Goal: Task Accomplishment & Management: Use online tool/utility

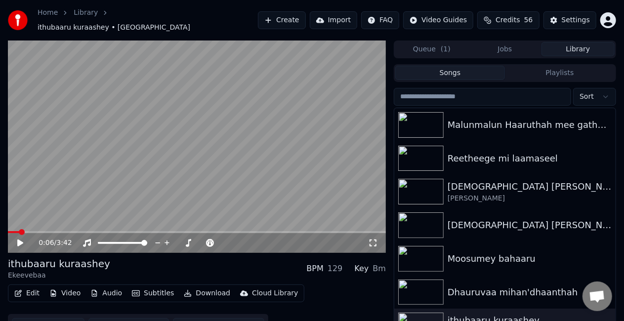
click at [289, 19] on button "Create" at bounding box center [282, 20] width 48 height 18
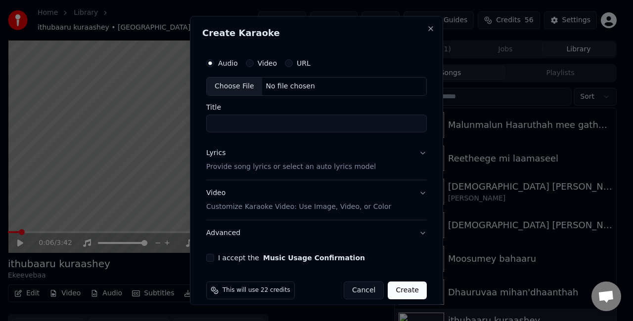
click at [249, 84] on div "Choose File" at bounding box center [234, 87] width 55 height 18
type input "**********"
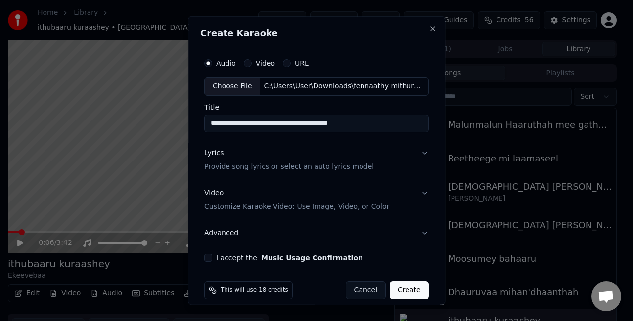
click at [410, 155] on button "Lyrics Provide song lyrics or select an auto lyrics model" at bounding box center [316, 160] width 224 height 40
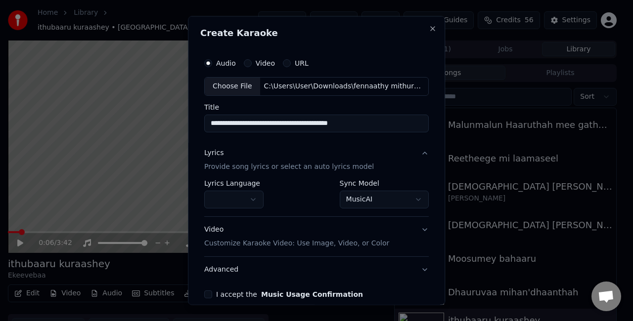
click at [343, 198] on body "**********" at bounding box center [312, 160] width 624 height 321
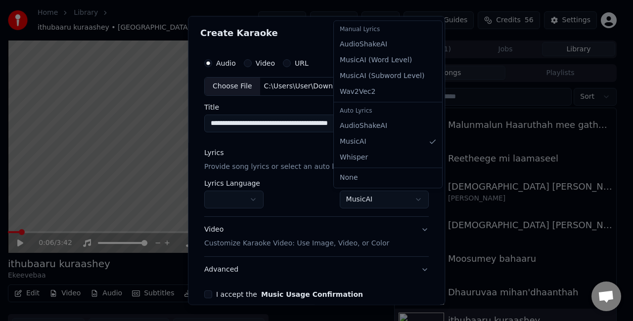
select select "**********"
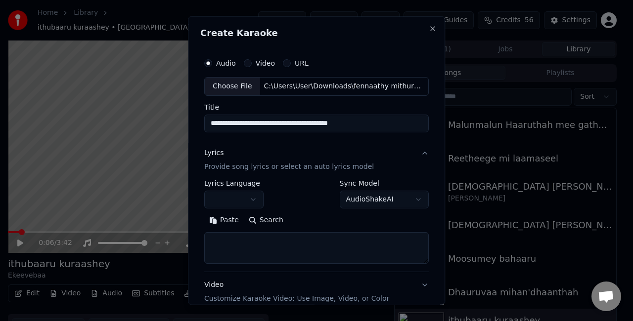
drag, startPoint x: 235, startPoint y: 256, endPoint x: 240, endPoint y: 247, distance: 10.2
click at [235, 255] on textarea at bounding box center [316, 248] width 224 height 32
paste textarea "**********"
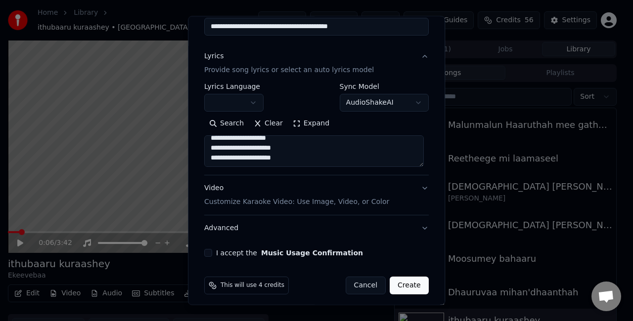
scroll to position [101, 0]
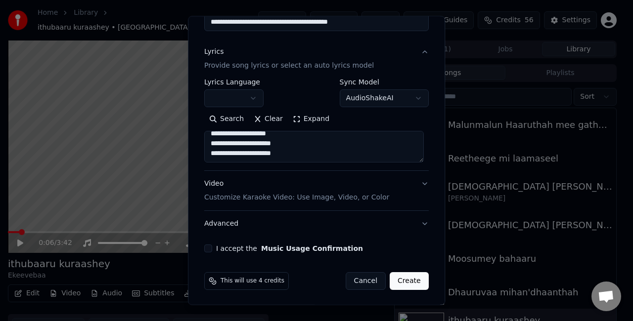
type textarea "**********"
click at [206, 249] on button "I accept the Music Usage Confirmation" at bounding box center [208, 249] width 8 height 8
click at [411, 186] on button "Video Customize Karaoke Video: Use Image, Video, or Color" at bounding box center [316, 191] width 224 height 40
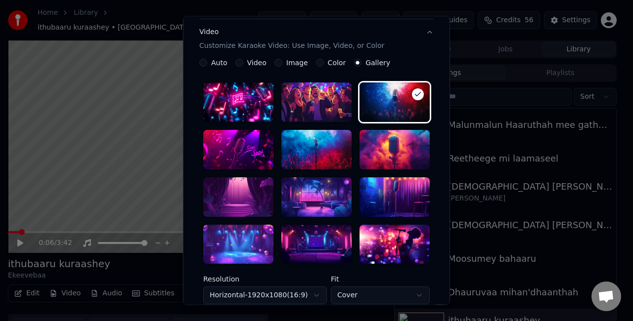
scroll to position [200, 0]
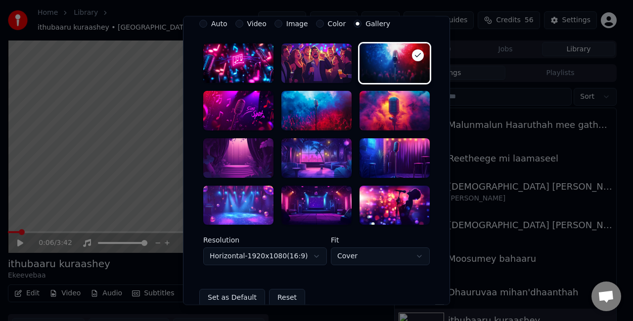
click at [305, 197] on div at bounding box center [316, 206] width 70 height 40
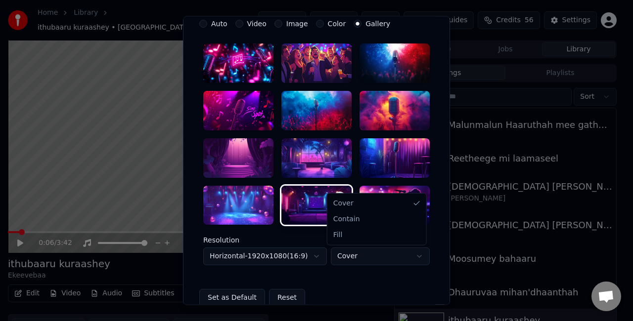
click at [340, 256] on body "**********" at bounding box center [312, 160] width 624 height 321
select select "****"
drag, startPoint x: 351, startPoint y: 220, endPoint x: 349, endPoint y: 235, distance: 14.5
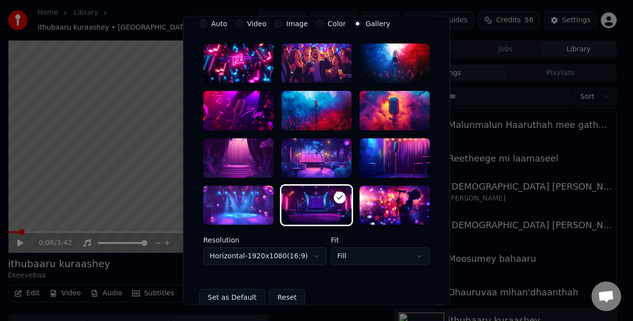
click at [294, 254] on body "**********" at bounding box center [312, 160] width 624 height 321
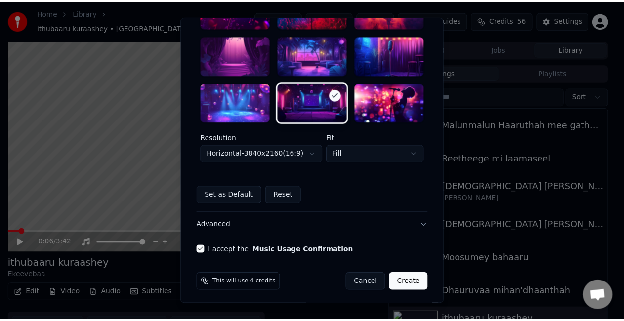
scroll to position [304, 0]
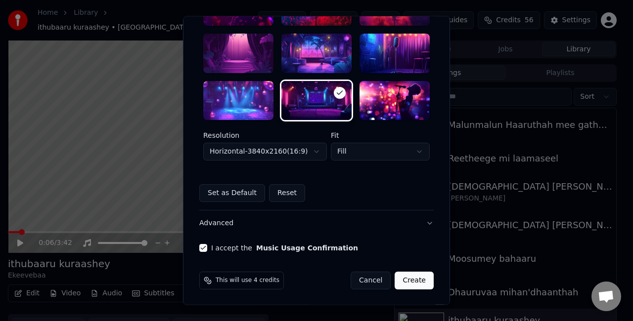
click at [419, 278] on button "Create" at bounding box center [413, 281] width 39 height 18
select select "*********"
select select "*****"
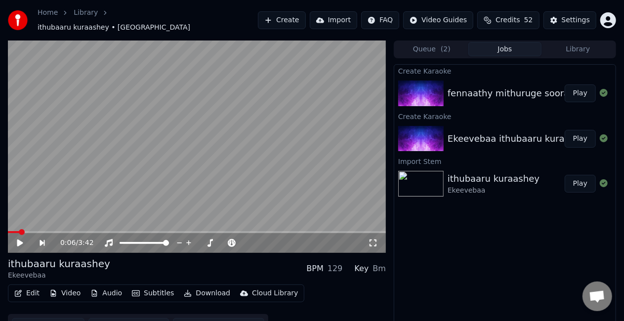
click at [570, 96] on button "Play" at bounding box center [580, 94] width 31 height 18
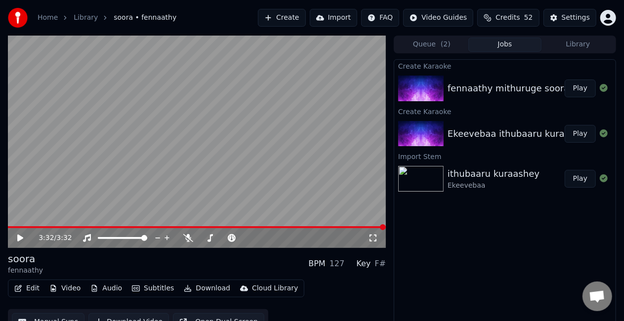
click at [261, 153] on video at bounding box center [197, 142] width 378 height 213
click at [223, 153] on video at bounding box center [197, 142] width 378 height 213
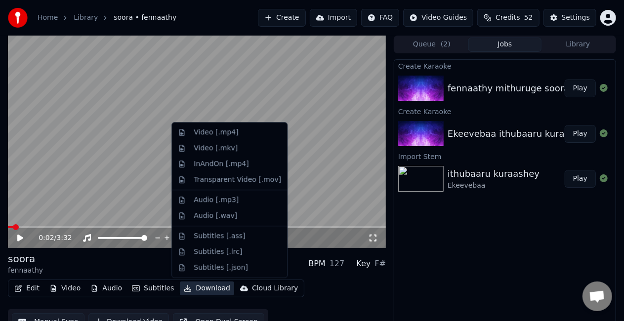
click at [196, 288] on button "Download" at bounding box center [207, 289] width 54 height 14
click at [197, 135] on div "Video [.mp4]" at bounding box center [216, 133] width 44 height 10
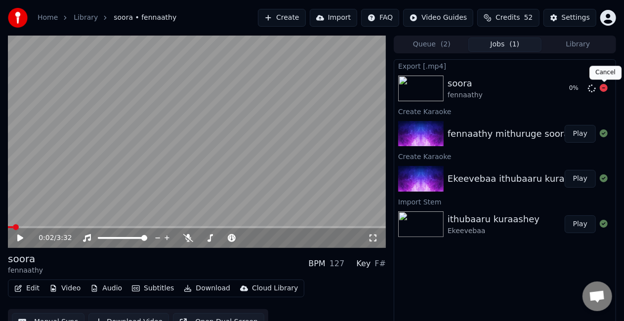
click at [604, 87] on icon at bounding box center [604, 88] width 8 height 8
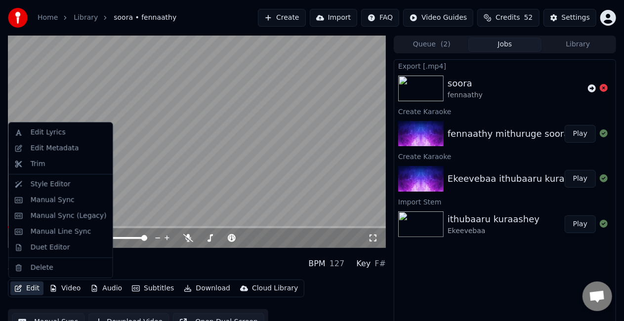
click at [32, 288] on button "Edit" at bounding box center [26, 289] width 33 height 14
click at [48, 247] on div "Duet Editor" at bounding box center [51, 248] width 40 height 10
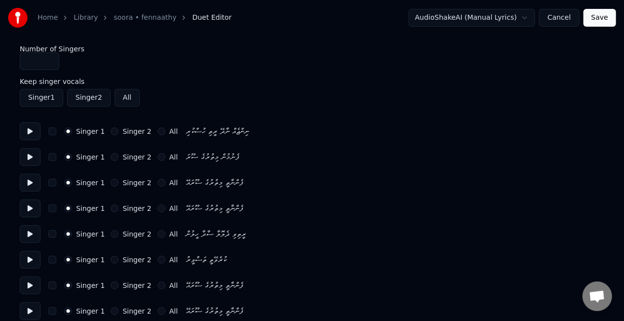
click at [107, 229] on div "Singer 1 Singer 2 All ރީތިވި ދެލޮލާ ސާދާ ހީލުން" at bounding box center [312, 234] width 585 height 18
click at [111, 233] on button "Singer 2" at bounding box center [115, 234] width 8 height 8
click at [111, 258] on button "Singer 2" at bounding box center [115, 260] width 8 height 8
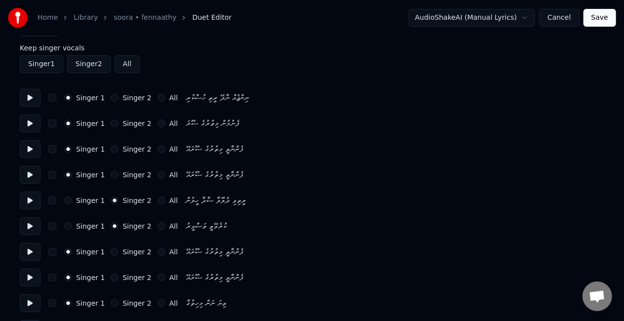
scroll to position [49, 0]
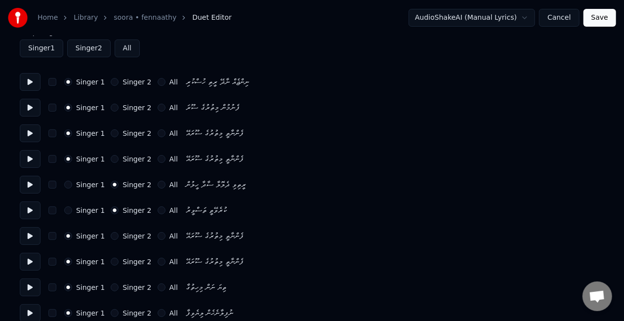
click at [111, 236] on button "Singer 2" at bounding box center [115, 236] width 8 height 8
click at [111, 257] on div "Singer 1 Singer 2 All ފެންނާތީ މިތުރުގެ ސޫރައޭ" at bounding box center [312, 262] width 585 height 18
click at [112, 263] on button "Singer 2" at bounding box center [115, 262] width 8 height 8
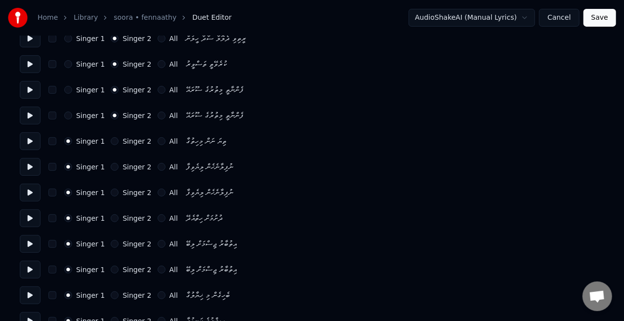
scroll to position [198, 0]
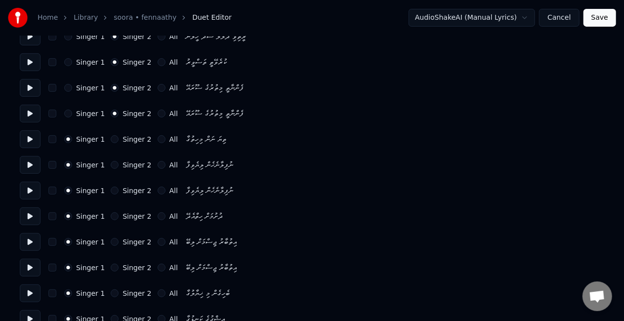
click at [110, 133] on div "Singer 1 Singer 2 All ތިޔަ ނަން މިހިތުގާ" at bounding box center [312, 139] width 585 height 18
click at [110, 146] on div "Singer 1 Singer 2 All ތިޔަ ނަން މިހިތުގާ" at bounding box center [312, 139] width 585 height 18
click at [111, 137] on button "Singer 2" at bounding box center [115, 139] width 8 height 8
click at [113, 163] on button "Singer 2" at bounding box center [115, 165] width 8 height 8
click at [112, 190] on button "Singer 2" at bounding box center [115, 191] width 8 height 8
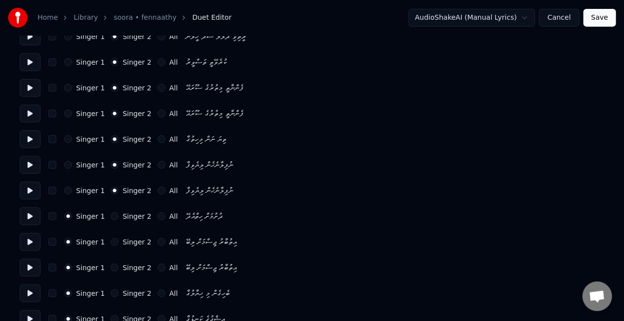
scroll to position [346, 0]
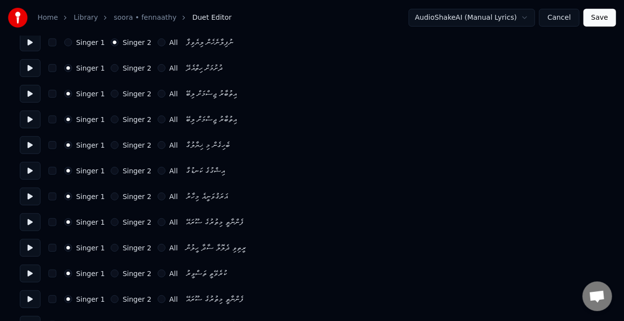
click at [111, 218] on div "Singer 1 Singer 2 All ފެންނާތީ މިތުރުގެ ސޫރައޭ" at bounding box center [312, 223] width 585 height 18
click at [112, 219] on button "Singer 2" at bounding box center [115, 222] width 8 height 8
click at [112, 245] on button "Singer 2" at bounding box center [115, 248] width 8 height 8
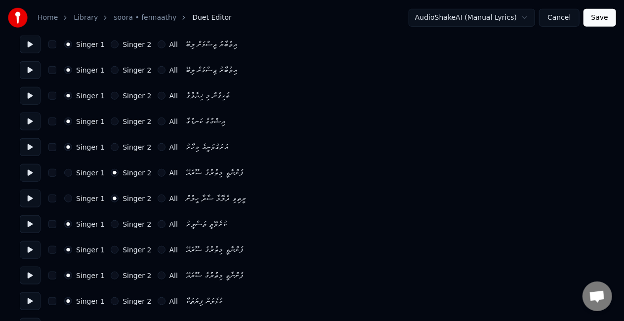
click at [114, 220] on div "Singer 2" at bounding box center [131, 224] width 41 height 8
click at [111, 223] on button "Singer 2" at bounding box center [115, 224] width 8 height 8
click at [105, 250] on div "Singer 1 Singer 2 All" at bounding box center [121, 250] width 114 height 8
click at [111, 251] on button "Singer 2" at bounding box center [115, 250] width 8 height 8
click at [112, 275] on button "Singer 2" at bounding box center [115, 276] width 8 height 8
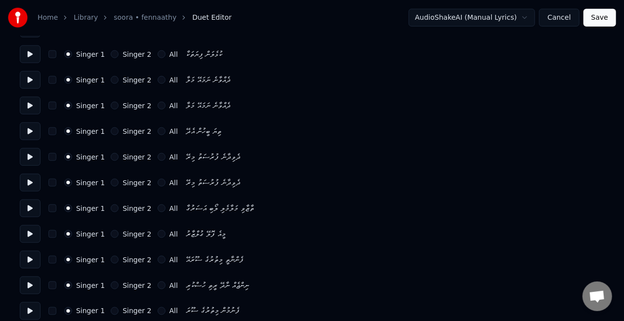
scroll to position [593, 0]
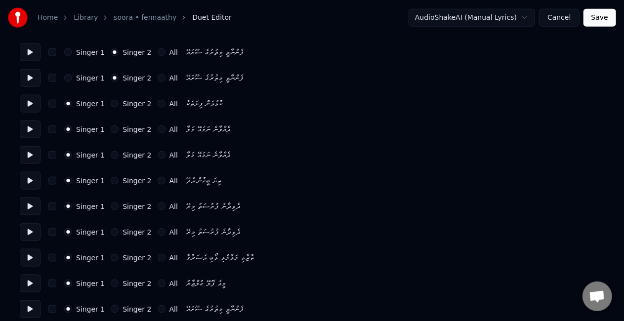
click at [111, 182] on button "Singer 2" at bounding box center [115, 181] width 8 height 8
click at [111, 206] on button "Singer 2" at bounding box center [115, 207] width 8 height 8
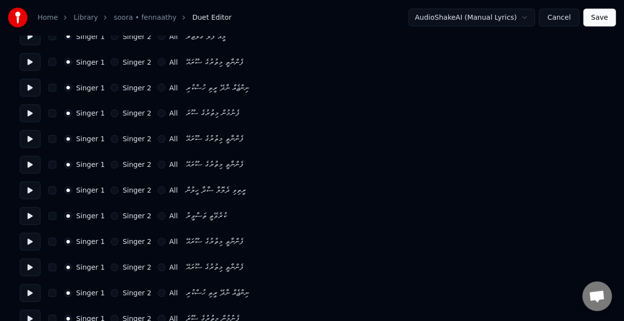
scroll to position [642, 0]
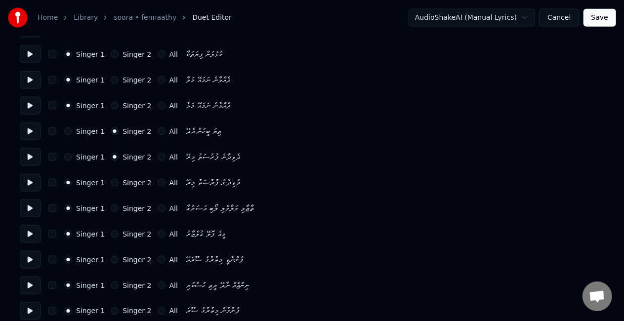
click at [111, 182] on button "Singer 2" at bounding box center [115, 183] width 8 height 8
click at [113, 205] on div "Singer 2" at bounding box center [131, 209] width 41 height 8
click at [111, 211] on button "Singer 2" at bounding box center [115, 209] width 8 height 8
click at [111, 233] on button "Singer 2" at bounding box center [115, 234] width 8 height 8
click at [113, 258] on button "Singer 2" at bounding box center [115, 260] width 8 height 8
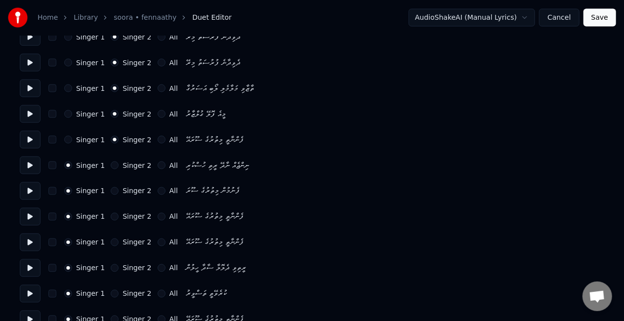
scroll to position [791, 0]
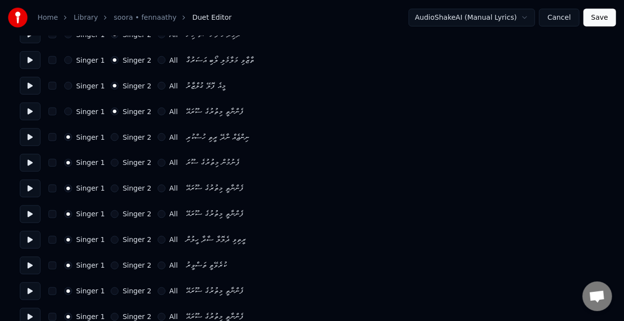
click at [114, 239] on div "Singer 2" at bounding box center [131, 240] width 41 height 8
click at [106, 235] on div "Singer 1 Singer 2 All ރީތިވި ދެލޮލާ ސާދާ ހީލުން" at bounding box center [312, 240] width 585 height 18
click at [111, 241] on button "Singer 2" at bounding box center [115, 240] width 8 height 8
click at [111, 266] on button "Singer 2" at bounding box center [115, 266] width 8 height 8
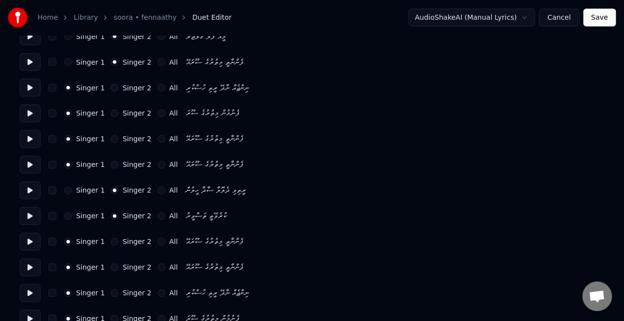
scroll to position [908, 0]
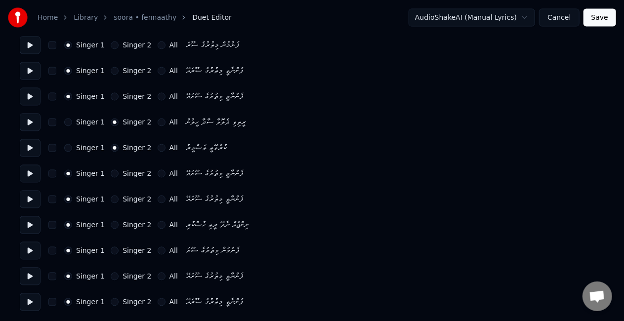
click at [111, 172] on button "Singer 2" at bounding box center [115, 174] width 8 height 8
click at [111, 198] on button "Singer 2" at bounding box center [115, 200] width 8 height 8
click at [158, 227] on button "All" at bounding box center [162, 225] width 8 height 8
click at [158, 248] on button "All" at bounding box center [162, 251] width 8 height 8
click at [158, 276] on button "All" at bounding box center [162, 277] width 8 height 8
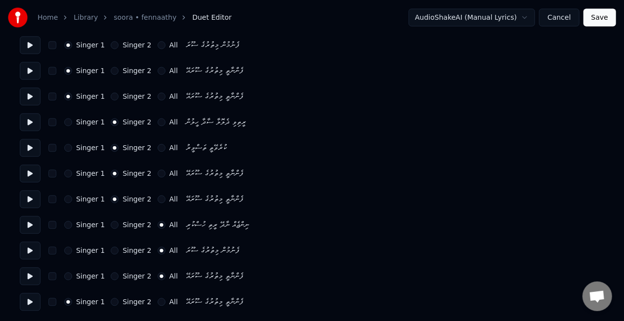
click at [158, 302] on button "All" at bounding box center [162, 303] width 8 height 8
click at [595, 18] on button "Save" at bounding box center [600, 18] width 33 height 18
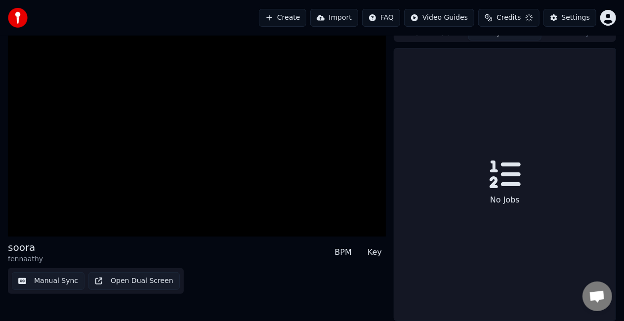
scroll to position [14, 0]
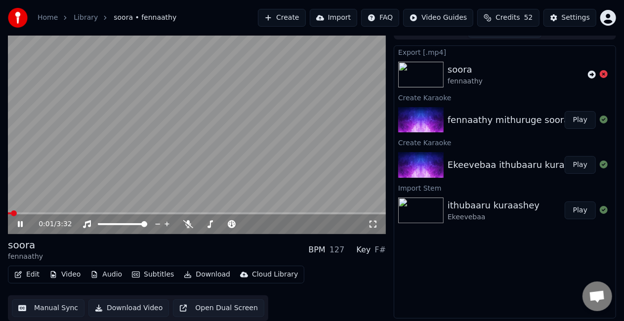
drag, startPoint x: 68, startPoint y: 184, endPoint x: 39, endPoint y: 202, distance: 34.0
click at [68, 185] on video at bounding box center [197, 128] width 378 height 213
click at [28, 214] on span at bounding box center [197, 214] width 378 height 2
click at [116, 165] on video at bounding box center [197, 128] width 378 height 213
click at [67, 214] on div "0:12 / 3:32" at bounding box center [197, 224] width 378 height 22
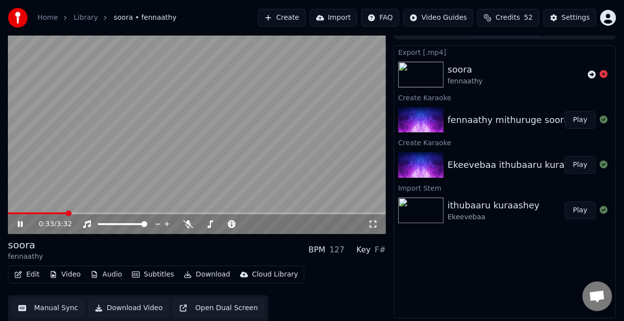
click at [67, 213] on span at bounding box center [197, 214] width 378 height 2
click at [118, 171] on video at bounding box center [197, 128] width 378 height 213
click at [128, 167] on video at bounding box center [197, 128] width 378 height 213
click at [191, 111] on video at bounding box center [197, 128] width 378 height 213
click at [320, 214] on span at bounding box center [197, 214] width 378 height 2
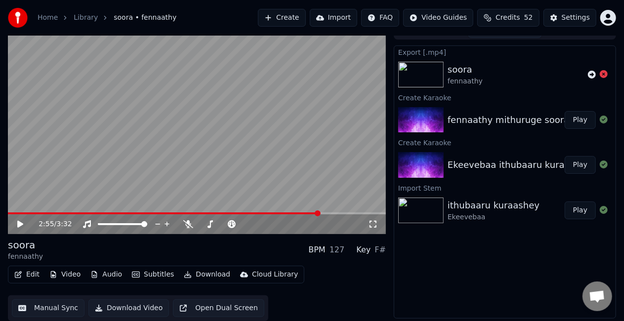
click at [266, 125] on video at bounding box center [197, 128] width 378 height 213
drag, startPoint x: 198, startPoint y: 117, endPoint x: 176, endPoint y: 120, distance: 21.5
click at [198, 117] on video at bounding box center [197, 128] width 378 height 213
click at [25, 310] on button "Manual Sync" at bounding box center [48, 308] width 73 height 18
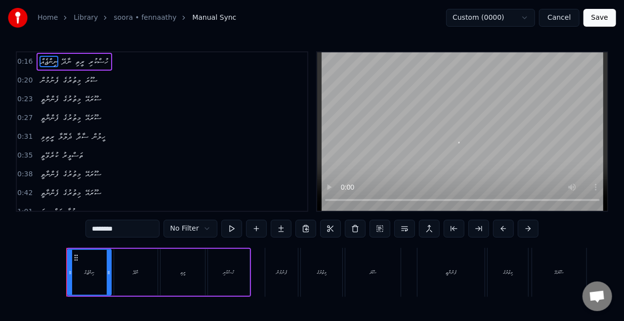
scroll to position [0, 753]
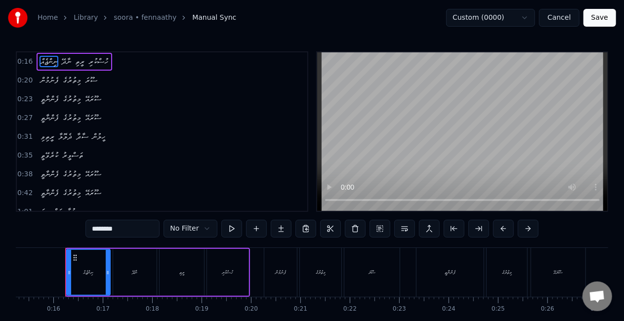
click at [291, 267] on div "ފެނުމުން" at bounding box center [280, 272] width 33 height 49
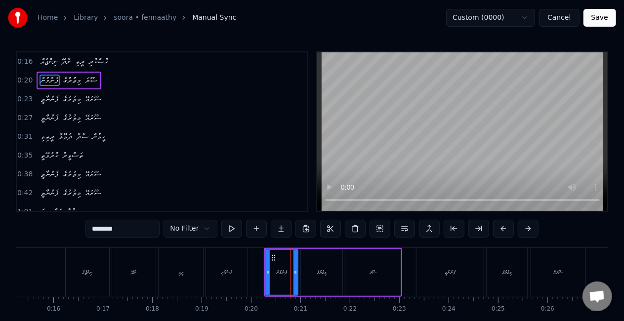
click at [73, 271] on div "ނިންޖެއް" at bounding box center [87, 272] width 43 height 49
type input "********"
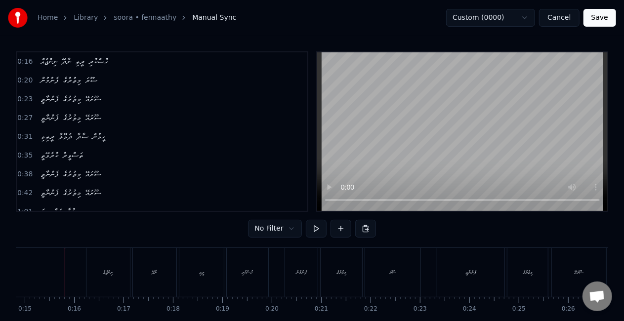
scroll to position [0, 732]
click at [89, 283] on div "ނިންޖެއް" at bounding box center [108, 272] width 43 height 49
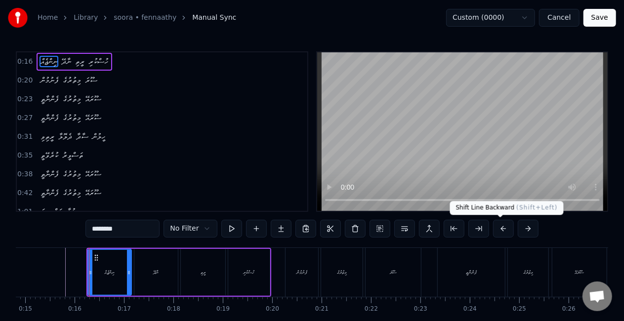
click at [496, 230] on button at bounding box center [503, 229] width 21 height 18
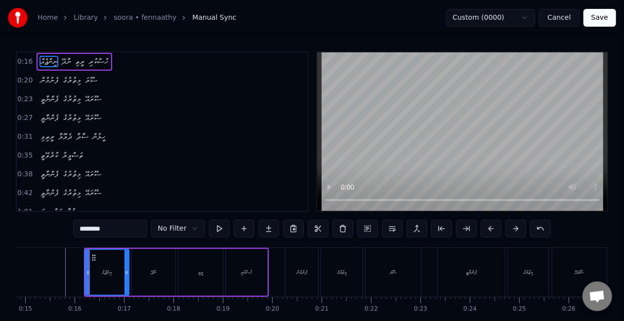
click at [496, 230] on button at bounding box center [491, 229] width 21 height 18
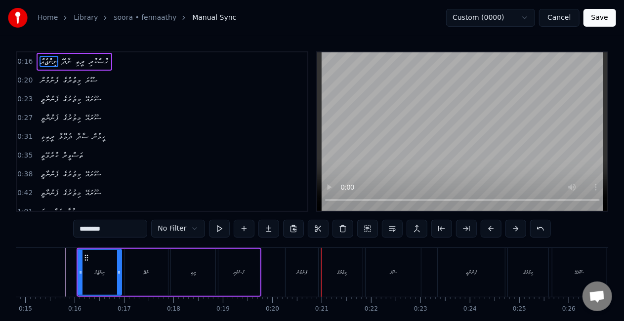
click at [316, 261] on div "ފެނުމުން" at bounding box center [302, 272] width 33 height 49
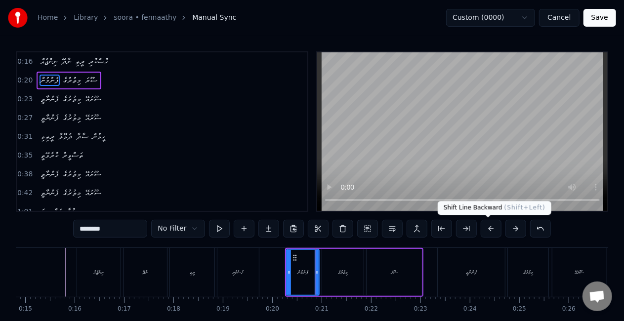
click at [488, 230] on button at bounding box center [491, 229] width 21 height 18
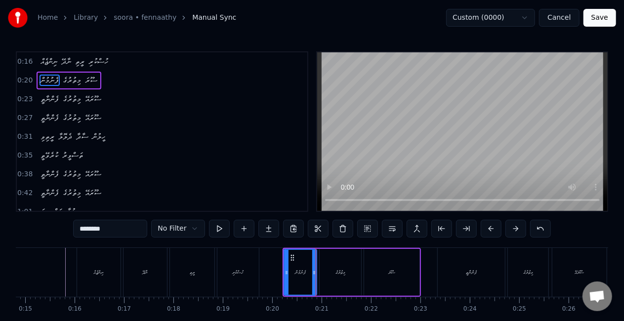
click at [285, 273] on icon at bounding box center [287, 273] width 4 height 8
click at [456, 277] on div "ފެންނާތީ" at bounding box center [471, 272] width 67 height 49
type input "********"
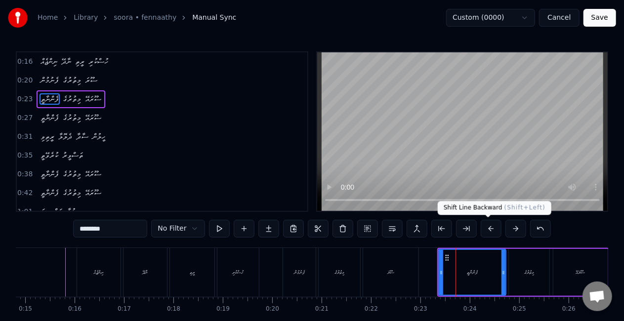
click at [488, 226] on button at bounding box center [491, 229] width 21 height 18
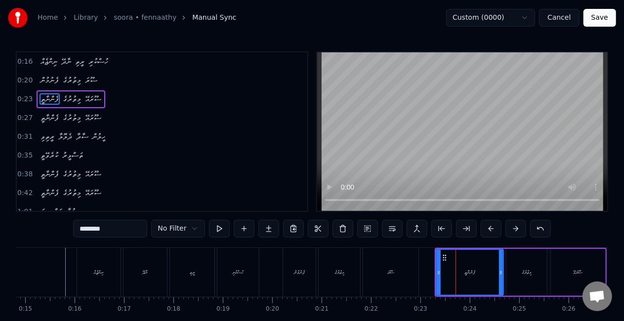
click at [488, 226] on button at bounding box center [491, 229] width 21 height 18
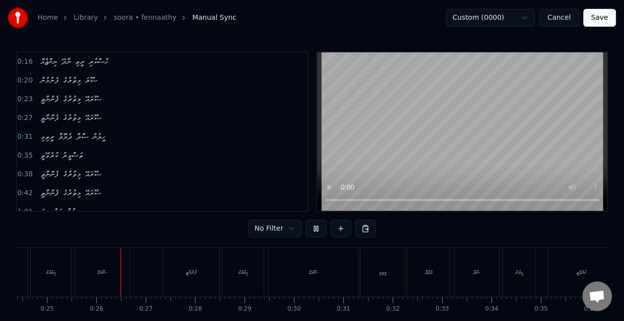
scroll to position [0, 1226]
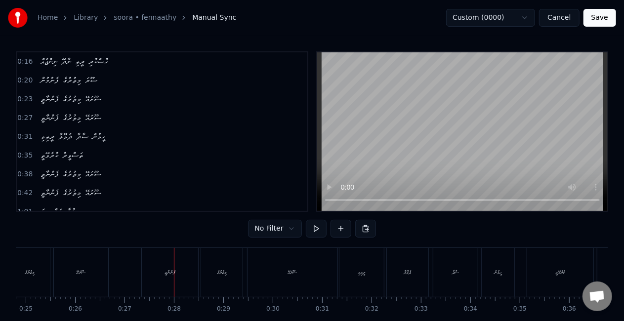
click at [180, 277] on div "ފެންނާތީ" at bounding box center [170, 272] width 56 height 49
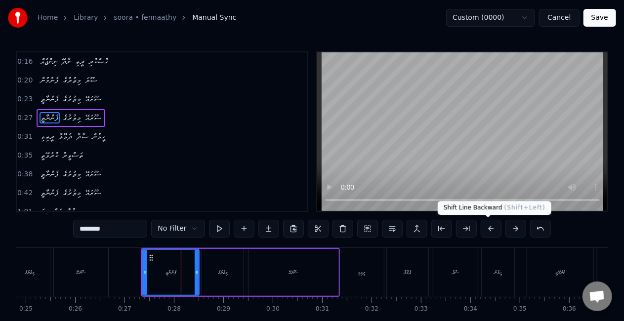
click at [484, 229] on button at bounding box center [491, 229] width 21 height 18
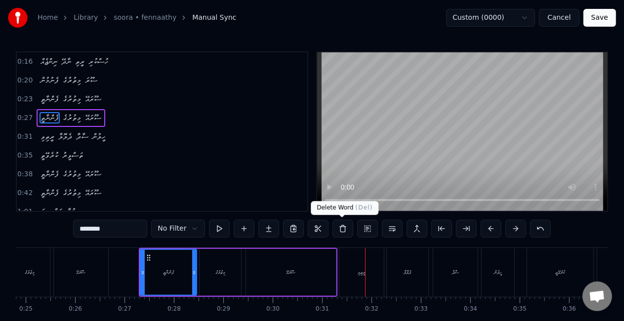
click at [362, 260] on div "ރީތިވި" at bounding box center [362, 272] width 44 height 49
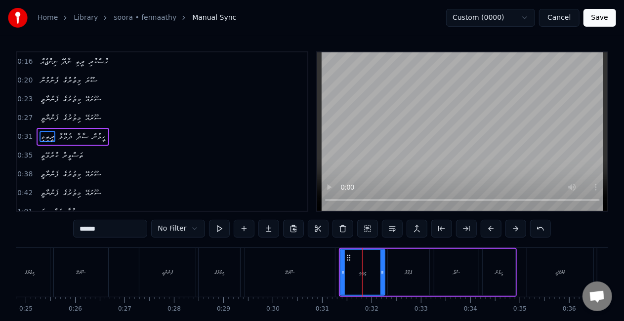
scroll to position [3, 0]
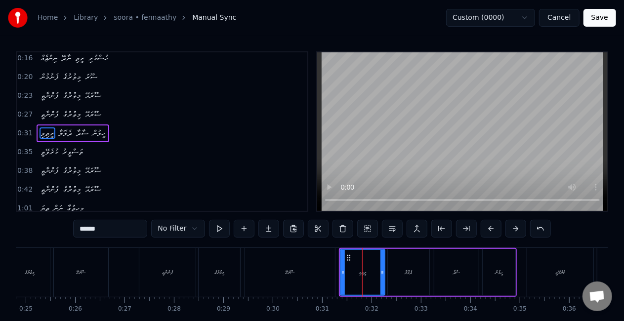
click at [331, 266] on div "ސޫރައޭ" at bounding box center [290, 272] width 90 height 49
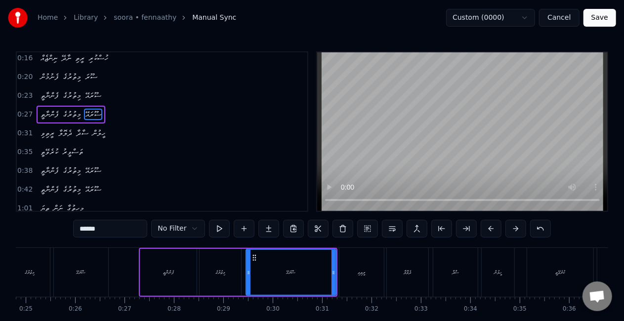
scroll to position [0, 0]
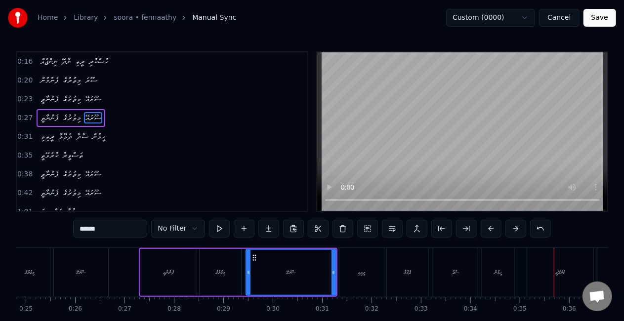
click at [349, 268] on div "ރީތިވި" at bounding box center [362, 272] width 44 height 49
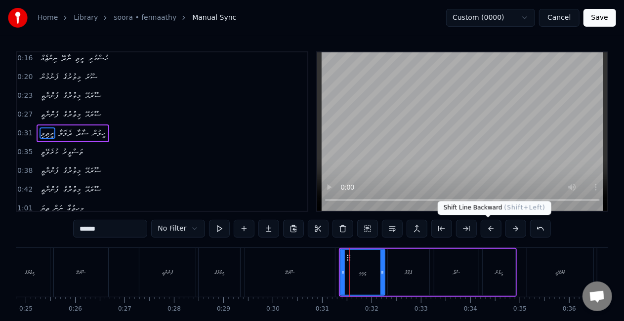
click at [493, 229] on button at bounding box center [491, 229] width 21 height 18
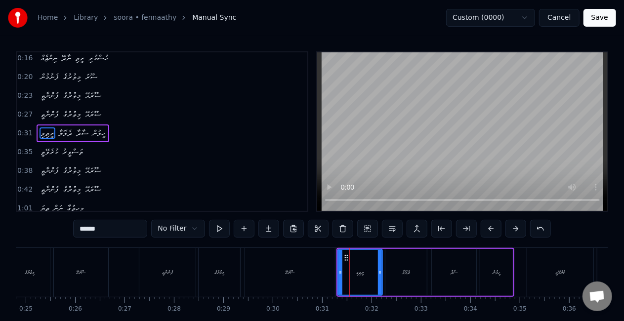
click at [307, 266] on div "ސޫރައޭ" at bounding box center [290, 272] width 90 height 49
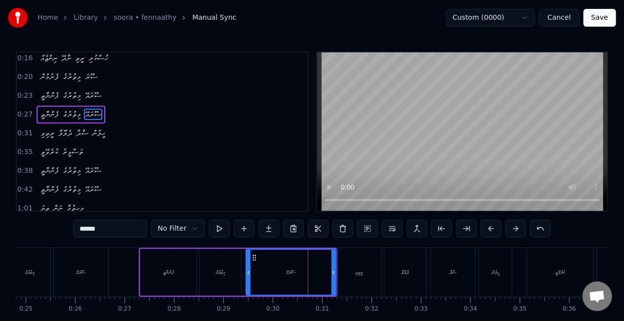
scroll to position [0, 0]
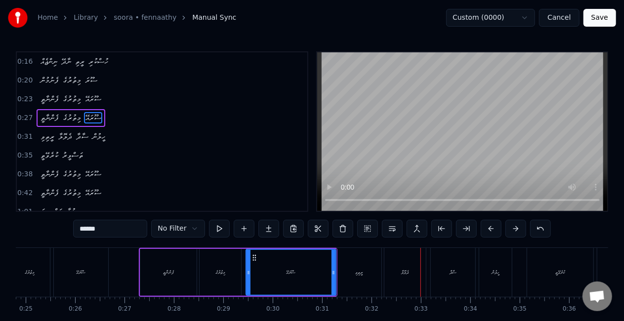
click at [340, 272] on div "ރީތިވި" at bounding box center [359, 272] width 44 height 49
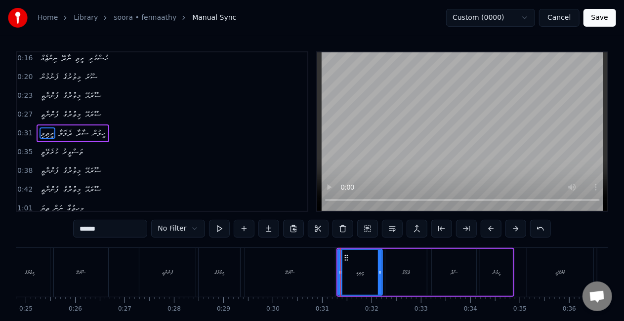
click at [310, 274] on div "ސޫރައޭ" at bounding box center [290, 272] width 90 height 49
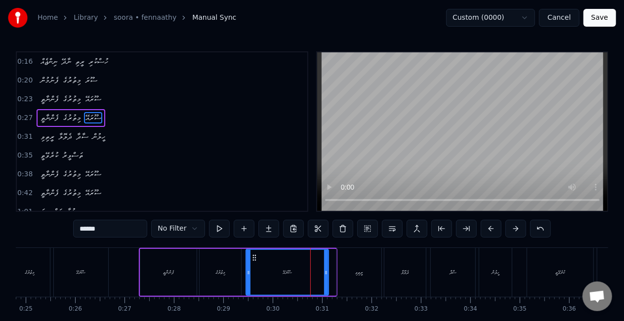
drag, startPoint x: 333, startPoint y: 281, endPoint x: 326, endPoint y: 278, distance: 8.0
click at [326, 278] on div at bounding box center [326, 272] width 4 height 45
click at [344, 278] on div "ރީތިވި" at bounding box center [359, 272] width 44 height 49
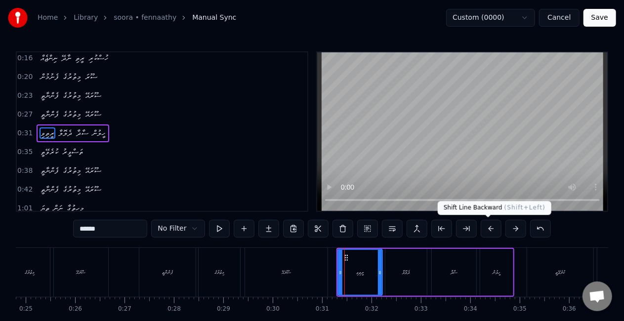
click at [484, 226] on button at bounding box center [491, 229] width 21 height 18
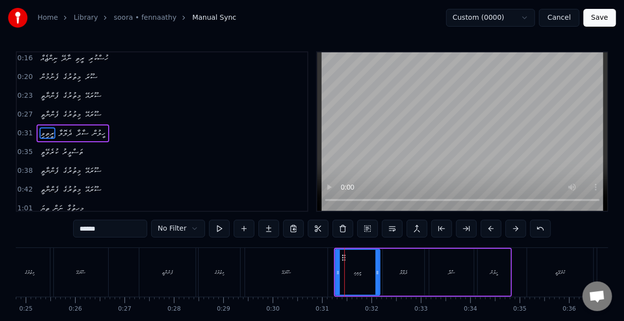
click at [484, 226] on button at bounding box center [491, 229] width 21 height 18
click at [309, 257] on div "ސޫރައޭ" at bounding box center [286, 272] width 83 height 49
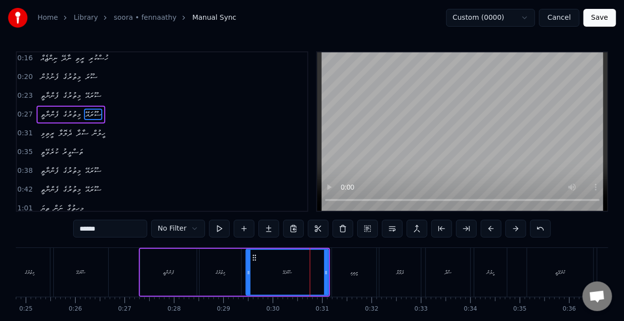
scroll to position [0, 0]
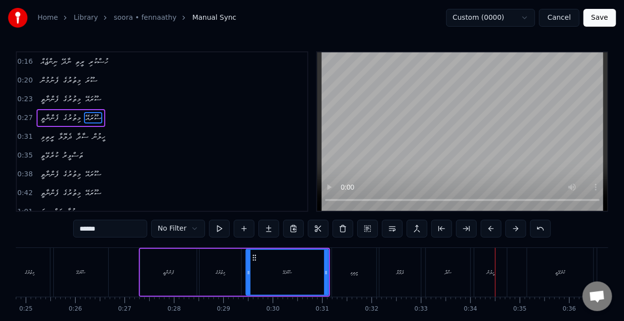
click at [559, 266] on div "ކުރެވޭތީ" at bounding box center [560, 272] width 66 height 49
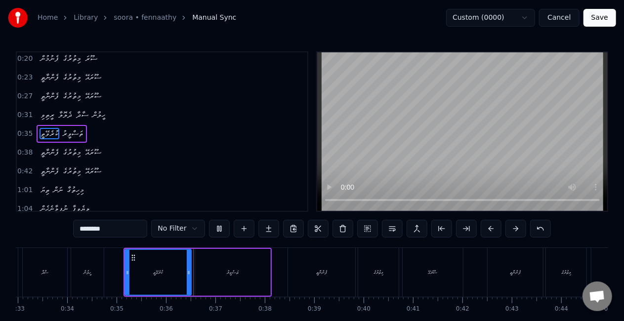
scroll to position [0, 1729]
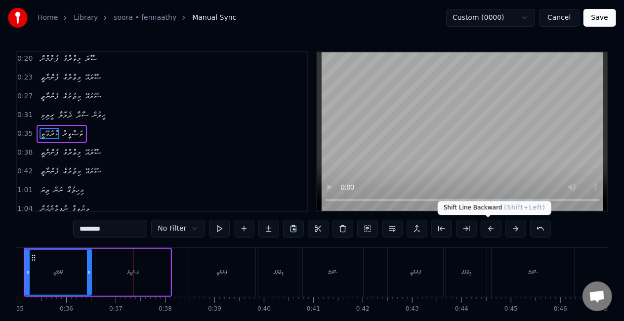
click at [494, 222] on button at bounding box center [491, 229] width 21 height 18
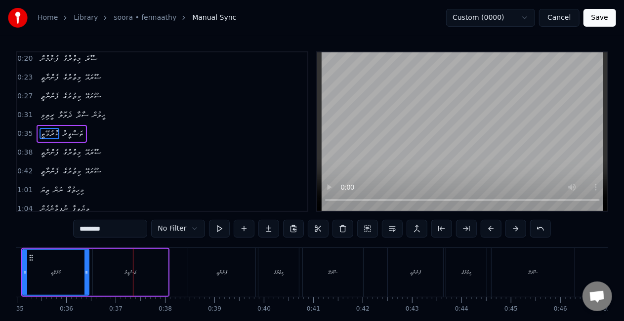
click at [242, 278] on div "ފެންނާތީ" at bounding box center [221, 272] width 67 height 49
type input "********"
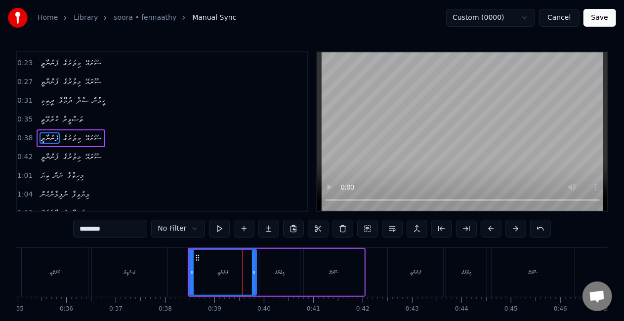
scroll to position [41, 0]
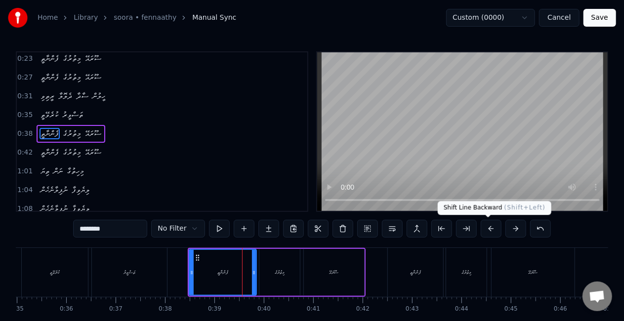
click at [495, 224] on button at bounding box center [491, 229] width 21 height 18
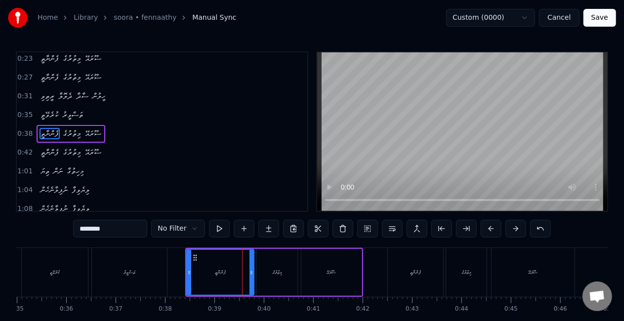
click at [495, 224] on button at bounding box center [491, 229] width 21 height 18
click at [190, 267] on div "ފެންނާތީ" at bounding box center [218, 272] width 66 height 45
click at [225, 278] on div "ފެންނާތީ" at bounding box center [218, 272] width 66 height 45
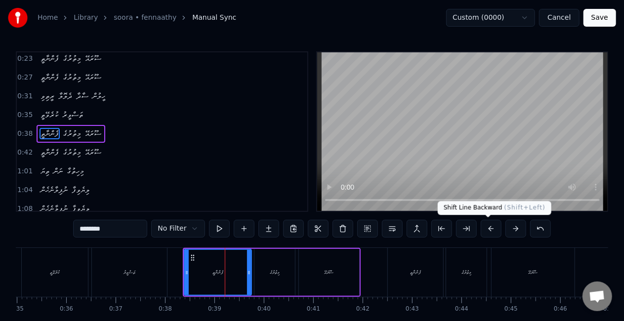
click at [494, 229] on button at bounding box center [491, 229] width 21 height 18
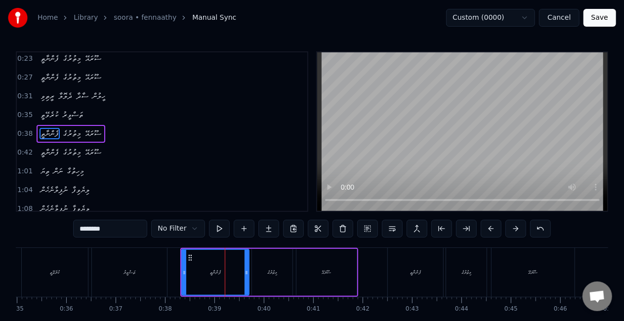
click at [181, 264] on div "ފެންނާތީ" at bounding box center [215, 272] width 68 height 47
click at [420, 276] on div "ފެންނާތީ" at bounding box center [415, 272] width 11 height 7
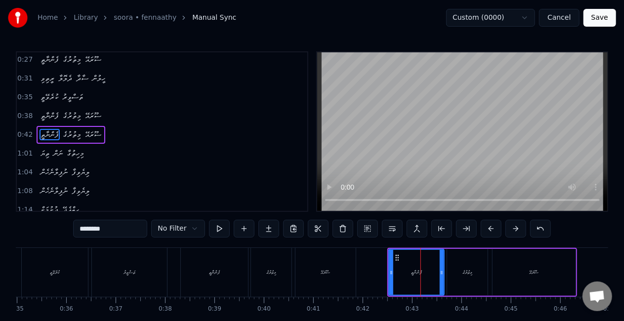
scroll to position [59, 0]
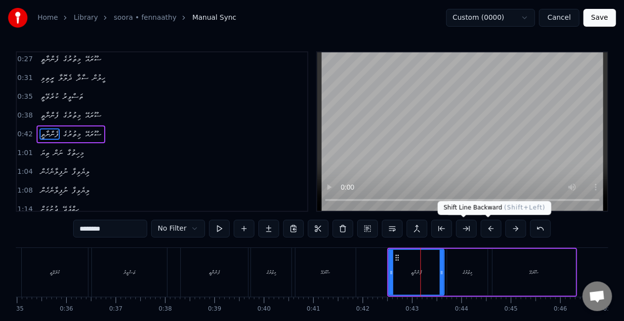
click at [491, 227] on button at bounding box center [491, 229] width 21 height 18
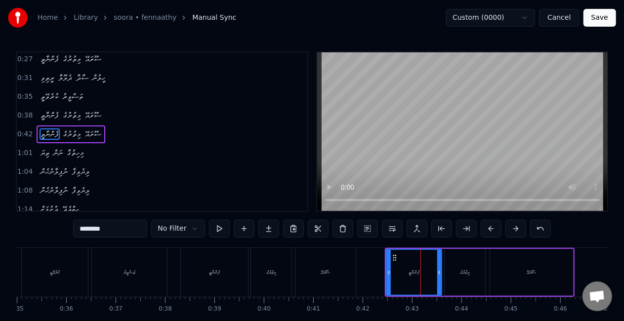
click at [491, 227] on button at bounding box center [491, 229] width 21 height 18
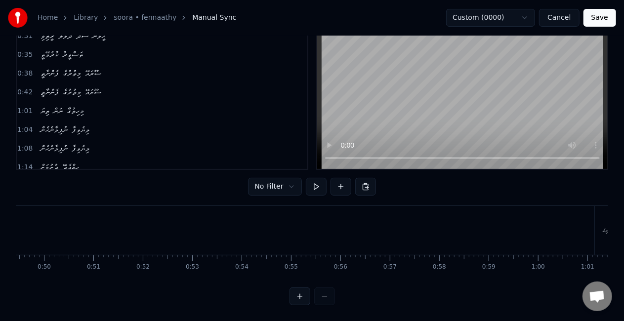
scroll to position [0, 2557]
click at [482, 226] on div "ތިޔަ" at bounding box center [491, 230] width 21 height 49
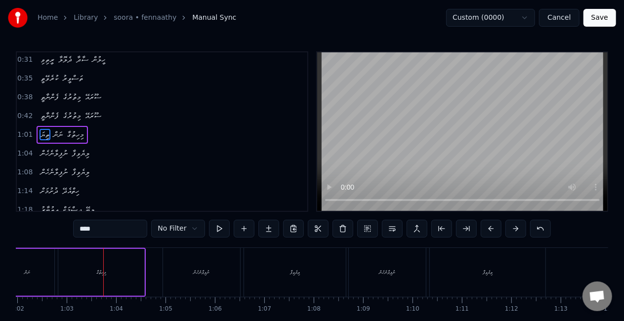
scroll to position [50, 0]
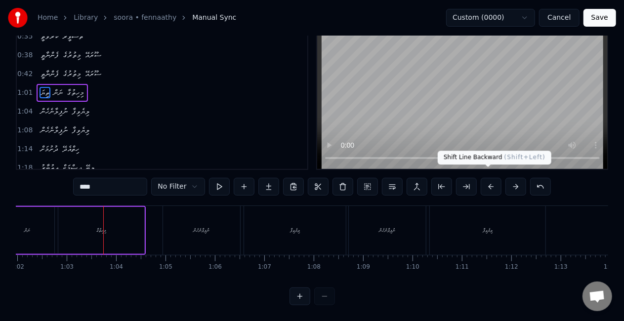
click at [487, 178] on button at bounding box center [491, 187] width 21 height 18
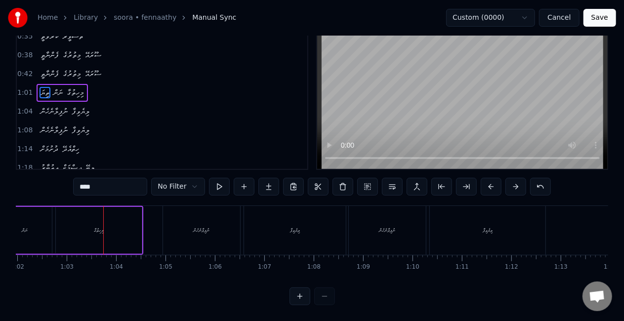
click at [47, 225] on div "ނަން" at bounding box center [25, 230] width 54 height 47
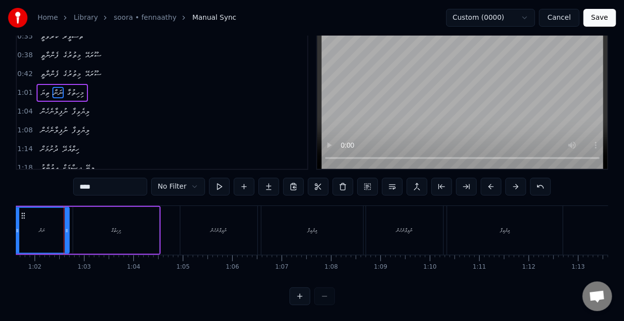
scroll to position [0, 3044]
click at [212, 237] on div "ނުފިލާނެހެން" at bounding box center [220, 230] width 77 height 49
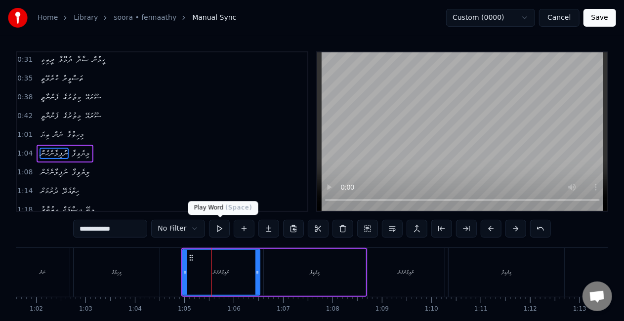
scroll to position [96, 0]
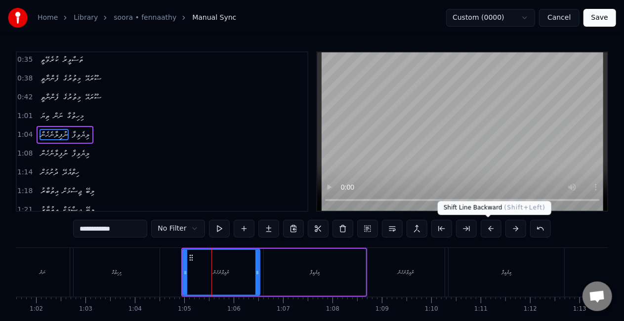
click at [490, 234] on button at bounding box center [491, 229] width 21 height 18
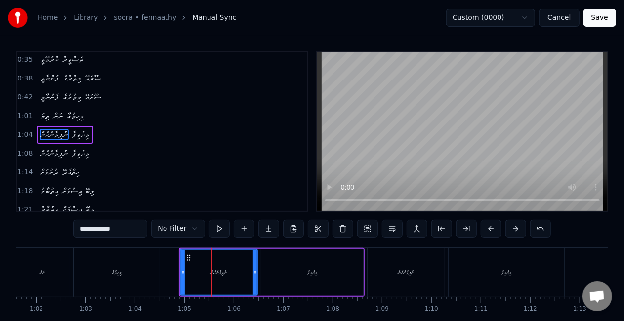
click at [490, 232] on button at bounding box center [491, 229] width 21 height 18
click at [182, 263] on div at bounding box center [180, 272] width 4 height 45
click at [334, 258] on div "ލިޔެވިފާ" at bounding box center [310, 272] width 102 height 47
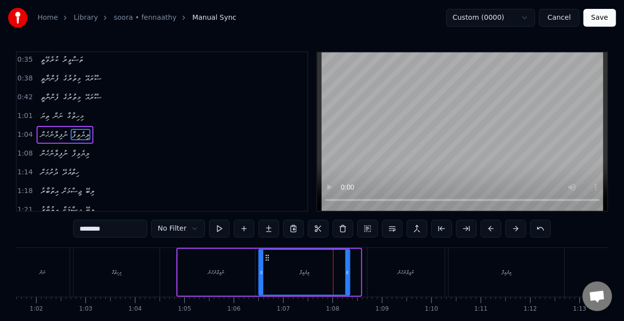
drag, startPoint x: 358, startPoint y: 275, endPoint x: 347, endPoint y: 275, distance: 10.9
click at [347, 275] on icon at bounding box center [347, 273] width 4 height 8
click at [266, 264] on div "ލިޔެވިފާ" at bounding box center [304, 272] width 90 height 45
click at [308, 254] on div "ލިޔެވިފާ" at bounding box center [304, 272] width 90 height 45
click at [263, 257] on icon at bounding box center [264, 258] width 8 height 8
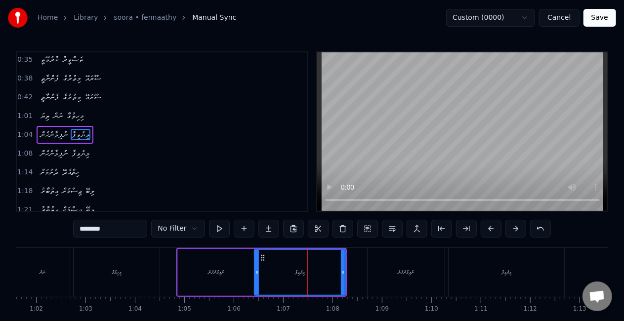
click at [242, 267] on div "ނުފިލާނެހެން" at bounding box center [216, 272] width 77 height 47
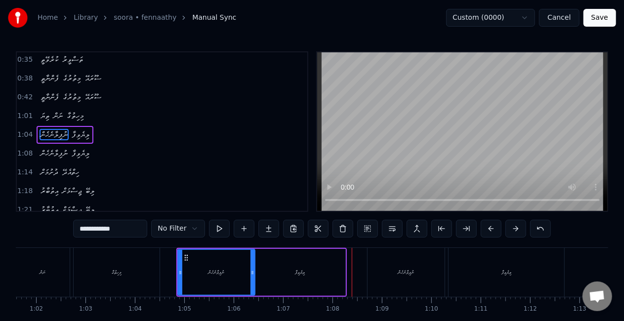
click at [335, 274] on div "ލިޔެވިފާ" at bounding box center [300, 272] width 91 height 47
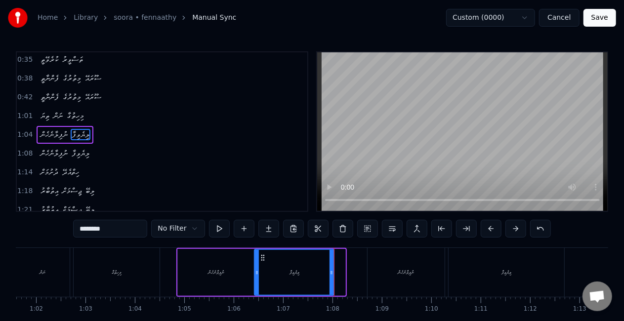
drag, startPoint x: 342, startPoint y: 274, endPoint x: 331, endPoint y: 271, distance: 11.6
click at [331, 271] on icon at bounding box center [332, 273] width 4 height 8
click at [260, 272] on div "ލިޔެވިފާ" at bounding box center [294, 272] width 79 height 45
click at [259, 256] on icon at bounding box center [259, 258] width 8 height 8
click at [245, 263] on div "ނުފިލާނެހެން" at bounding box center [216, 272] width 77 height 47
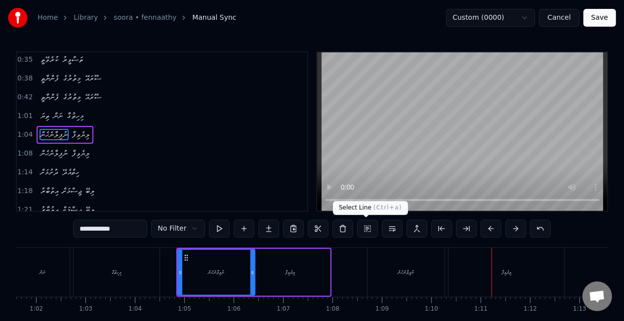
click at [378, 277] on div "ނުފިލާނެހެން" at bounding box center [406, 272] width 77 height 49
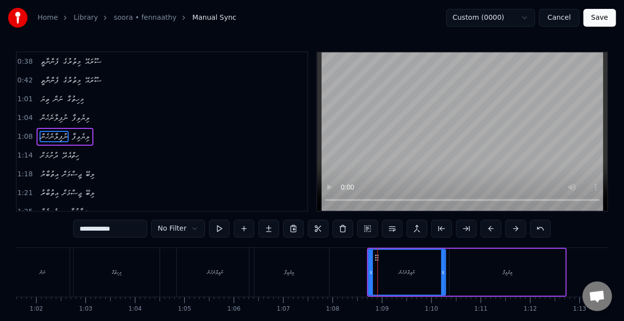
scroll to position [114, 0]
click at [493, 269] on div "ލިޔެވިފާ" at bounding box center [508, 272] width 116 height 47
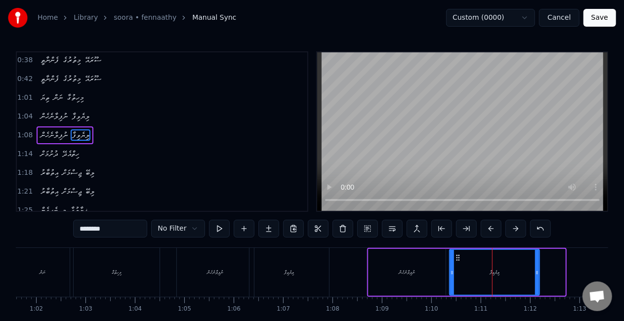
drag, startPoint x: 561, startPoint y: 272, endPoint x: 536, endPoint y: 273, distance: 25.7
click at [536, 273] on icon at bounding box center [537, 273] width 4 height 8
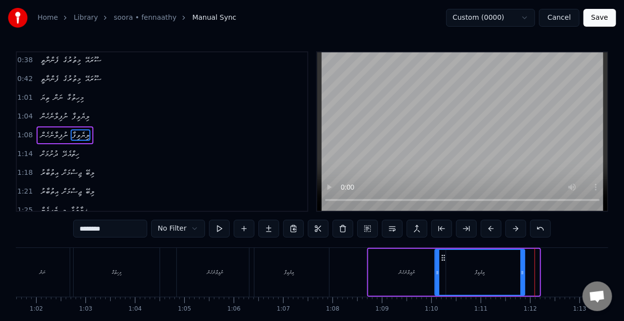
drag, startPoint x: 460, startPoint y: 257, endPoint x: 445, endPoint y: 256, distance: 14.9
click at [445, 256] on icon at bounding box center [443, 258] width 8 height 8
click at [397, 266] on div "ނުފިލާނެހެން" at bounding box center [407, 272] width 77 height 47
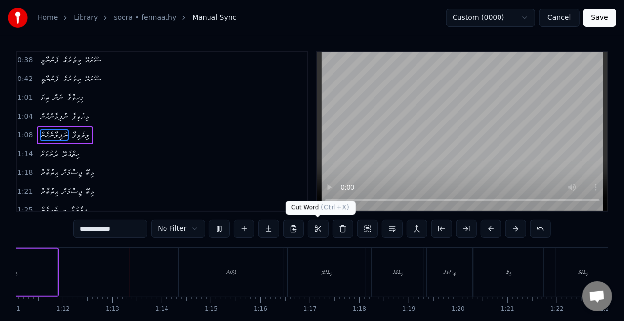
scroll to position [0, 3544]
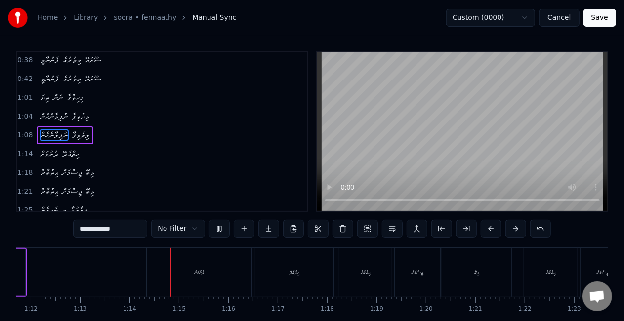
click at [158, 278] on div "ދުށުމަށް" at bounding box center [199, 272] width 105 height 49
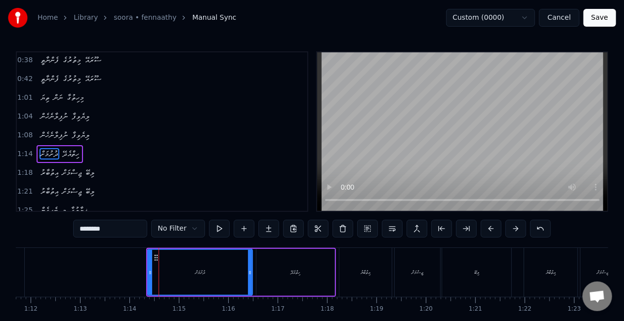
scroll to position [132, 0]
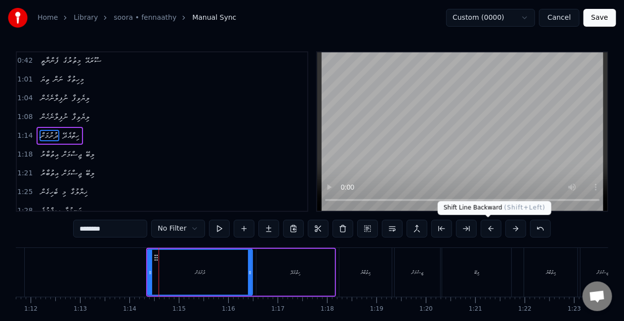
click at [481, 227] on button at bounding box center [491, 229] width 21 height 18
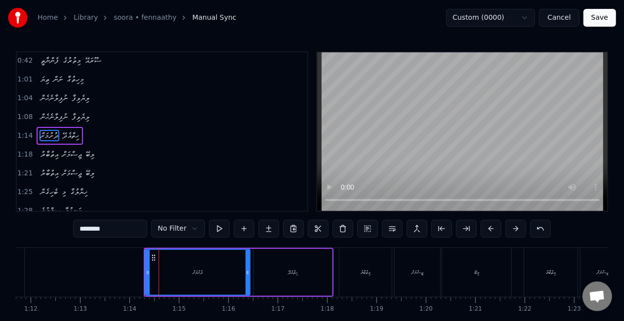
click at [481, 227] on button at bounding box center [491, 229] width 21 height 18
click at [146, 272] on div "ދުށުމަށް" at bounding box center [193, 272] width 104 height 45
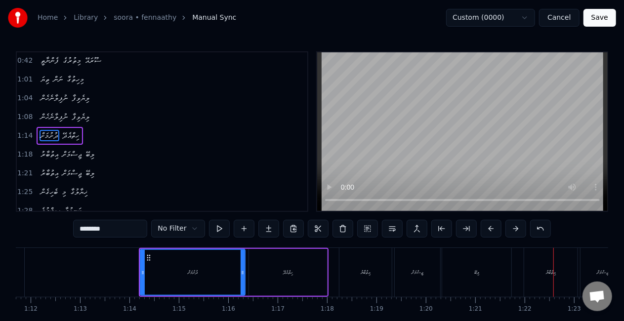
click at [545, 277] on div "އިތުބާރު" at bounding box center [550, 272] width 53 height 49
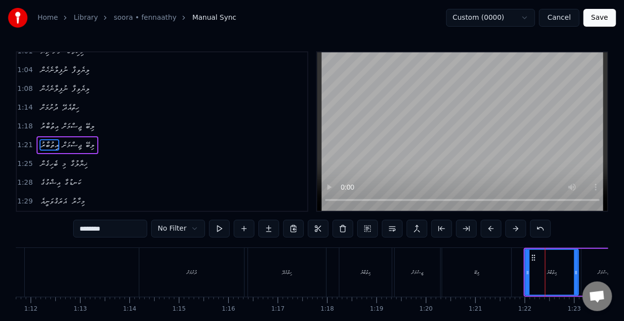
scroll to position [170, 0]
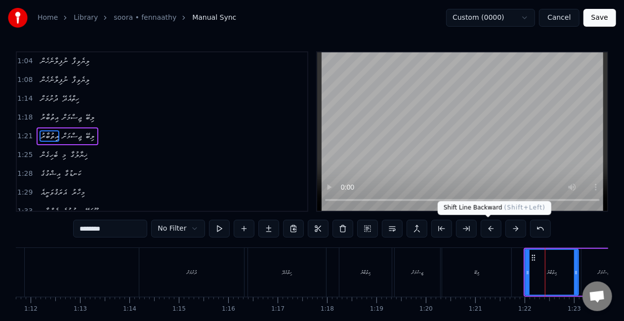
click at [490, 230] on button at bounding box center [491, 229] width 21 height 18
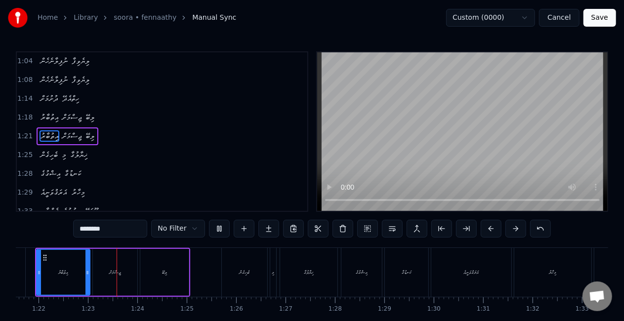
scroll to position [0, 4047]
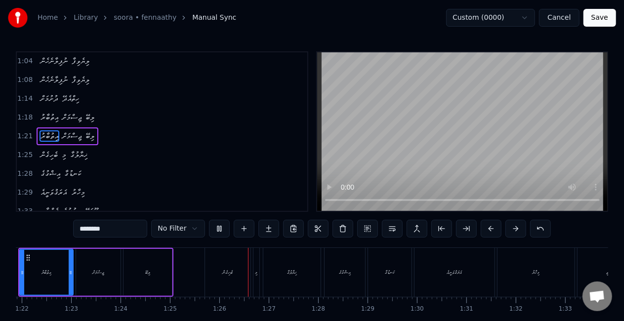
click at [236, 269] on div "ބެހިގެން" at bounding box center [227, 272] width 45 height 49
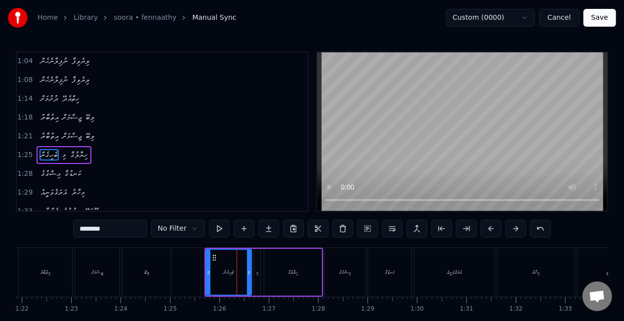
scroll to position [188, 0]
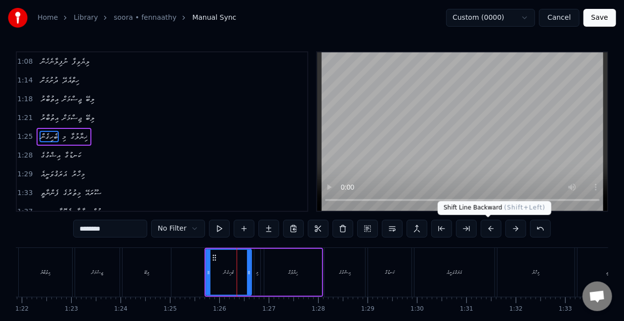
click at [493, 227] on button at bounding box center [491, 229] width 21 height 18
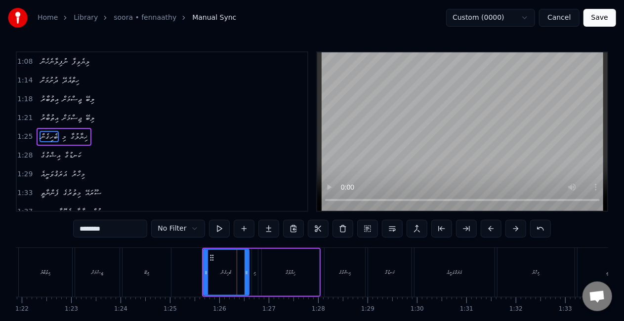
click at [350, 278] on div "އިޝްގުގެ" at bounding box center [345, 272] width 41 height 49
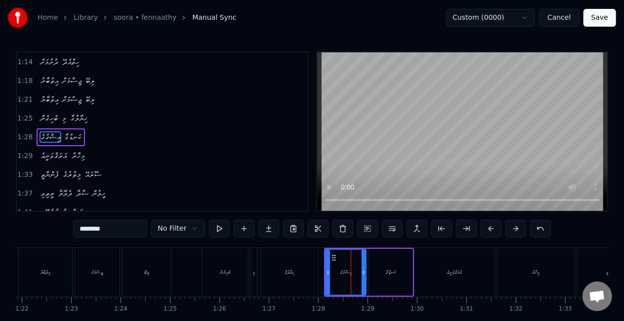
scroll to position [207, 0]
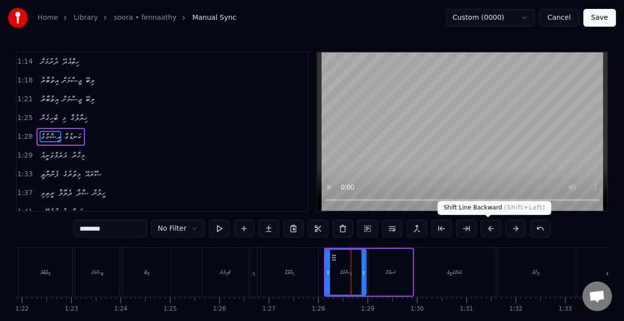
click at [485, 227] on button at bounding box center [491, 229] width 21 height 18
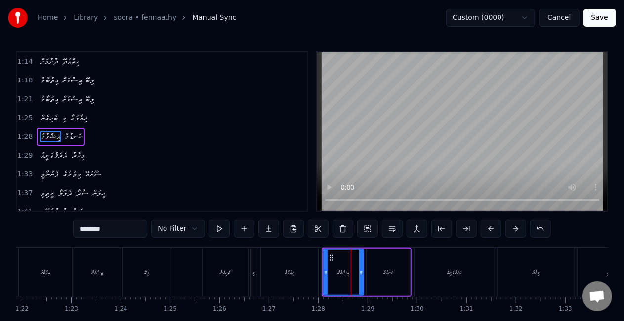
click at [458, 264] on div "ޣަރަޤުވަނީއެ" at bounding box center [455, 272] width 80 height 49
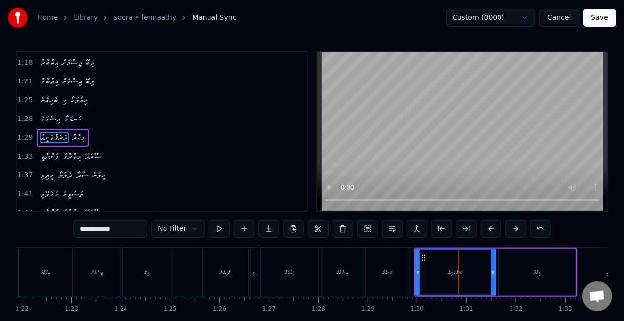
scroll to position [225, 0]
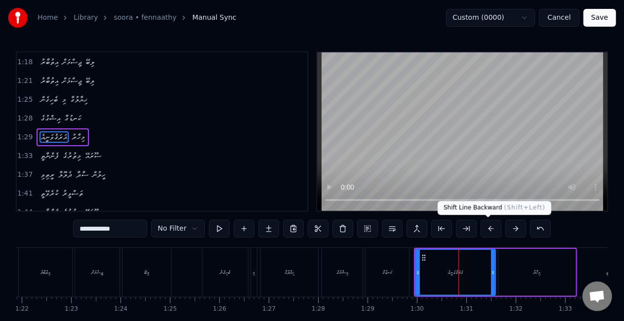
click at [485, 227] on button at bounding box center [491, 229] width 21 height 18
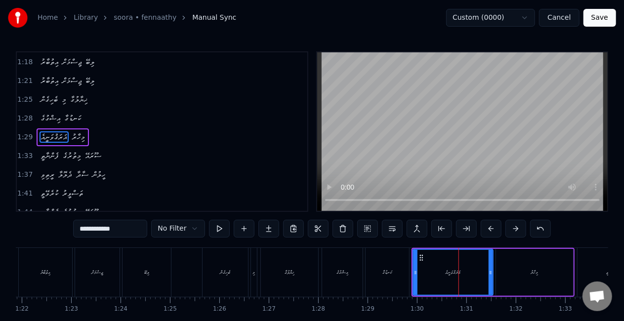
click at [432, 261] on div "ޣަރަޤުވަނީއެ" at bounding box center [453, 272] width 79 height 45
click at [202, 268] on div "ބެހިގެން" at bounding box center [225, 272] width 46 height 49
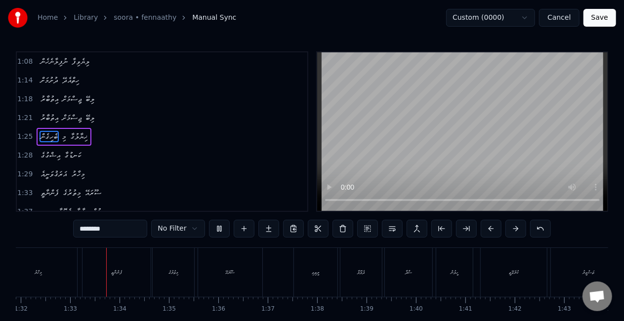
scroll to position [0, 4544]
click at [141, 276] on div "ފެންނާތީ" at bounding box center [114, 272] width 68 height 49
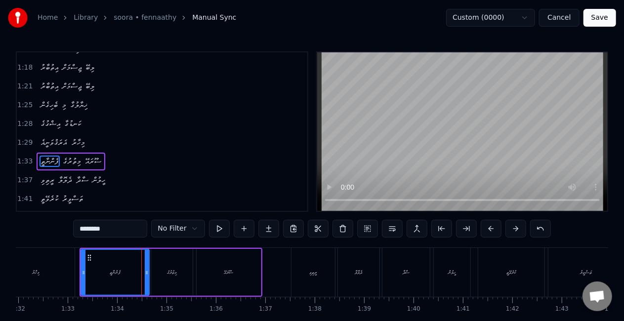
scroll to position [243, 0]
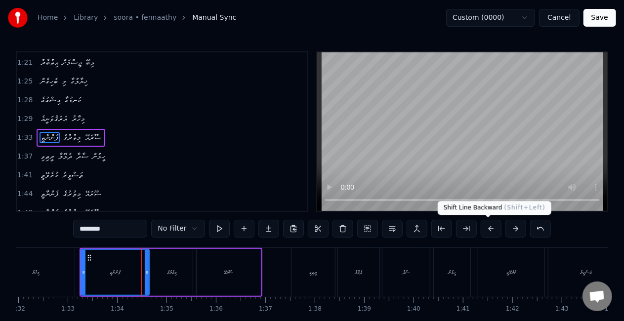
click at [493, 228] on button at bounding box center [491, 229] width 21 height 18
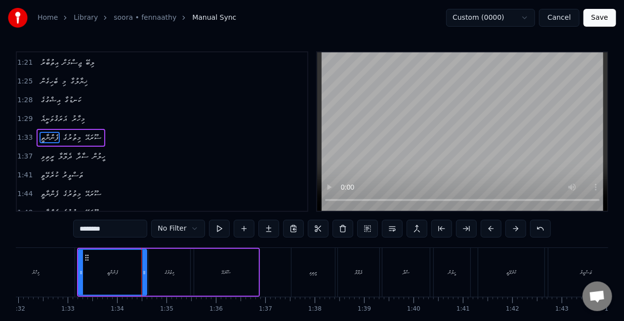
click at [89, 275] on div "ފެންނާތީ" at bounding box center [112, 272] width 67 height 45
click at [310, 270] on div "ރީތިވި" at bounding box center [313, 272] width 7 height 7
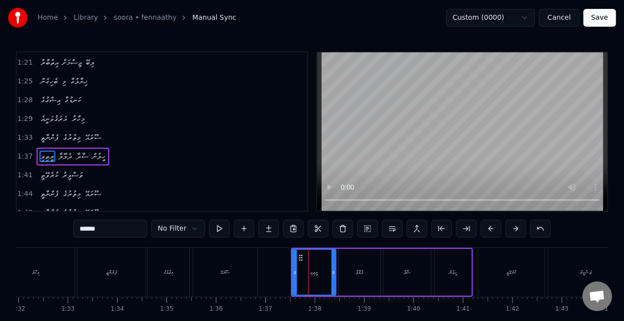
scroll to position [262, 0]
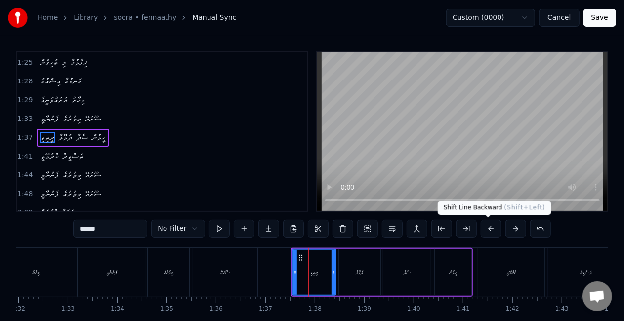
click at [490, 227] on button at bounding box center [491, 229] width 21 height 18
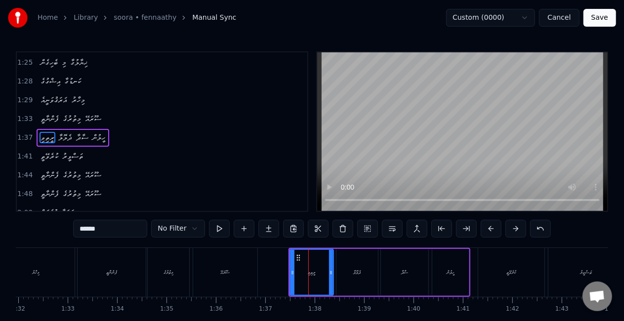
click at [293, 272] on icon at bounding box center [293, 273] width 4 height 8
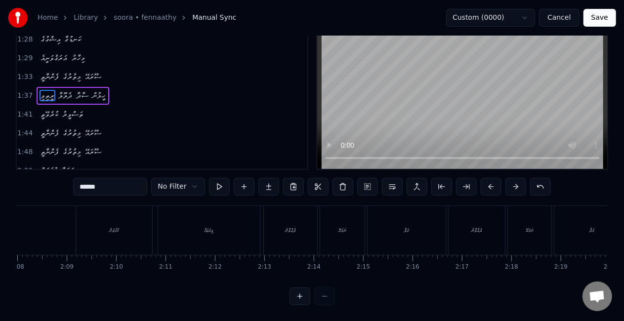
scroll to position [0, 6265]
click at [188, 229] on div "ކުޅެލަން" at bounding box center [174, 230] width 76 height 49
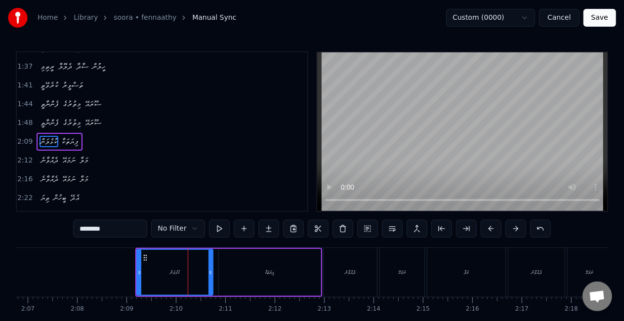
scroll to position [336, 0]
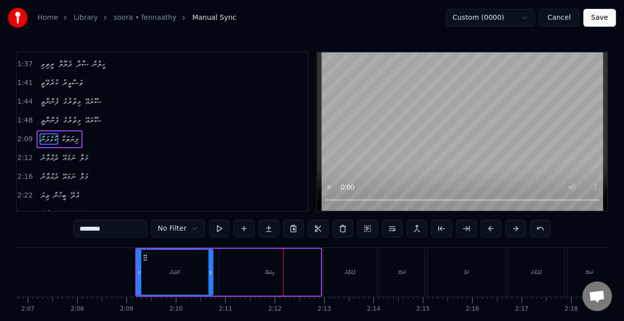
click at [178, 277] on div "ކުޅެލަން" at bounding box center [174, 272] width 75 height 45
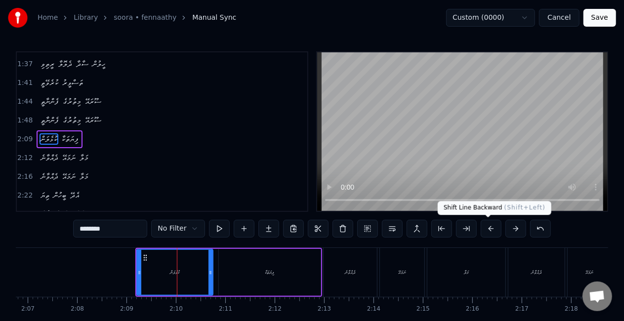
click at [492, 227] on button at bounding box center [491, 229] width 21 height 18
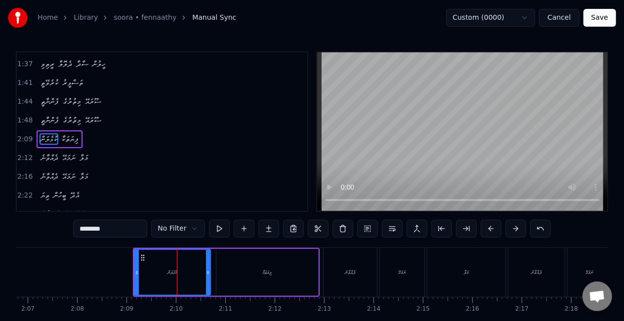
click at [185, 280] on div "ކުޅެލަން" at bounding box center [172, 272] width 75 height 45
click at [294, 283] on div "ފިޔަތަކާ" at bounding box center [267, 272] width 102 height 47
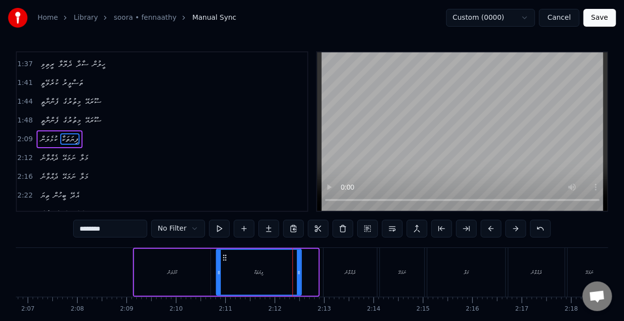
drag, startPoint x: 316, startPoint y: 274, endPoint x: 299, endPoint y: 268, distance: 17.7
click at [299, 269] on icon at bounding box center [299, 273] width 4 height 8
click at [239, 272] on div "ފިޔަތަކާ" at bounding box center [259, 272] width 84 height 45
click at [347, 263] on div "ދެއްވާނެ" at bounding box center [350, 272] width 53 height 49
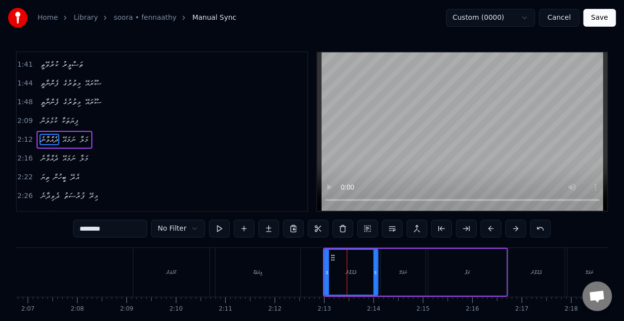
scroll to position [354, 0]
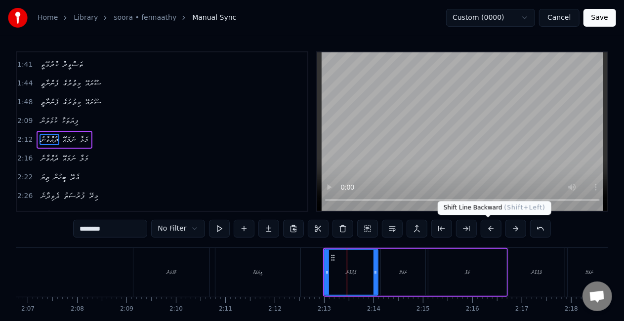
click at [482, 225] on button at bounding box center [491, 229] width 21 height 18
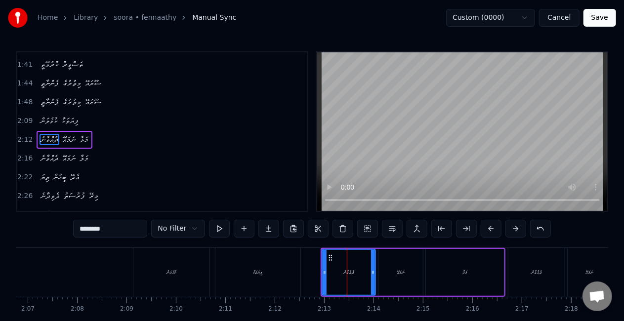
click at [482, 225] on button at bounding box center [491, 229] width 21 height 18
click at [327, 276] on div "ދެއްވާނެ" at bounding box center [346, 272] width 52 height 45
click at [537, 269] on div "ދެއްވާނެ" at bounding box center [537, 272] width 10 height 7
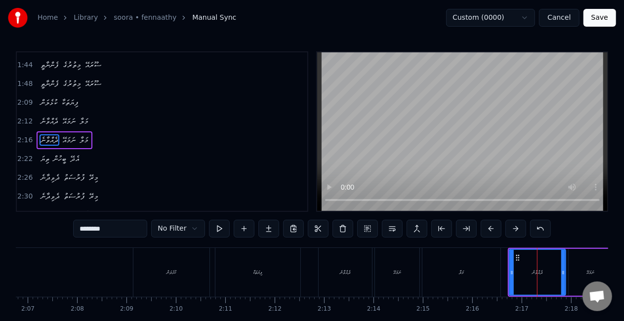
scroll to position [373, 0]
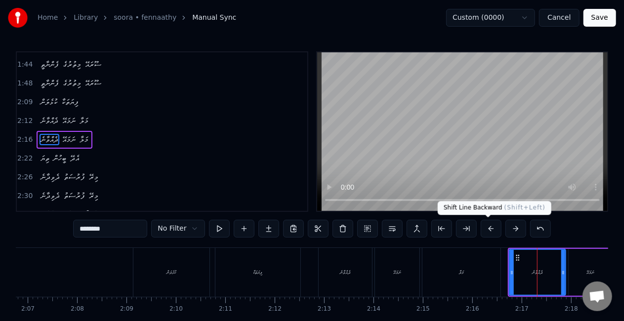
click at [494, 228] on button at bounding box center [491, 229] width 21 height 18
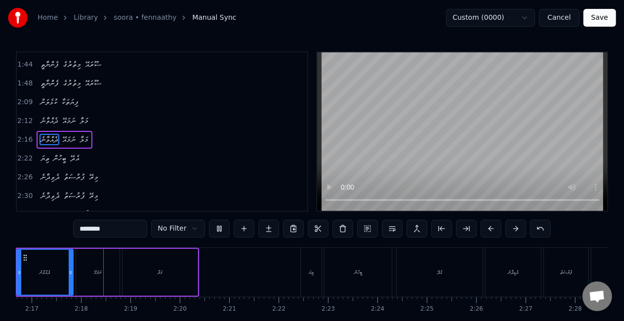
scroll to position [0, 6760]
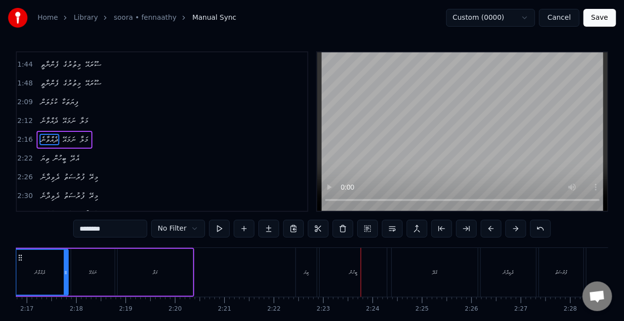
click at [335, 277] on div "ބީހުން" at bounding box center [353, 272] width 67 height 49
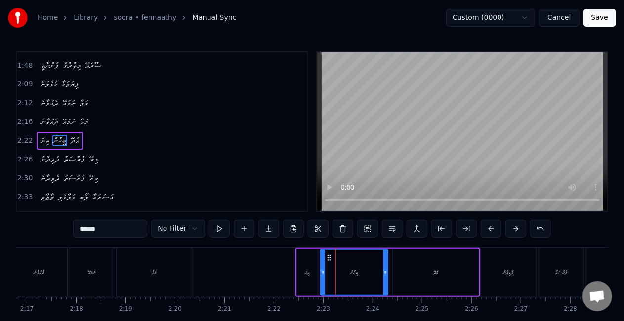
scroll to position [391, 0]
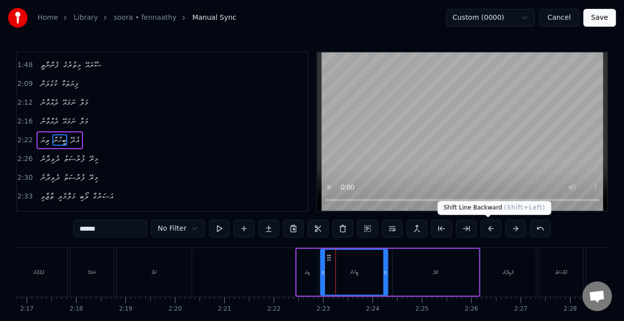
click at [487, 223] on button at bounding box center [491, 229] width 21 height 18
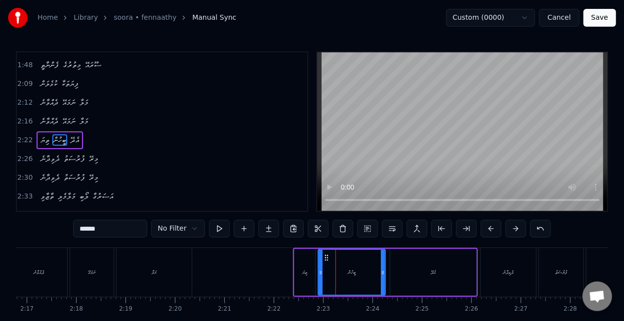
click at [487, 223] on button at bounding box center [491, 229] width 21 height 18
click at [308, 269] on div "ތިޔަ" at bounding box center [302, 272] width 21 height 47
type input "****"
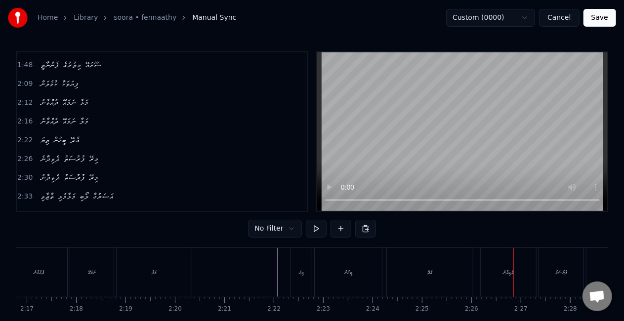
click at [502, 281] on div "ދެވިދާނެ" at bounding box center [508, 272] width 55 height 49
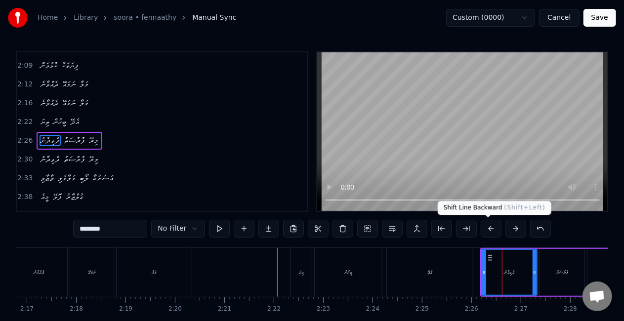
scroll to position [409, 0]
click at [482, 226] on button at bounding box center [491, 229] width 21 height 18
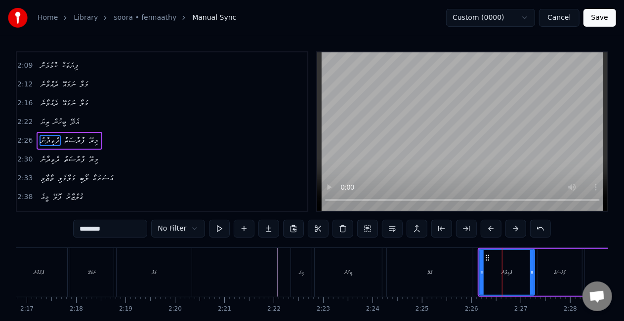
click at [314, 182] on div "0:16 ނިންޖެއް ނާދޭ ރީތި ހުސްކުރި 0:20 ފެނުމުން މިތުރުގެ ސޫރަ 0:23 ފެންނާތީ މިތު…" at bounding box center [312, 131] width 593 height 161
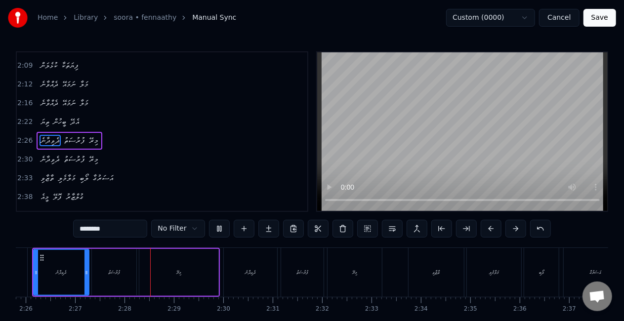
scroll to position [0, 7260]
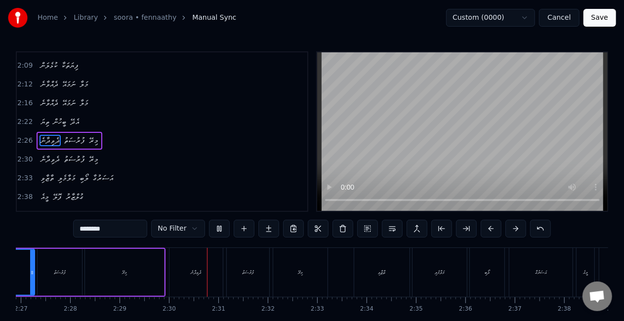
click at [196, 265] on div "ދެވިދާނެ" at bounding box center [196, 272] width 53 height 49
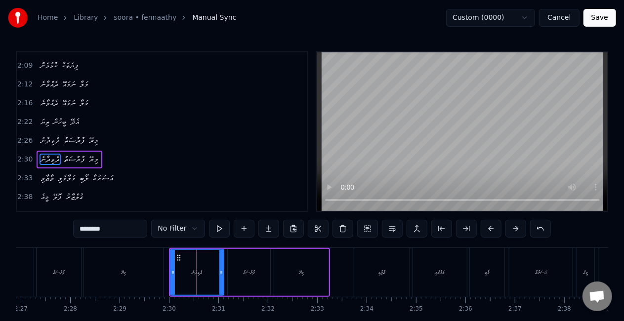
scroll to position [428, 0]
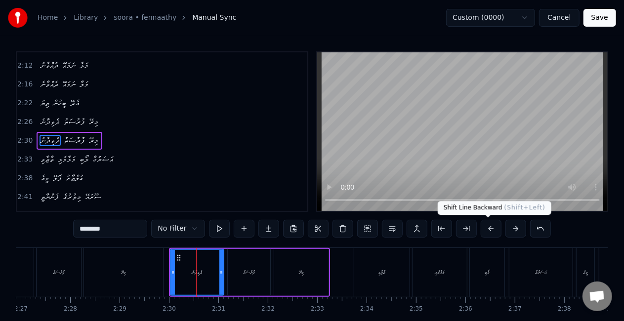
drag, startPoint x: 488, startPoint y: 229, endPoint x: 446, endPoint y: 233, distance: 42.2
click at [488, 228] on button at bounding box center [491, 229] width 21 height 18
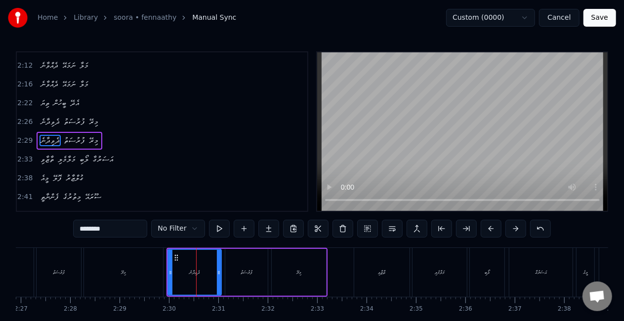
click at [360, 279] on div "ތާޒާވި" at bounding box center [381, 272] width 55 height 49
type input "******"
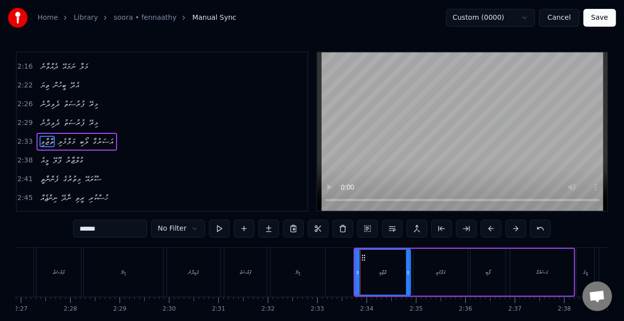
scroll to position [446, 0]
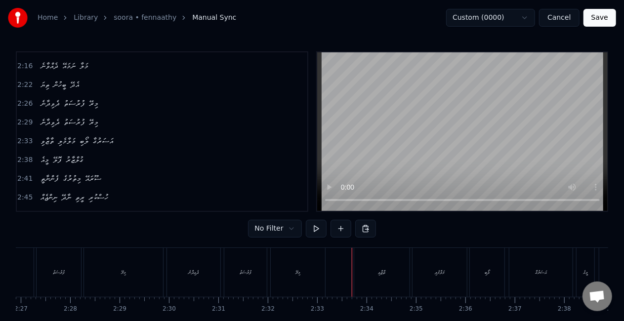
click at [364, 271] on div "ތާޒާވި" at bounding box center [381, 272] width 55 height 49
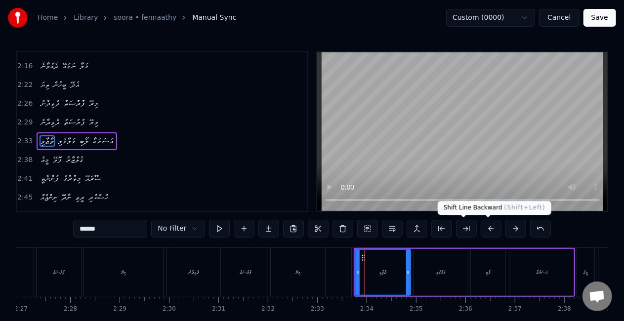
click at [490, 225] on button at bounding box center [491, 229] width 21 height 18
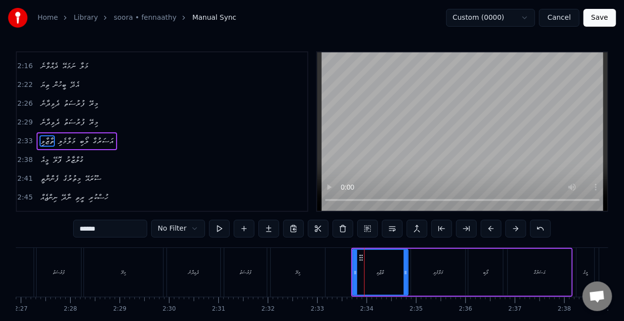
click at [576, 264] on div "މީއެ" at bounding box center [585, 272] width 19 height 49
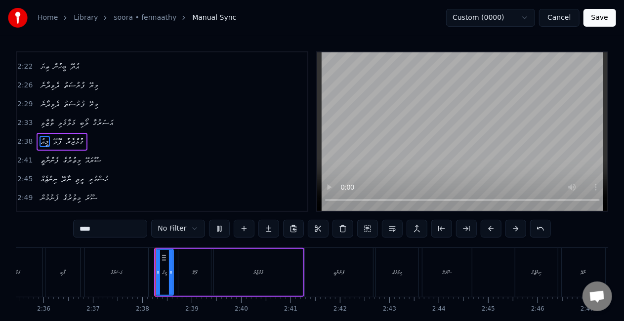
scroll to position [0, 7771]
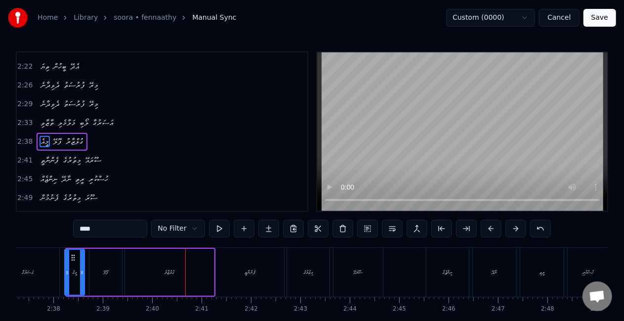
click at [67, 273] on icon at bounding box center [67, 273] width 4 height 8
click at [82, 274] on icon at bounding box center [83, 273] width 4 height 8
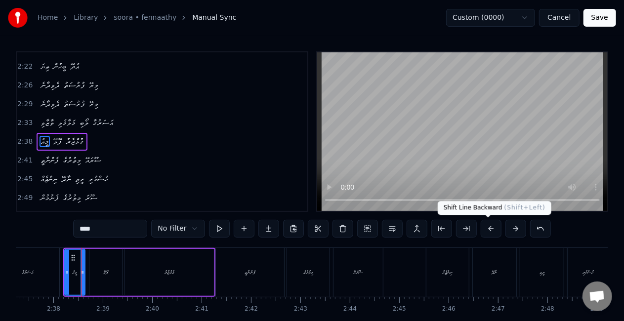
click at [490, 231] on button at bounding box center [491, 229] width 21 height 18
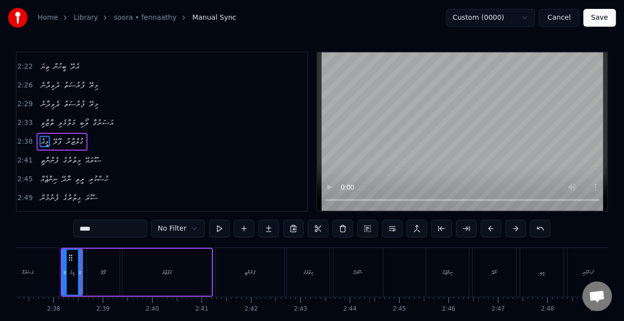
click at [50, 269] on div "އަސަރުގާ" at bounding box center [27, 272] width 63 height 49
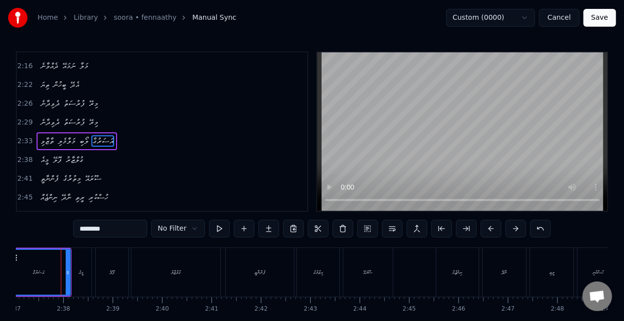
scroll to position [0, 7756]
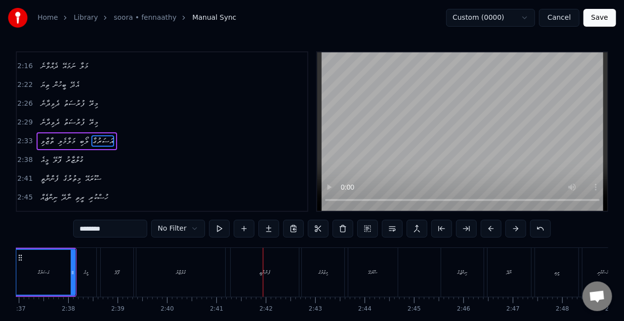
click at [275, 276] on div "ފެންނާތީ" at bounding box center [265, 272] width 68 height 49
type input "********"
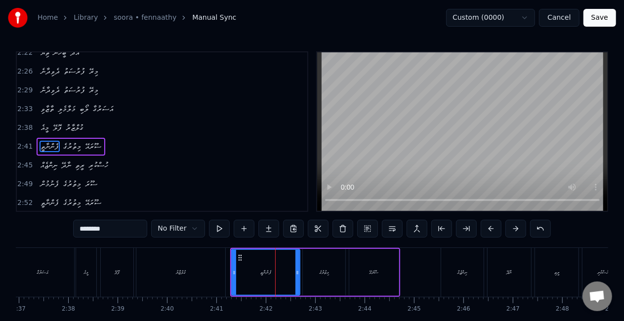
scroll to position [483, 0]
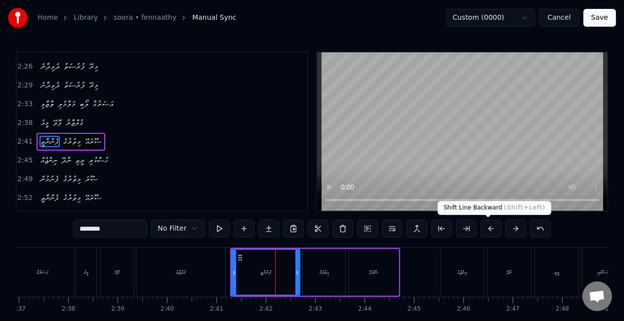
click at [496, 227] on button at bounding box center [491, 229] width 21 height 18
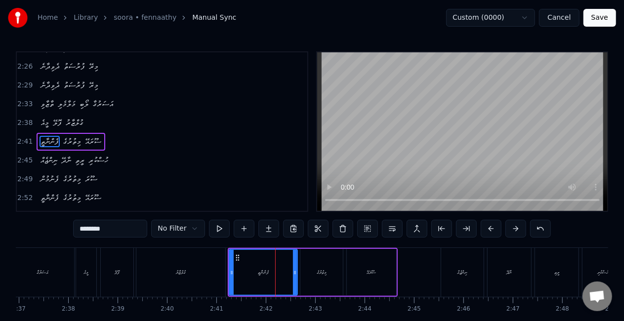
click at [245, 274] on div "ފެންނާތީ" at bounding box center [263, 272] width 67 height 45
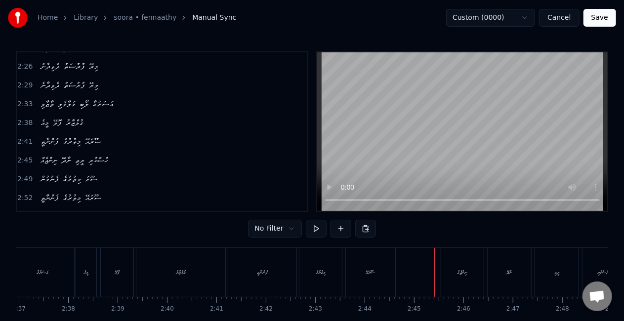
click at [446, 270] on div "ނިންޖެއް" at bounding box center [462, 272] width 43 height 49
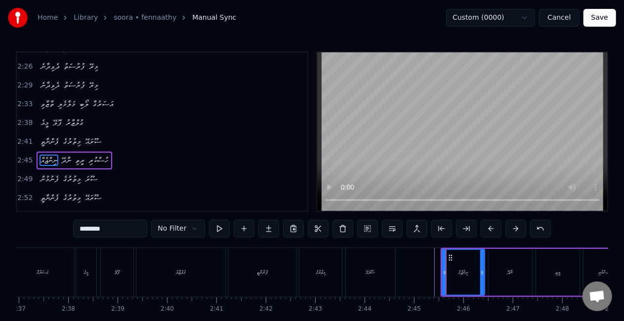
scroll to position [502, 0]
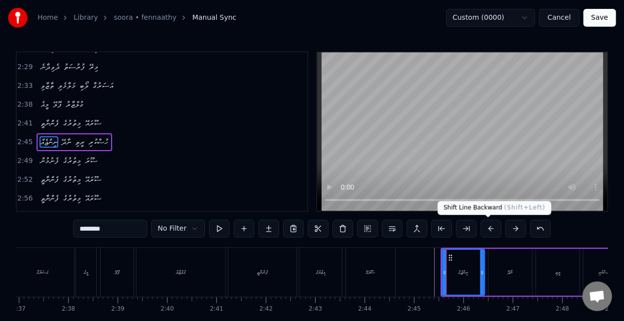
click at [492, 229] on button at bounding box center [491, 229] width 21 height 18
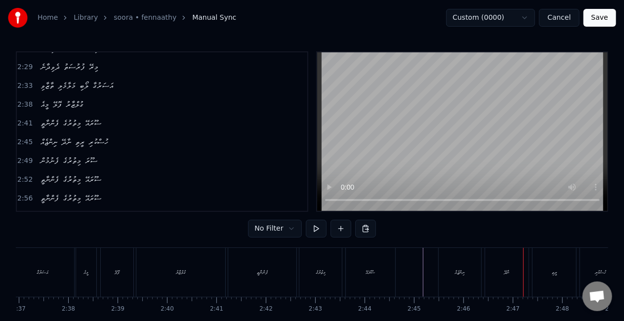
click at [451, 266] on div "ނިންޖެއް" at bounding box center [460, 272] width 43 height 49
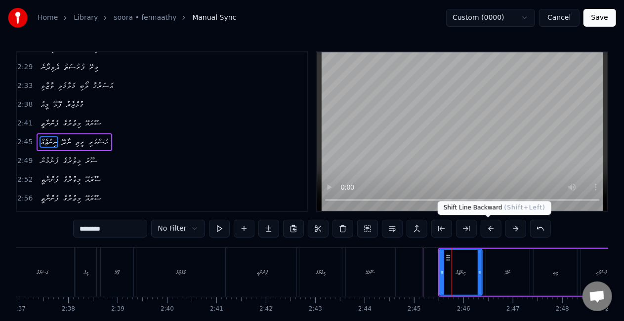
click at [486, 228] on button at bounding box center [491, 229] width 21 height 18
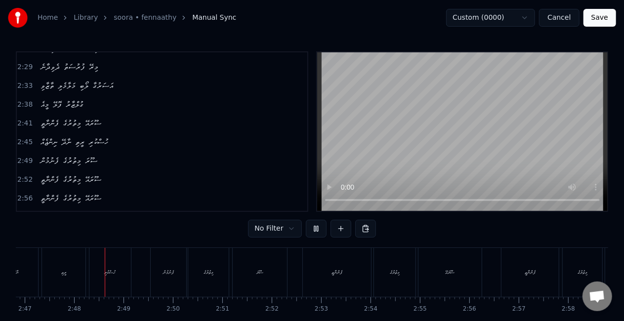
scroll to position [0, 8254]
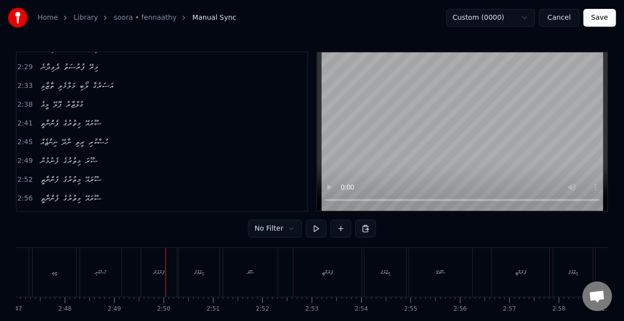
click at [168, 269] on div "ފެނުމުން" at bounding box center [159, 272] width 36 height 49
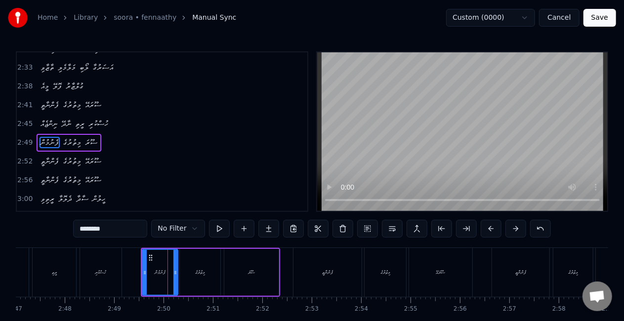
scroll to position [520, 0]
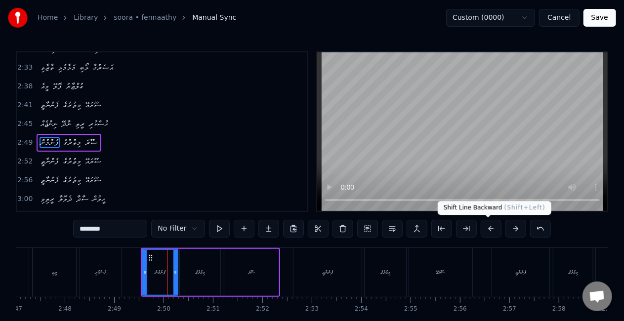
click at [486, 224] on button at bounding box center [491, 229] width 21 height 18
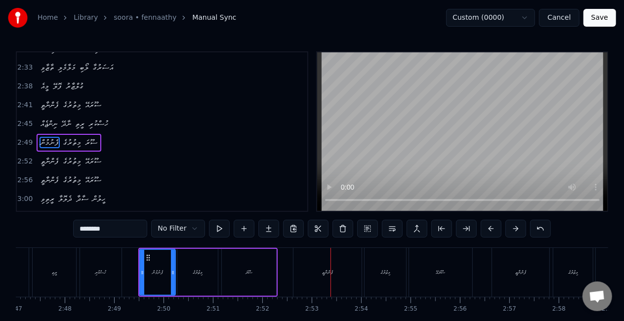
click at [307, 263] on div "ފެންނާތީ" at bounding box center [328, 272] width 68 height 49
type input "********"
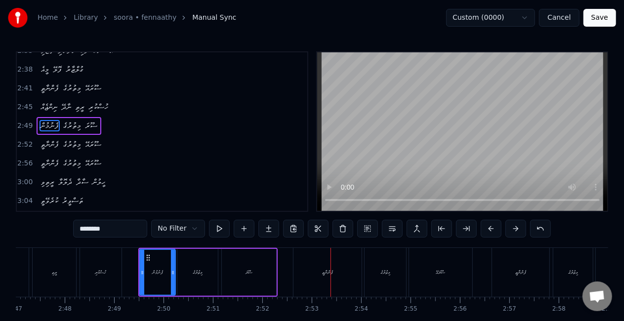
scroll to position [539, 0]
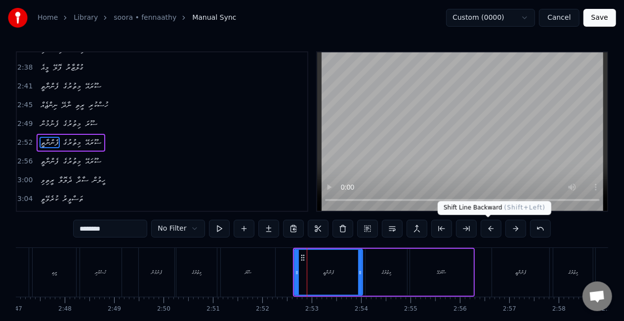
click at [483, 228] on button at bounding box center [491, 229] width 21 height 18
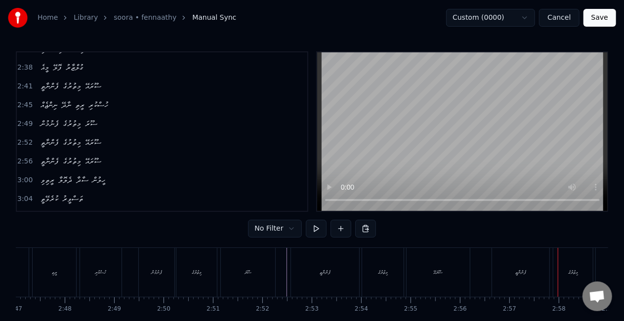
click at [506, 261] on div "ފެންނާތީ" at bounding box center [520, 272] width 57 height 49
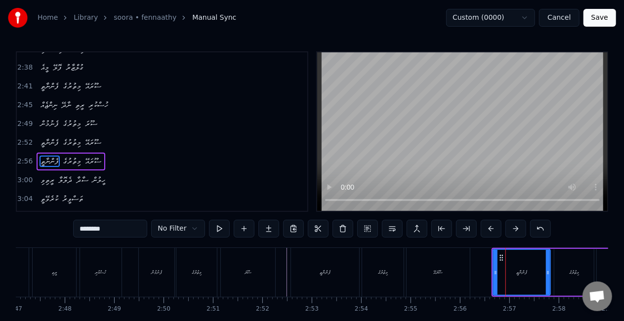
scroll to position [557, 0]
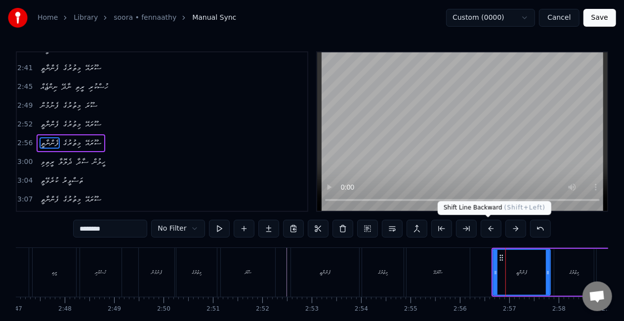
click at [482, 228] on button at bounding box center [491, 229] width 21 height 18
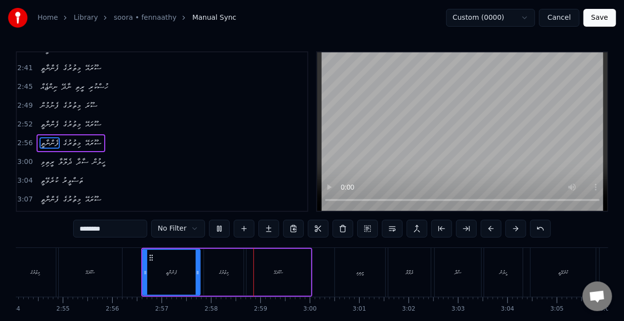
scroll to position [0, 8760]
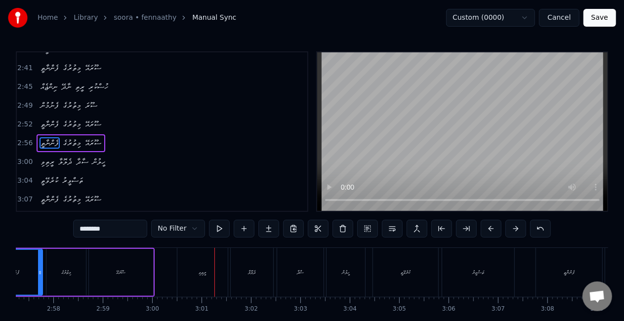
click at [204, 270] on div "ރީތިވި" at bounding box center [202, 272] width 7 height 7
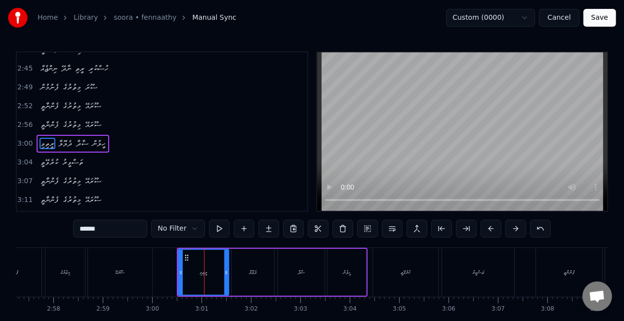
scroll to position [575, 0]
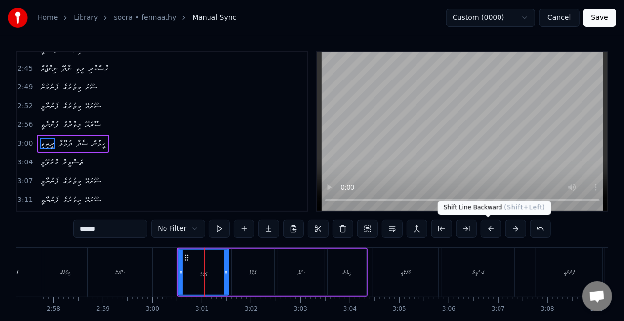
click at [489, 231] on button at bounding box center [491, 229] width 21 height 18
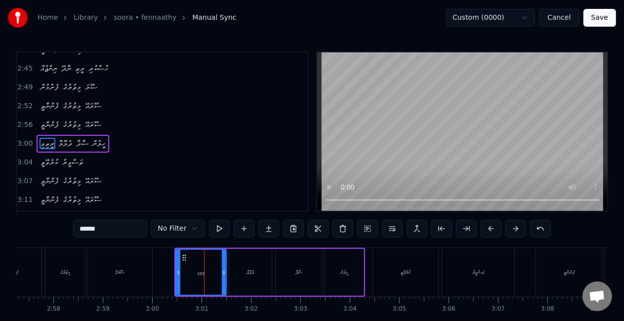
click at [188, 268] on div "ރީތިވި" at bounding box center [200, 272] width 49 height 45
click at [407, 282] on div "ކުރެވޭތީ" at bounding box center [405, 272] width 65 height 49
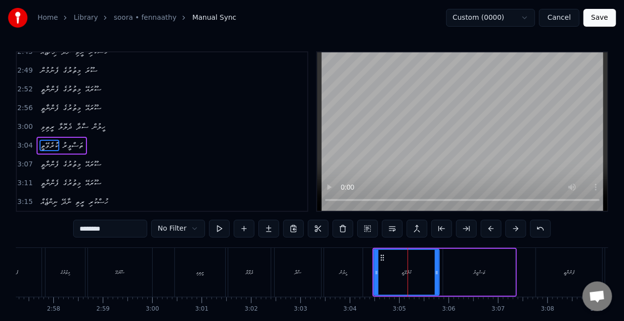
scroll to position [594, 0]
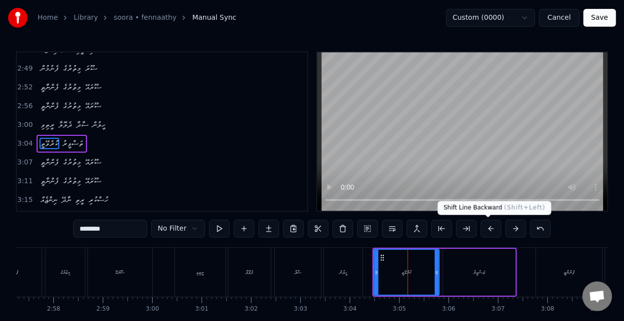
click at [489, 226] on button at bounding box center [491, 229] width 21 height 18
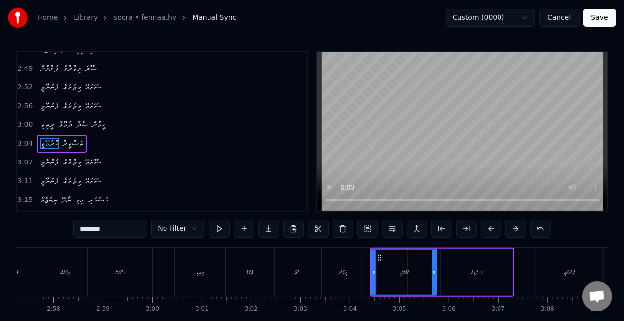
click at [389, 269] on div "ކުރެވޭތީ" at bounding box center [404, 272] width 64 height 45
click at [379, 269] on div "ކުރެވޭތީ" at bounding box center [404, 272] width 64 height 45
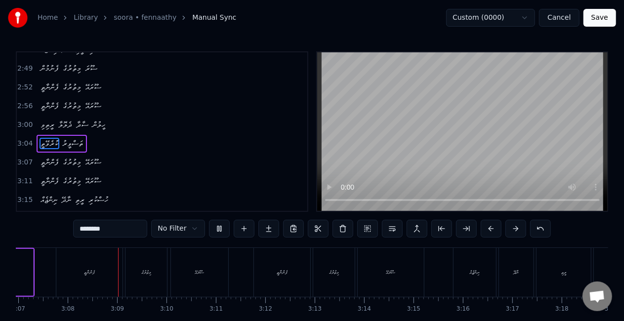
scroll to position [0, 9254]
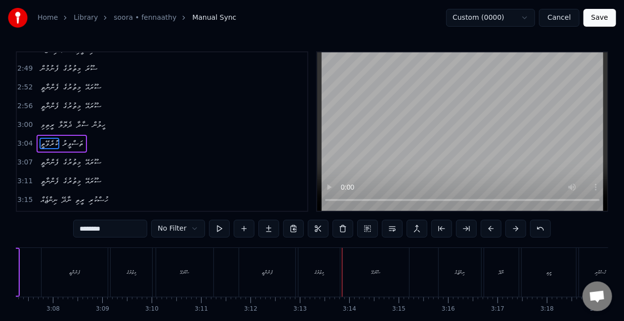
click at [286, 265] on div "ފެންނާތީ" at bounding box center [267, 272] width 56 height 49
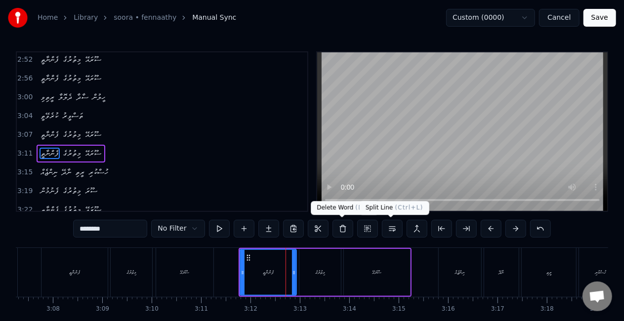
scroll to position [631, 0]
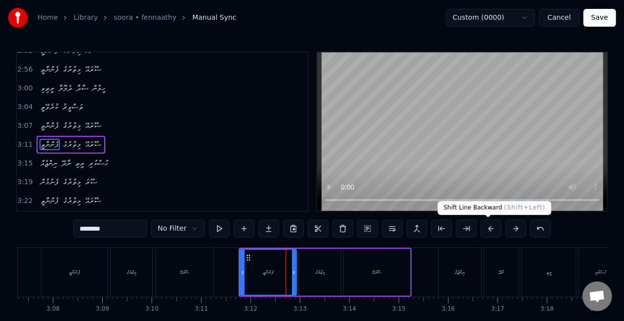
click at [491, 226] on button at bounding box center [491, 229] width 21 height 18
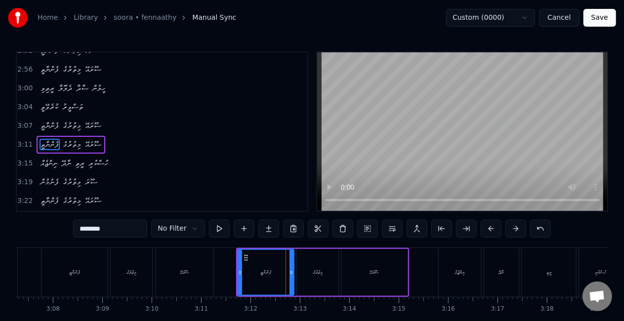
click at [250, 277] on div "ފެންނާތީ" at bounding box center [265, 272] width 55 height 45
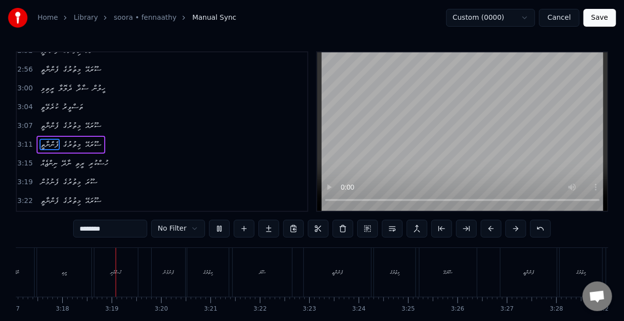
scroll to position [0, 9755]
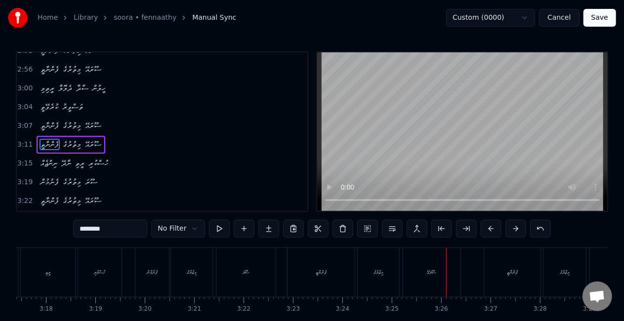
click at [345, 264] on div "ފެންނާތީ" at bounding box center [321, 272] width 67 height 49
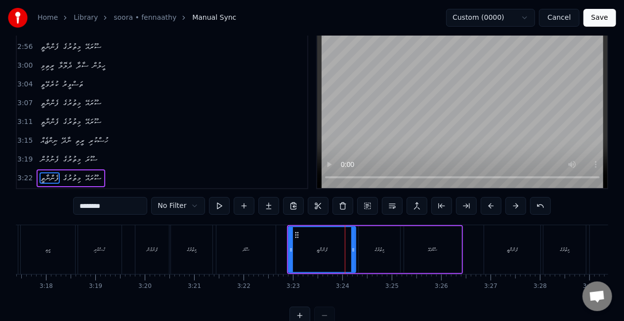
scroll to position [635, 0]
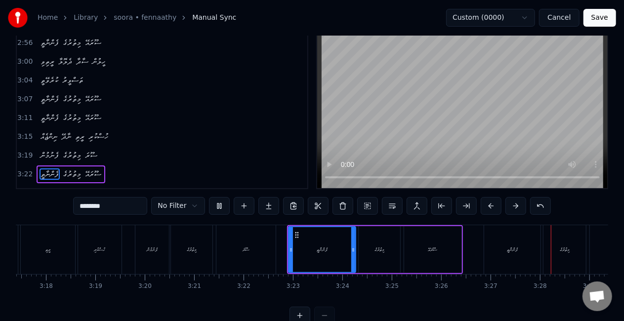
click at [363, 232] on div "މިތުރުގެ" at bounding box center [380, 249] width 42 height 47
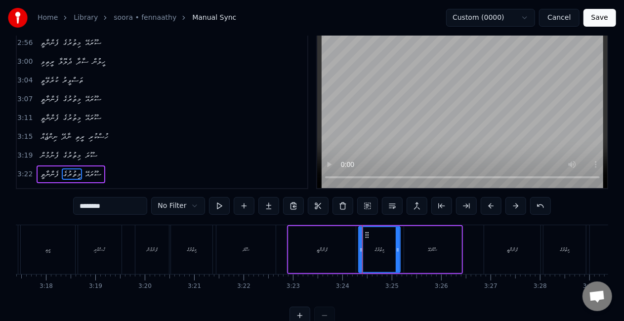
click at [328, 244] on div "ފެންނާތީ" at bounding box center [322, 249] width 67 height 47
type input "********"
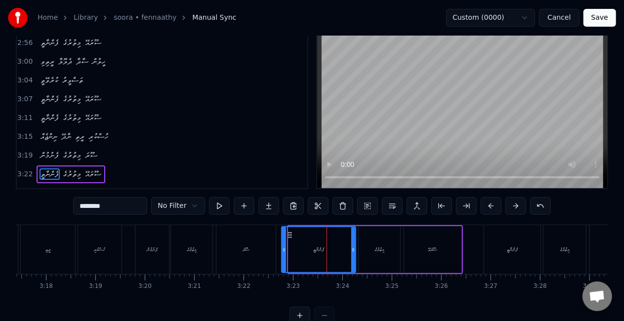
drag, startPoint x: 292, startPoint y: 248, endPoint x: 285, endPoint y: 245, distance: 7.3
click at [285, 245] on div at bounding box center [284, 249] width 4 height 45
click at [280, 232] on div "ފެންނާތީ މިތުރުގެ ސޫރައޭ" at bounding box center [371, 249] width 183 height 49
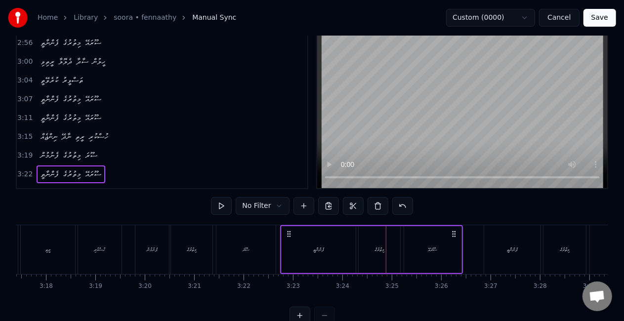
click at [303, 239] on div "ފެންނާތީ" at bounding box center [319, 249] width 74 height 47
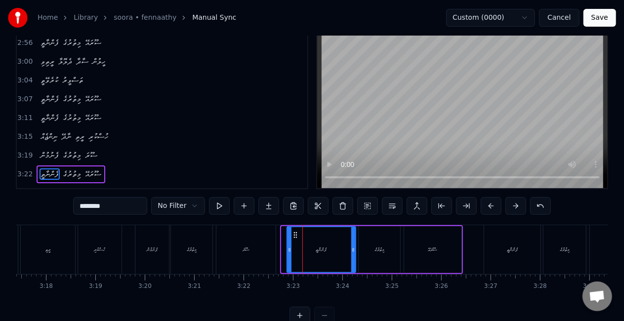
drag, startPoint x: 284, startPoint y: 254, endPoint x: 289, endPoint y: 256, distance: 5.8
click at [289, 256] on div at bounding box center [290, 249] width 4 height 45
click at [312, 243] on div "ފެންނާތީ" at bounding box center [322, 249] width 68 height 45
click at [486, 230] on div "ފެންނާތީ" at bounding box center [512, 249] width 56 height 49
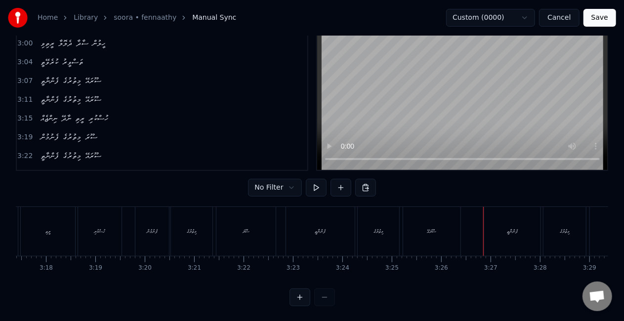
click at [494, 236] on div "ފެންނާތީ" at bounding box center [512, 231] width 56 height 49
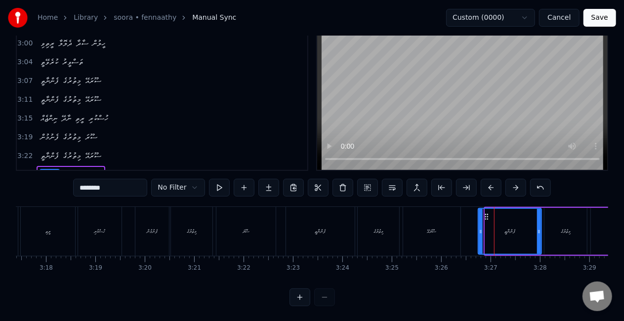
drag, startPoint x: 487, startPoint y: 239, endPoint x: 480, endPoint y: 237, distance: 7.6
click at [480, 237] on div at bounding box center [481, 231] width 4 height 45
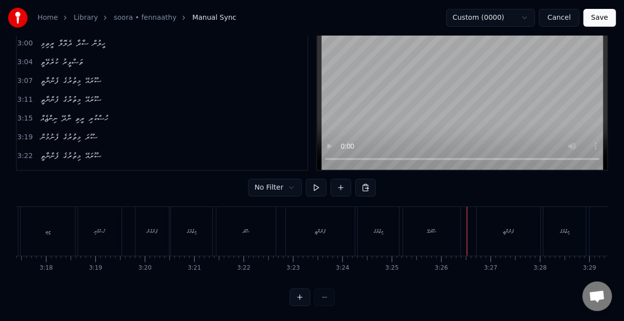
click at [500, 237] on div "ފެންނާތީ" at bounding box center [509, 231] width 64 height 49
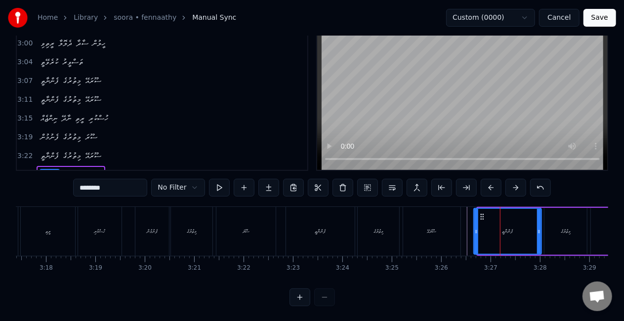
click at [475, 235] on div at bounding box center [476, 231] width 4 height 45
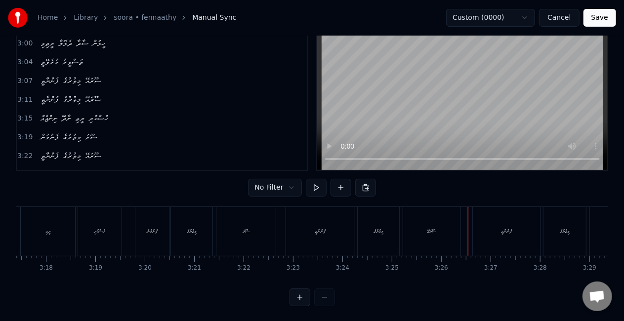
click at [441, 240] on div "ސޫރައޭ" at bounding box center [431, 231] width 57 height 49
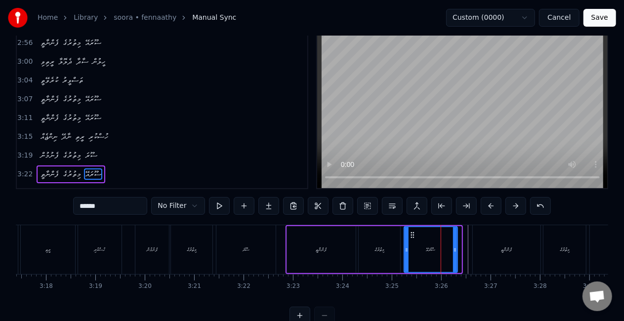
click at [457, 247] on icon at bounding box center [455, 250] width 4 height 8
click at [490, 248] on div "ފެންނާތީ" at bounding box center [507, 249] width 68 height 49
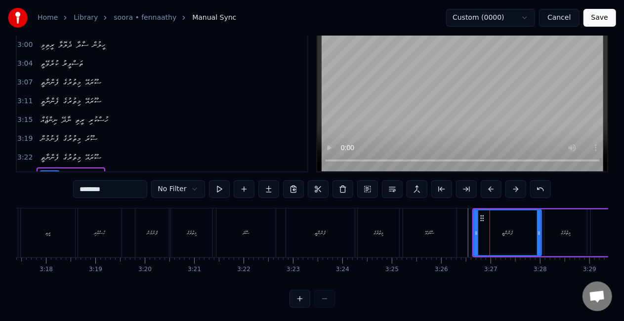
scroll to position [41, 0]
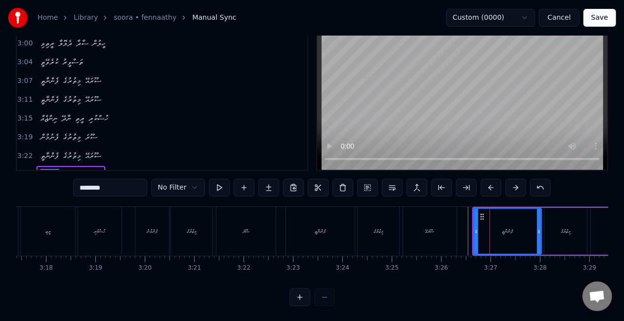
click at [432, 235] on div "ސޫރައޭ" at bounding box center [429, 231] width 53 height 49
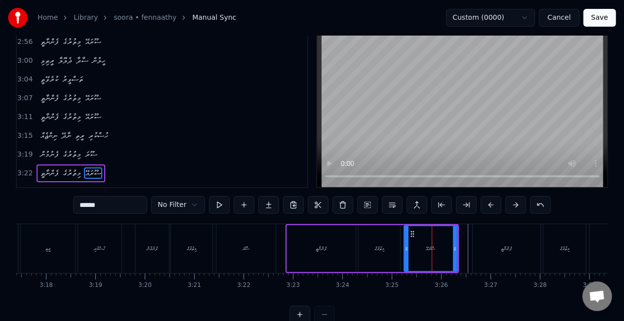
scroll to position [23, 0]
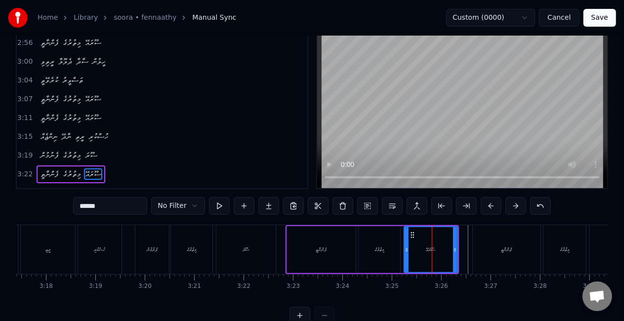
click at [290, 253] on div "ފެންނާތީ" at bounding box center [321, 249] width 69 height 47
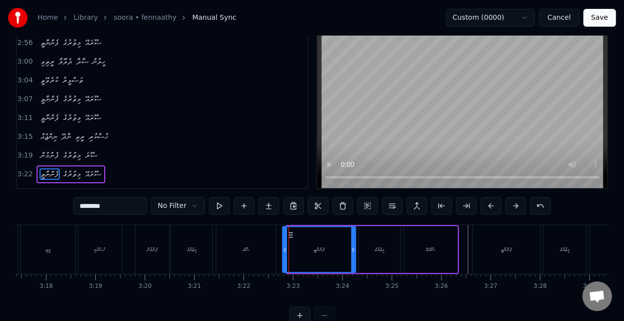
click at [283, 254] on div at bounding box center [285, 249] width 4 height 45
click at [441, 250] on div "ސޫރައޭ" at bounding box center [430, 249] width 53 height 47
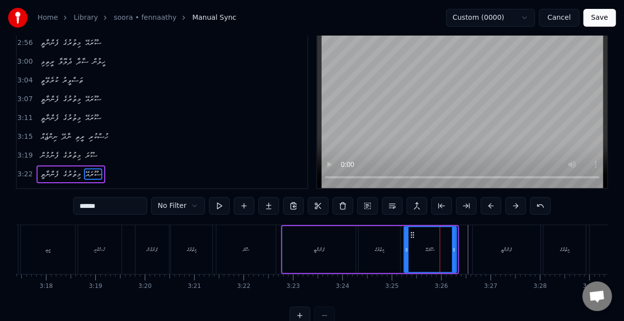
click at [454, 253] on icon at bounding box center [454, 250] width 4 height 8
click at [498, 248] on div "ފެންނާތީ" at bounding box center [507, 249] width 68 height 49
type input "********"
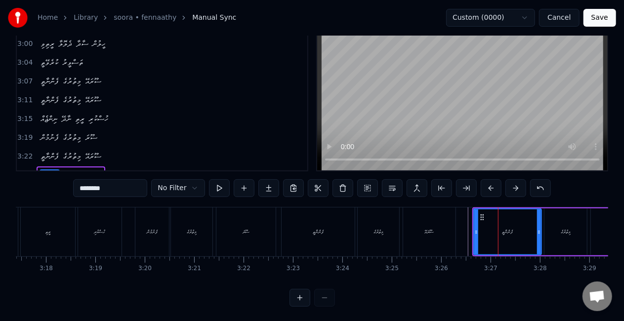
scroll to position [41, 0]
click at [471, 242] on div at bounding box center [473, 231] width 4 height 45
click at [501, 233] on div "ފެންނާތީ" at bounding box center [506, 231] width 11 height 7
click at [481, 235] on div "ފެންނާތީ" at bounding box center [506, 231] width 70 height 45
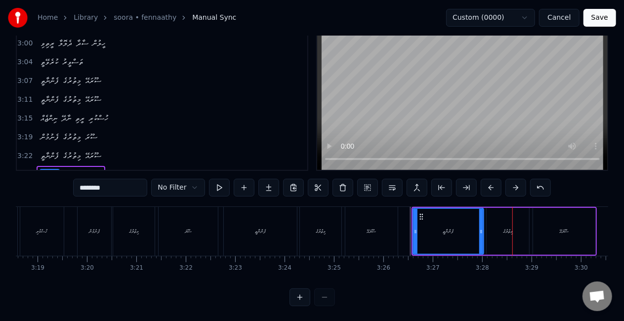
scroll to position [0, 9899]
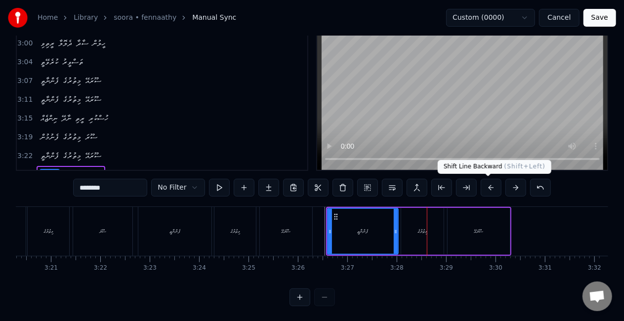
click at [489, 185] on button at bounding box center [491, 188] width 21 height 18
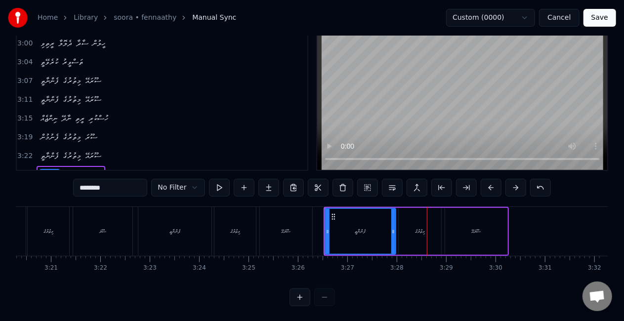
click at [489, 185] on button at bounding box center [491, 188] width 21 height 18
click at [342, 235] on div "ފެންނާތީ" at bounding box center [358, 231] width 70 height 45
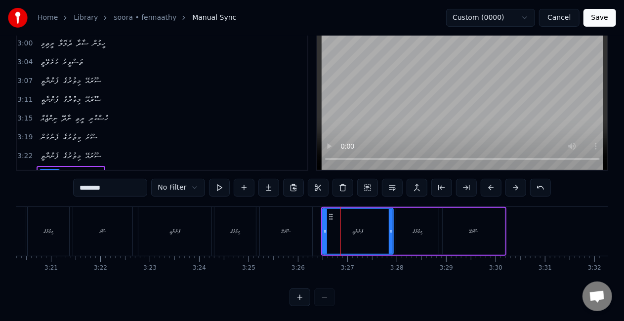
click at [313, 238] on div "ފެންނާތީ މިތުރުގެ ސޫރައޭ" at bounding box center [226, 231] width 177 height 49
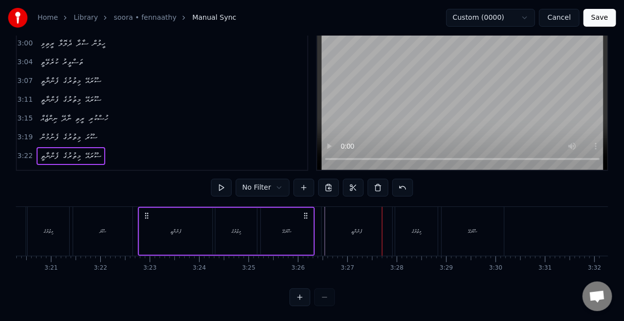
click at [261, 243] on div "ސޫރައޭ" at bounding box center [287, 231] width 52 height 47
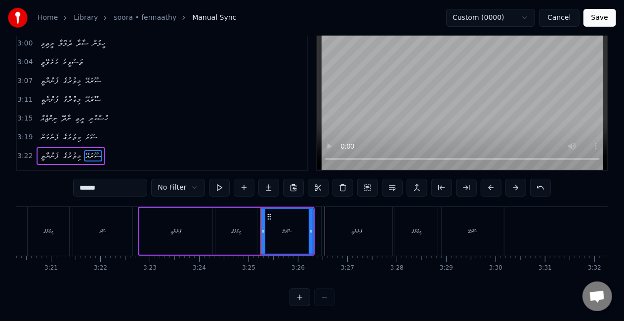
scroll to position [23, 0]
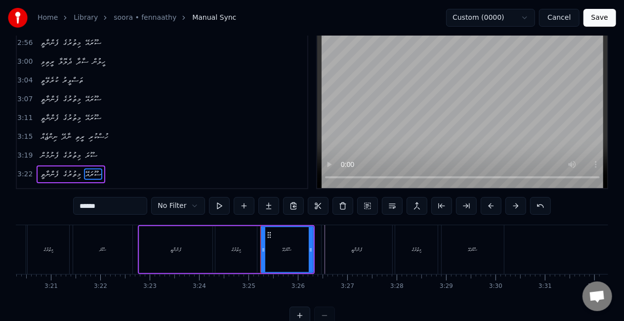
click at [150, 238] on div "ފެންނާތީ" at bounding box center [175, 249] width 73 height 47
type input "********"
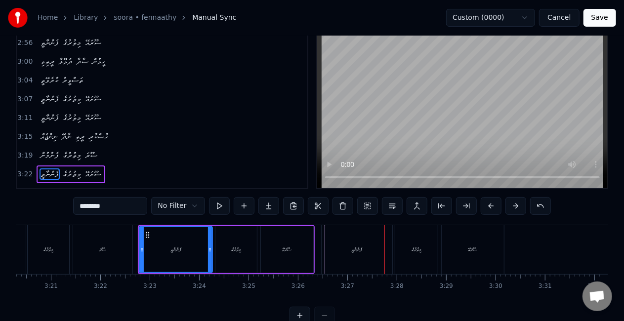
click at [258, 254] on div "ފެންނާތީ މިތުރުގެ ސޫރައޭ" at bounding box center [226, 249] width 177 height 49
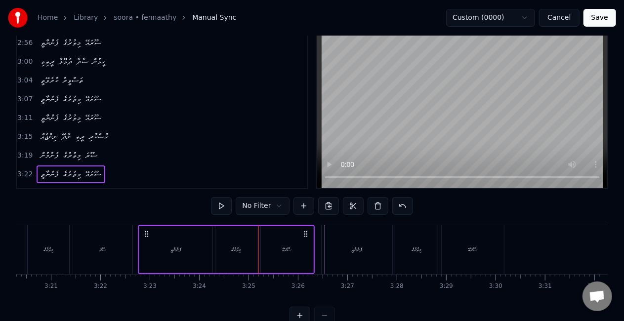
click at [364, 252] on div "ފެންނާތީ" at bounding box center [357, 249] width 71 height 49
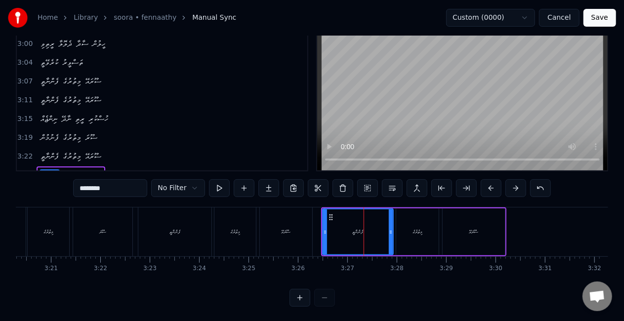
scroll to position [41, 0]
click at [339, 239] on div "ފެންނާތީ" at bounding box center [358, 231] width 70 height 45
click at [187, 238] on div "ފެންނާތީ" at bounding box center [174, 231] width 73 height 49
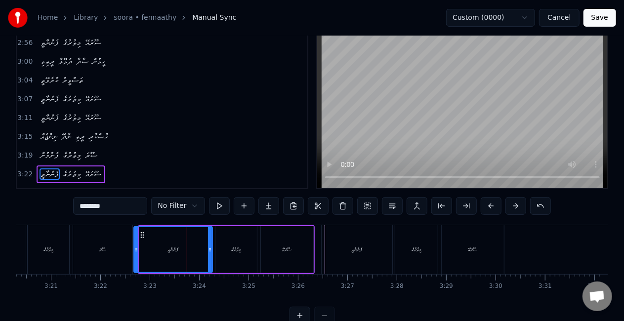
drag, startPoint x: 141, startPoint y: 253, endPoint x: 135, endPoint y: 251, distance: 6.0
click at [135, 251] on icon at bounding box center [136, 250] width 4 height 8
click at [121, 248] on div "ސޫރަ" at bounding box center [102, 249] width 59 height 49
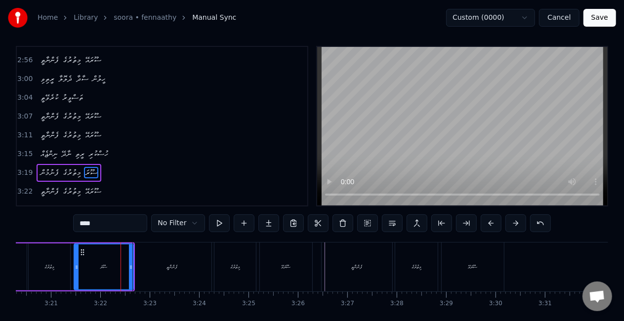
scroll to position [4, 0]
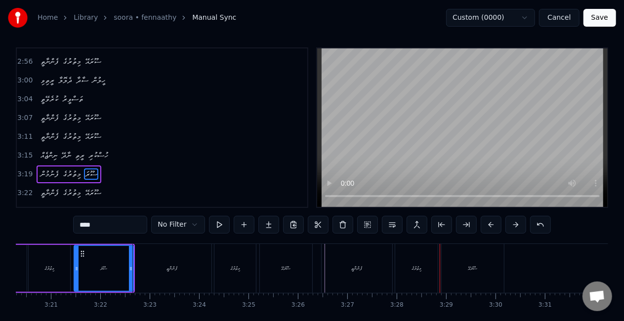
click at [145, 281] on div "ފެންނާތީ" at bounding box center [172, 268] width 79 height 49
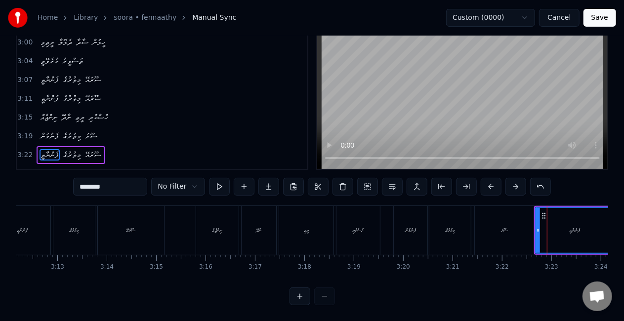
scroll to position [0, 9389]
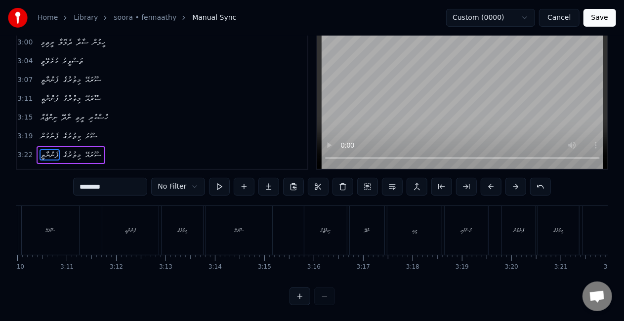
click at [142, 236] on div "ފެންނާތީ" at bounding box center [130, 230] width 56 height 49
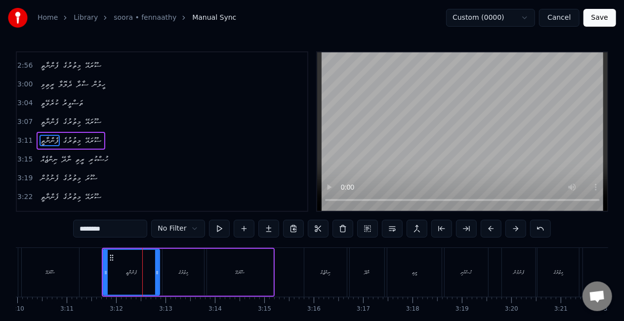
scroll to position [631, 0]
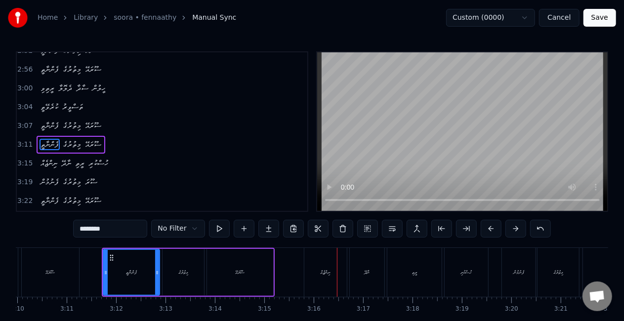
click at [320, 261] on div "ނިންޖެއް" at bounding box center [325, 272] width 43 height 49
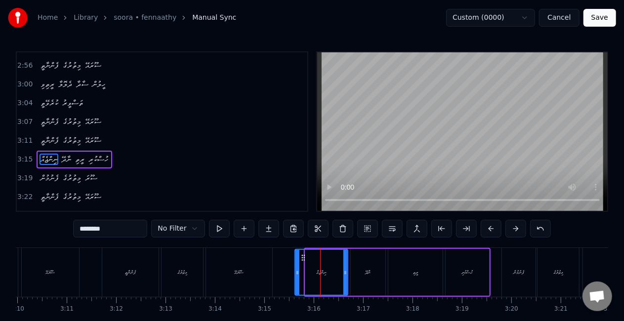
drag, startPoint x: 308, startPoint y: 276, endPoint x: 299, endPoint y: 272, distance: 10.6
click at [299, 272] on icon at bounding box center [298, 273] width 4 height 8
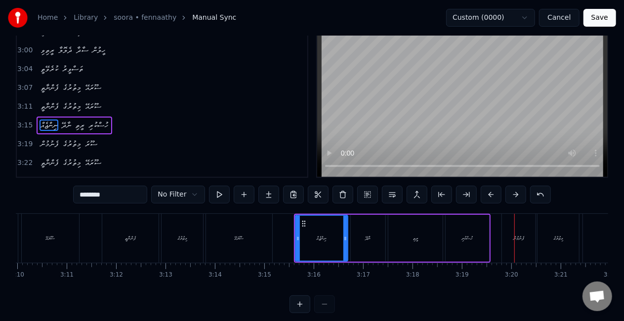
scroll to position [49, 0]
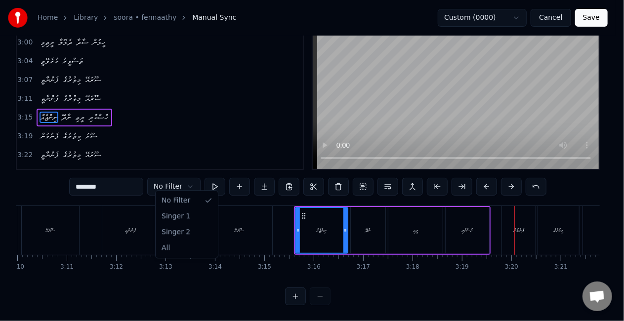
click at [193, 178] on html "Home Library soora • fennaathy Manual Sync Custom (0000) Cancel Save 0:16 ނިންޖ…" at bounding box center [312, 139] width 624 height 363
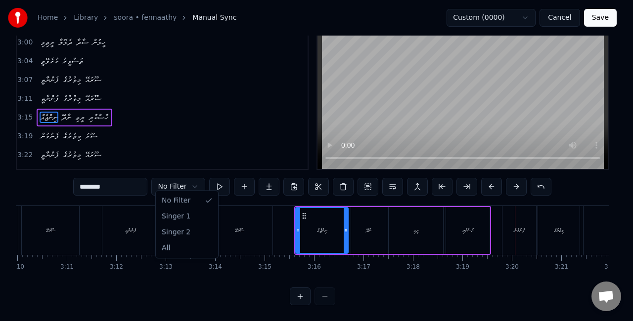
click at [193, 125] on html "Home Library soora • fennaathy Manual Sync Custom (0000) Cancel Save 0:16 ނިންޖ…" at bounding box center [316, 139] width 633 height 363
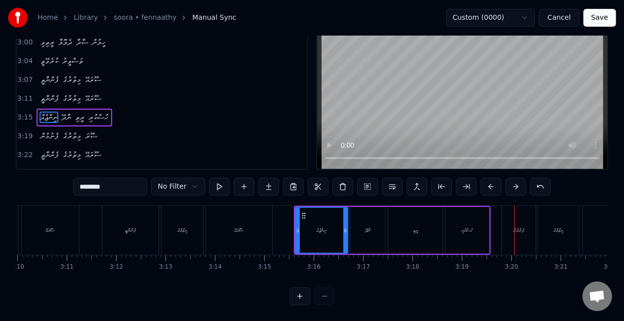
click at [322, 227] on div "ނިންޖެއް" at bounding box center [321, 230] width 51 height 45
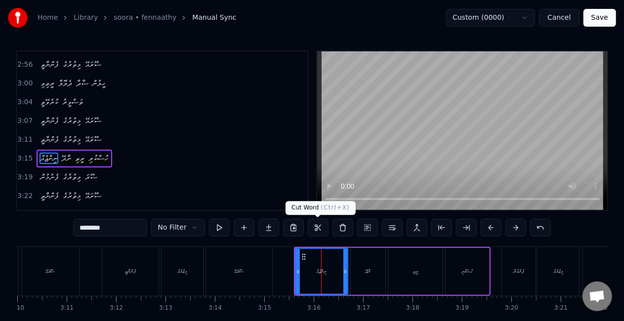
scroll to position [0, 0]
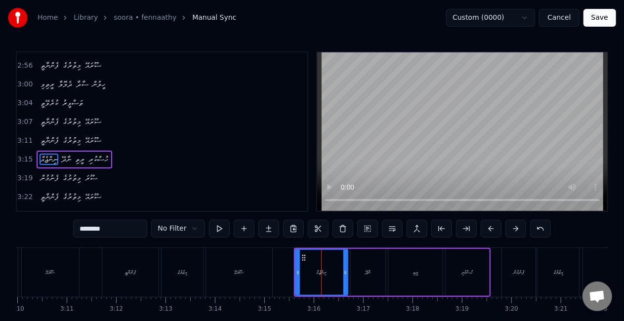
click at [98, 172] on span "ސޫރަ" at bounding box center [91, 177] width 14 height 11
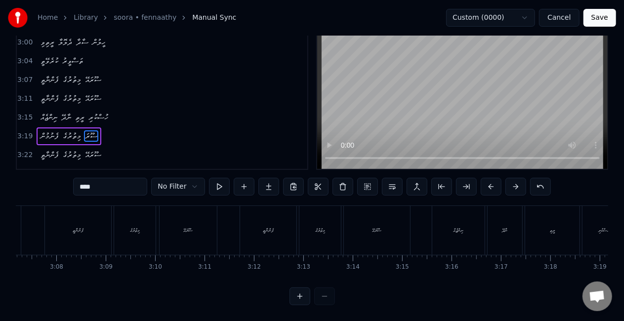
scroll to position [0, 9227]
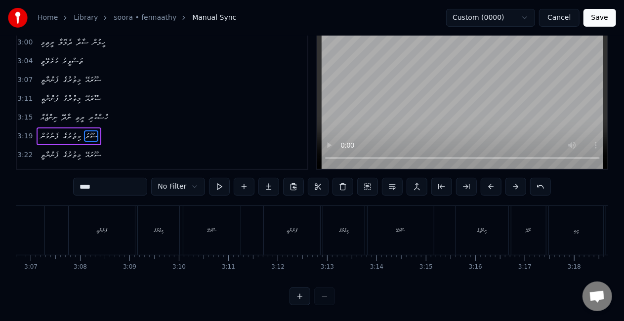
click at [90, 232] on div "ފެންނާތީ" at bounding box center [102, 230] width 66 height 49
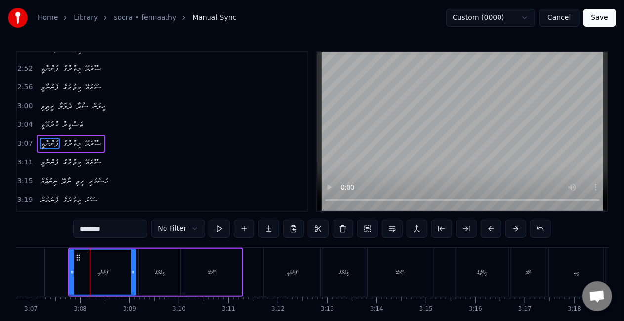
scroll to position [612, 0]
click at [476, 283] on div "ނިންޖެއް" at bounding box center [482, 272] width 52 height 49
type input "********"
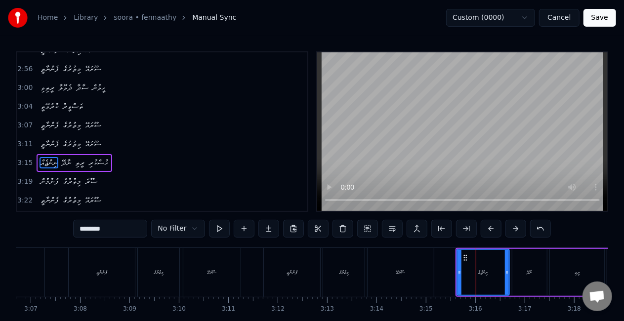
scroll to position [635, 0]
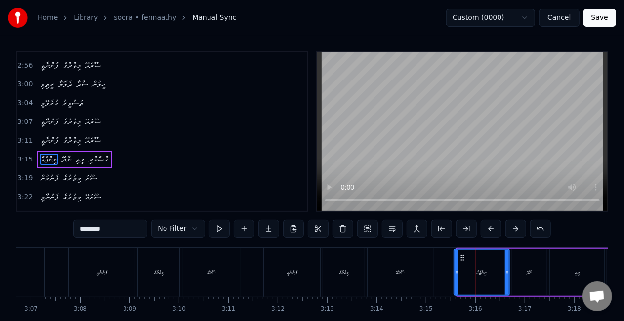
click at [455, 282] on div at bounding box center [457, 272] width 4 height 45
click at [460, 274] on div "ނިންޖެއް" at bounding box center [481, 272] width 55 height 45
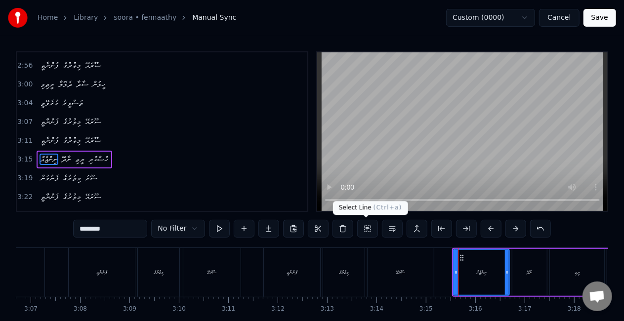
click at [363, 227] on button at bounding box center [367, 229] width 21 height 18
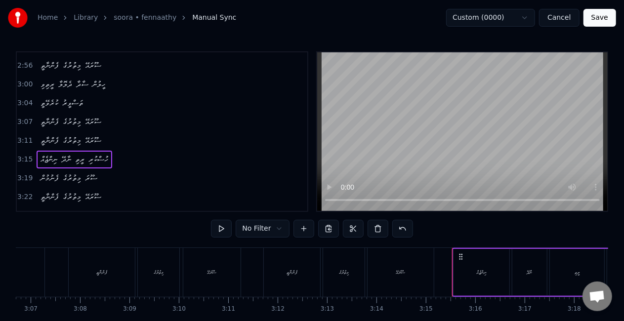
click at [424, 227] on div "0:16 ނިންޖެއް ނާދޭ ރީތި ހުސްކުރި 0:20 ފެނުމުން މިތުރުގެ ސޫރަ 0:23 ފެންނާތީ މިތު…" at bounding box center [312, 199] width 593 height 296
click at [417, 282] on div "ސޫރައޭ" at bounding box center [401, 272] width 66 height 49
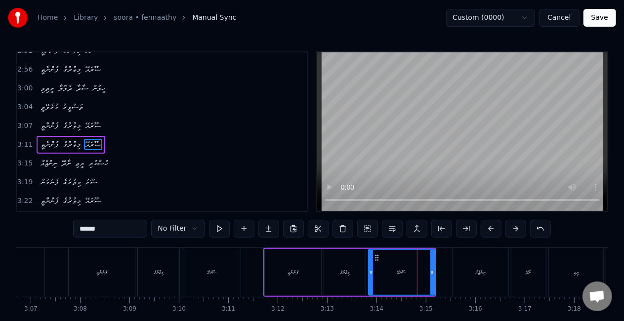
click at [453, 279] on div "ނިންޖެއް" at bounding box center [480, 272] width 57 height 49
type input "********"
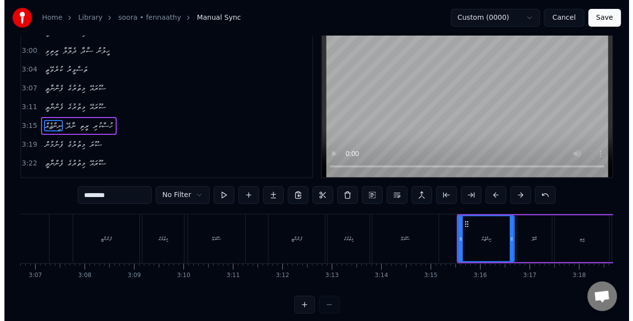
scroll to position [49, 0]
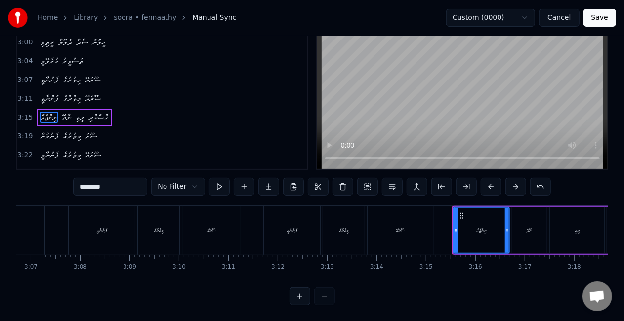
drag, startPoint x: 474, startPoint y: 221, endPoint x: 472, endPoint y: 255, distance: 33.6
click at [472, 255] on div "ނިންޖެއް ނާދޭ ރީތި ހުސްކުރި ފެނުމުން މިތުރުގެ ސޫރަ ފެންނާތީ މިތުރުގެ ސޫރައޭ ފެނ…" at bounding box center [312, 243] width 593 height 74
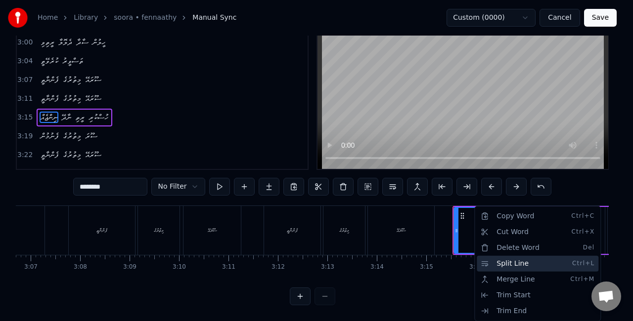
click at [496, 269] on div "Split Line Ctrl+L" at bounding box center [537, 264] width 122 height 16
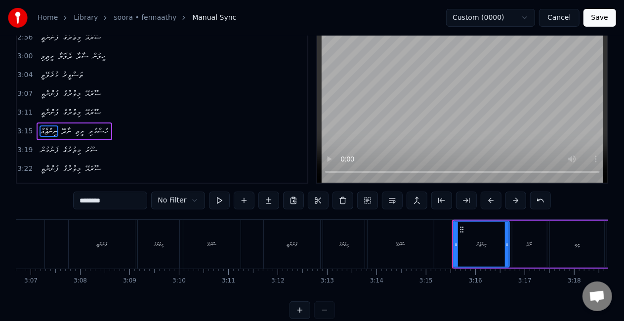
scroll to position [50, 0]
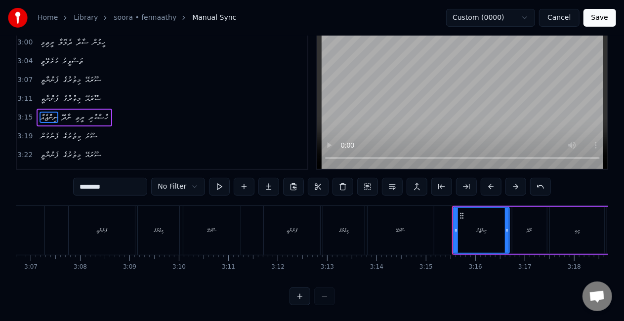
drag, startPoint x: 484, startPoint y: 218, endPoint x: 485, endPoint y: 253, distance: 34.6
click at [485, 253] on div "ނިންޖެއް ނާދޭ ރީތި ހުސްކުރި ފެނުމުން މިތުރުގެ ސޫރަ ފެންނާތީ މިތުރުގެ ސޫރައޭ ފެނ…" at bounding box center [312, 243] width 593 height 74
click at [394, 178] on button at bounding box center [392, 187] width 21 height 18
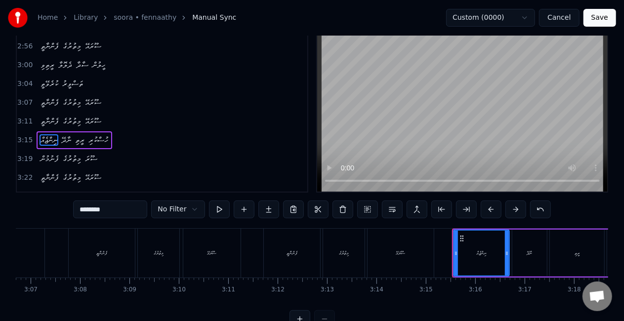
scroll to position [0, 0]
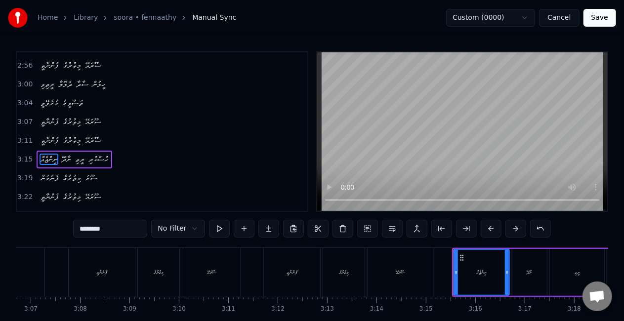
click at [454, 277] on div at bounding box center [456, 272] width 4 height 45
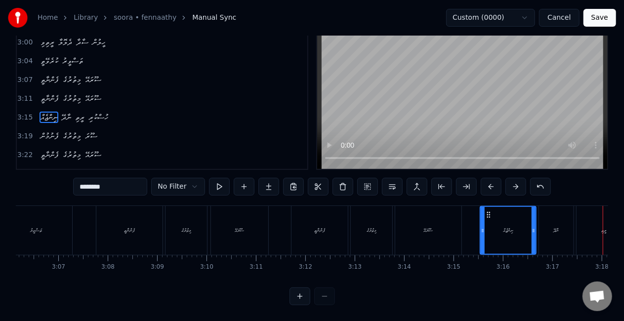
scroll to position [0, 9254]
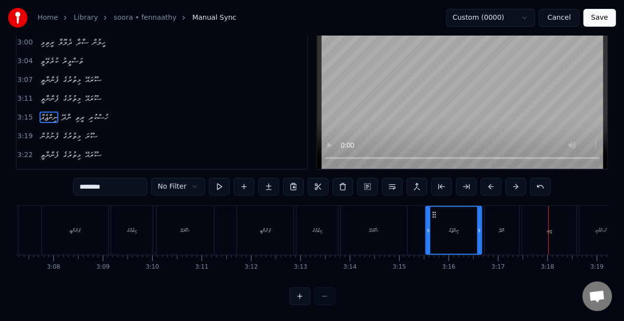
click at [472, 229] on div "ނިންޖެއް" at bounding box center [454, 230] width 55 height 47
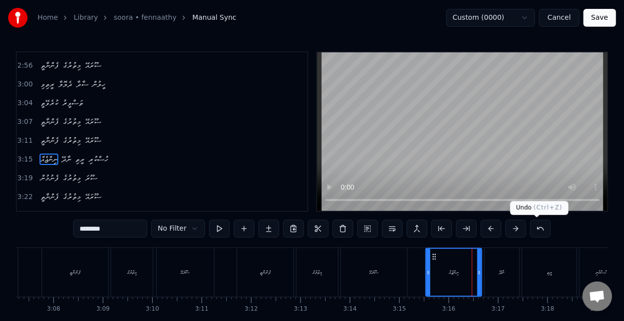
click at [530, 227] on button at bounding box center [540, 229] width 21 height 18
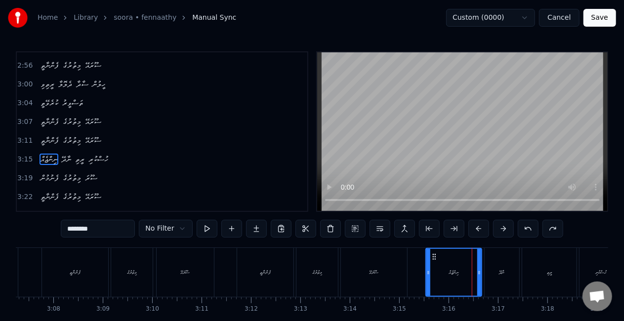
click at [446, 277] on div "ނިންޖެއް" at bounding box center [454, 272] width 55 height 47
click at [432, 278] on div "ނިންޖެއް" at bounding box center [454, 272] width 55 height 47
click at [353, 226] on button at bounding box center [355, 229] width 21 height 18
click at [354, 226] on button at bounding box center [355, 229] width 21 height 18
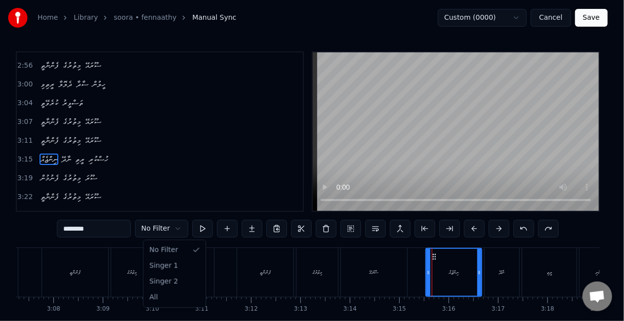
click at [169, 226] on html "Home Library soora • fennaathy Manual Sync Custom (0000) Cancel Save 0:16 ނިންޖ…" at bounding box center [312, 181] width 624 height 363
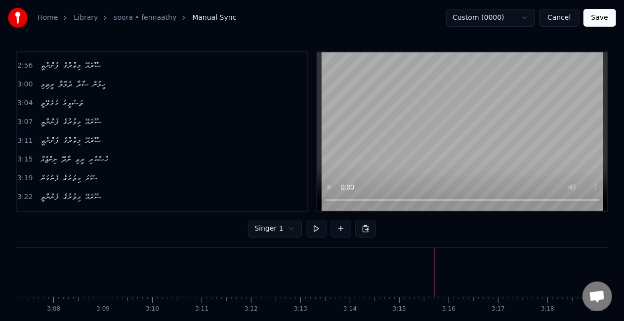
click at [285, 224] on html "Home Library soora • fennaathy Manual Sync Custom (0000) Cancel Save 0:16 ނިންޖ…" at bounding box center [312, 181] width 624 height 363
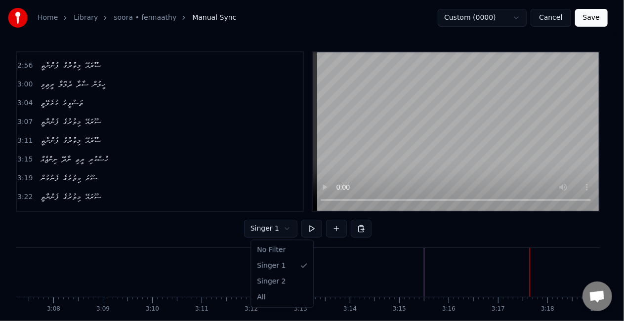
click at [292, 225] on html "Home Library soora • fennaathy Manual Sync Custom (0000) Cancel Save 0:16 ނިންޖ…" at bounding box center [312, 181] width 624 height 363
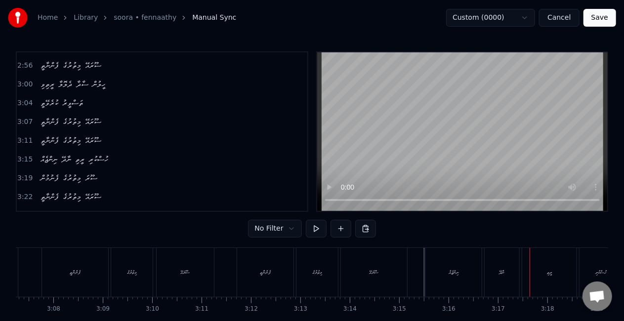
click at [428, 263] on div "ނިންޖެއް" at bounding box center [454, 272] width 56 height 49
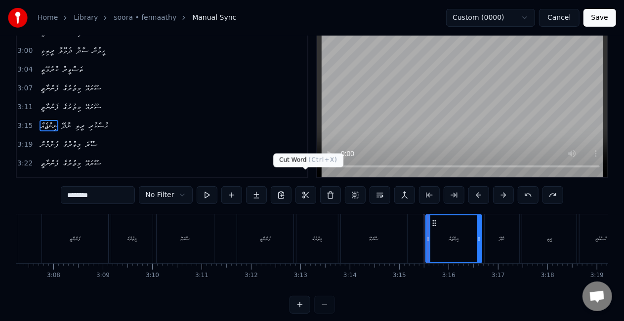
scroll to position [49, 0]
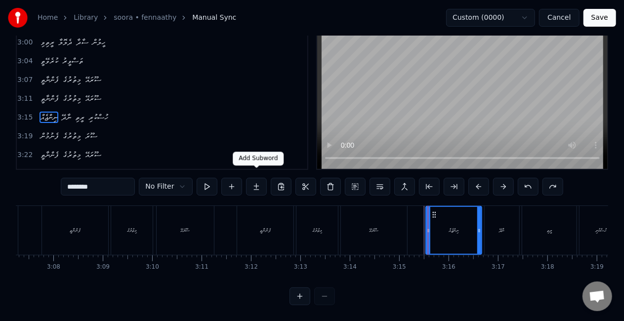
click at [258, 178] on button at bounding box center [256, 187] width 21 height 18
click at [453, 233] on div "ނިންޖެއް" at bounding box center [454, 230] width 55 height 47
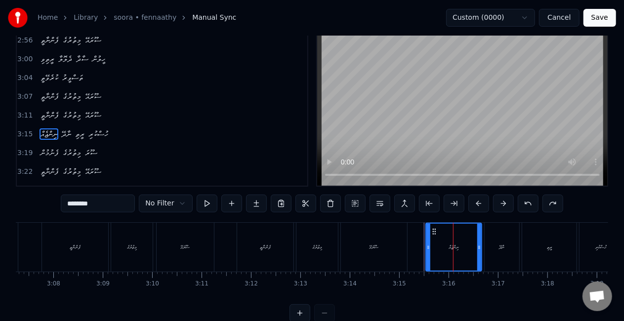
scroll to position [0, 0]
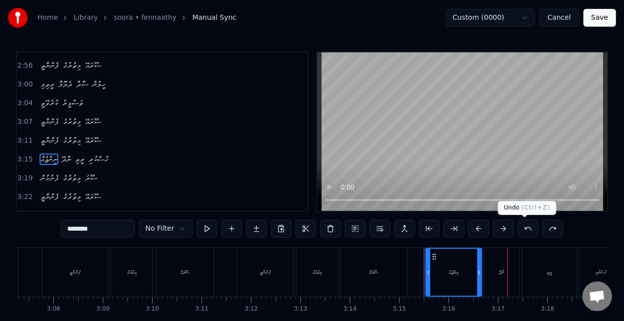
click at [526, 222] on button at bounding box center [528, 229] width 21 height 18
click at [432, 270] on div "ނިންޖެއް" at bounding box center [454, 272] width 55 height 47
click at [102, 226] on input "********" at bounding box center [98, 229] width 74 height 18
click at [63, 154] on span "ނާދޭ" at bounding box center [66, 159] width 12 height 11
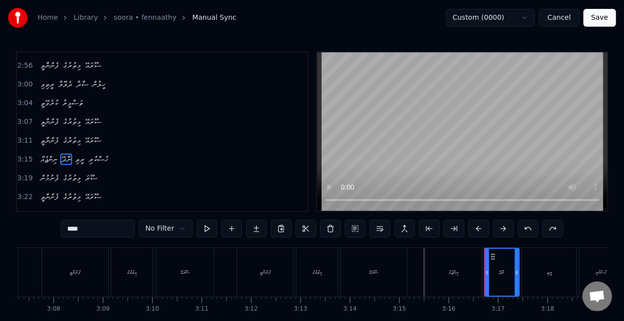
click at [53, 154] on span "ނިންޖެއް" at bounding box center [49, 159] width 19 height 11
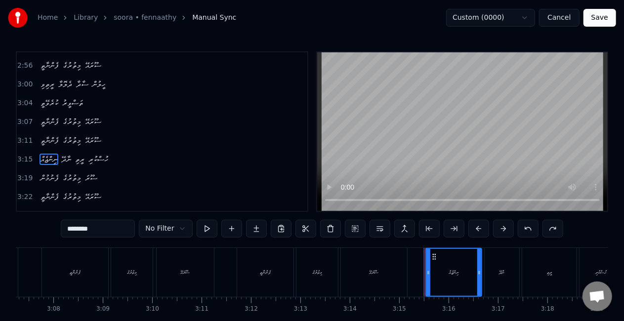
click at [53, 154] on span "ނިންޖެއް" at bounding box center [49, 159] width 19 height 11
click at [72, 154] on span "ނާދޭ" at bounding box center [66, 159] width 12 height 11
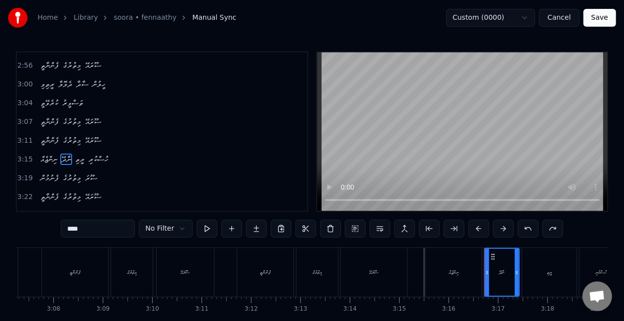
click at [85, 154] on span "ރީތި" at bounding box center [79, 159] width 11 height 11
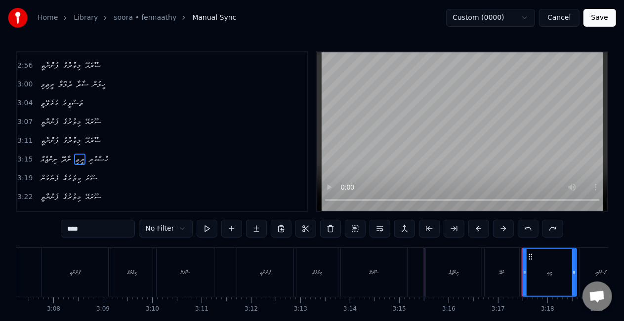
click at [108, 154] on span "ހުސްކުރި" at bounding box center [98, 159] width 22 height 11
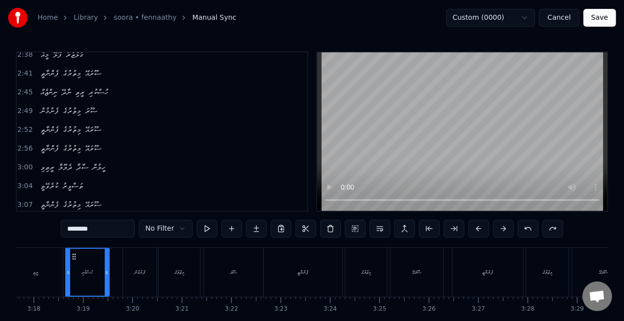
scroll to position [536, 0]
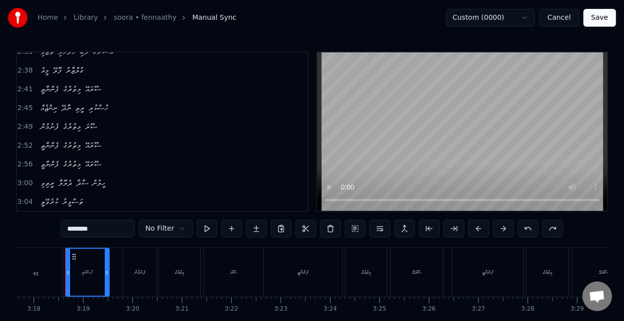
click at [77, 159] on span "މިތުރުގެ" at bounding box center [72, 164] width 20 height 11
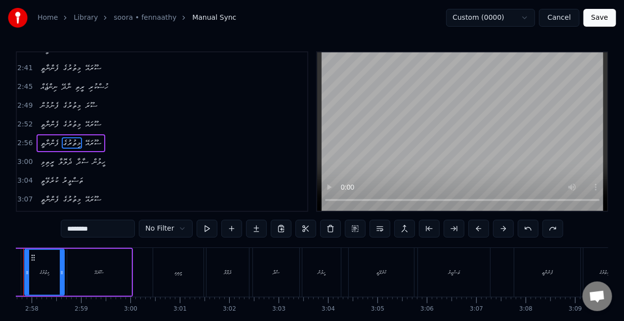
scroll to position [0, 8739]
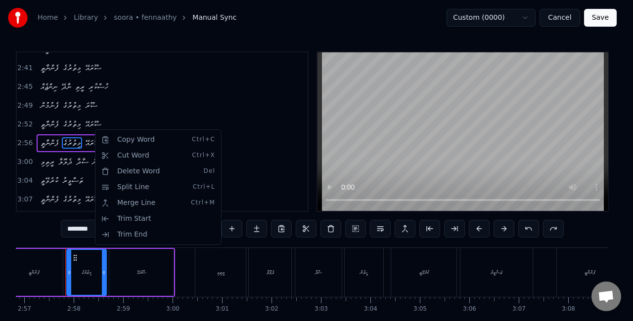
click at [220, 269] on html "Home Library soora • fennaathy Manual Sync Custom (0000) Cancel Save 0:16 ނިންޖ…" at bounding box center [316, 181] width 633 height 363
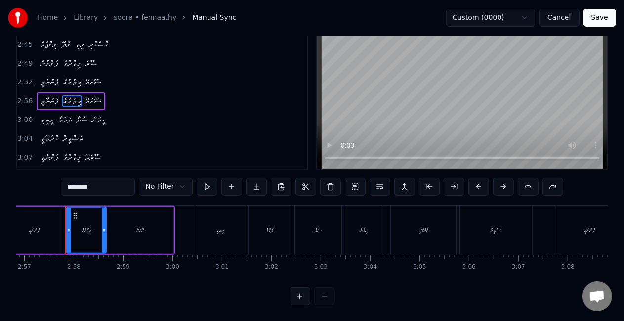
scroll to position [0, 8523]
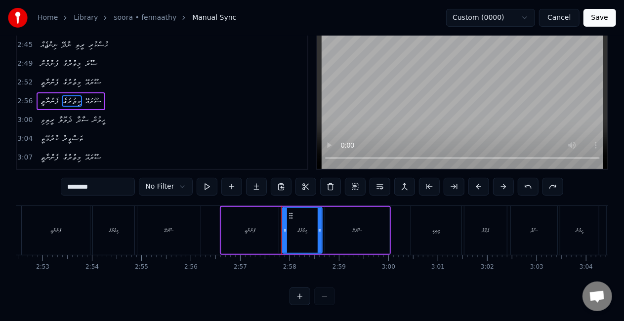
click at [432, 233] on div "ރީތިވި" at bounding box center [436, 230] width 50 height 49
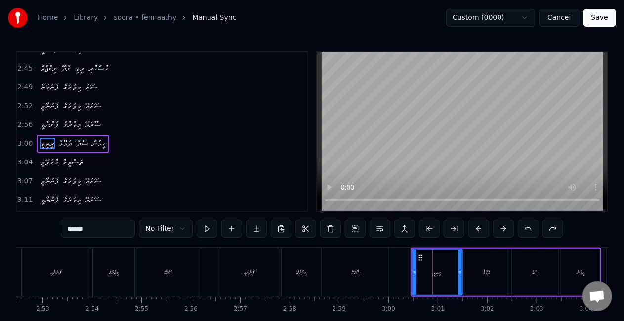
scroll to position [575, 0]
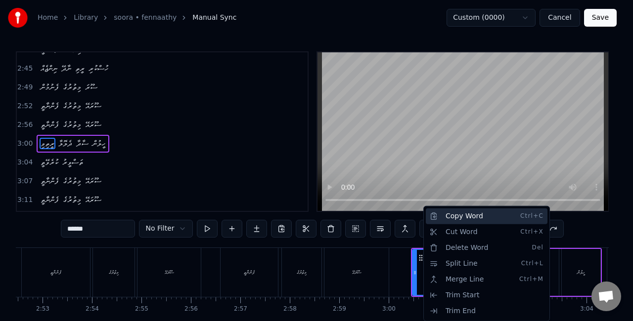
click at [454, 220] on div "Copy Word Ctrl+C" at bounding box center [487, 217] width 122 height 16
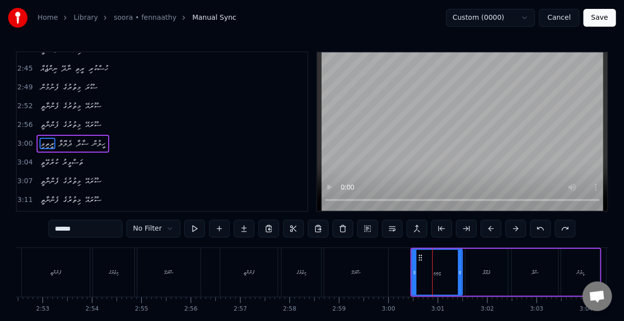
click at [250, 281] on div "ފެންނާތީ" at bounding box center [248, 272] width 57 height 49
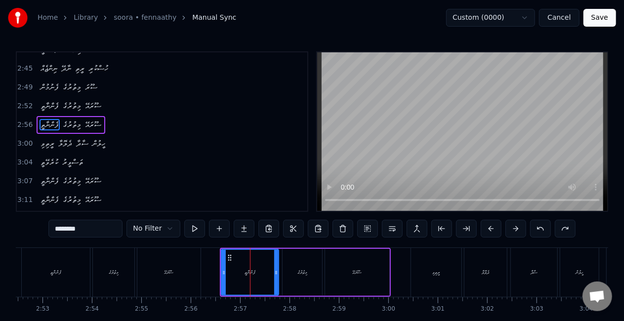
scroll to position [557, 0]
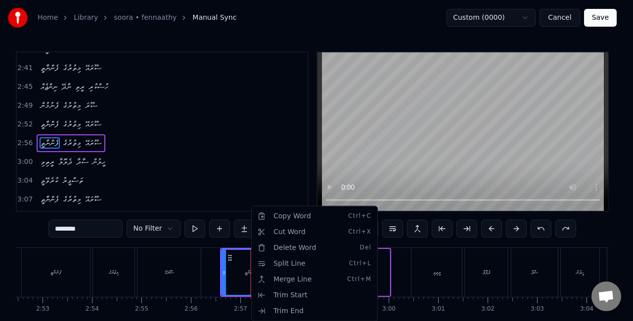
click at [240, 270] on html "Home Library soora • fennaathy Manual Sync Custom (0000) Cancel Save 0:16 ނިންޖ…" at bounding box center [316, 181] width 633 height 363
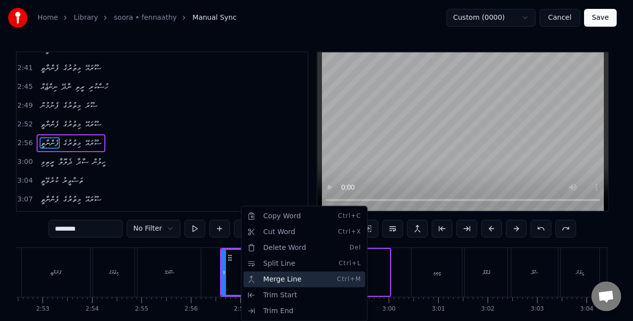
click at [279, 279] on div "Merge Line Ctrl+M" at bounding box center [304, 280] width 122 height 16
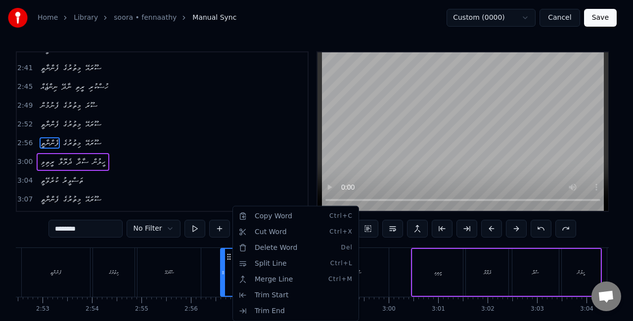
click at [219, 280] on html "Home Library soora • fennaathy Manual Sync Custom (0000) Cancel Save 0:16 ނިންޖ…" at bounding box center [316, 181] width 633 height 363
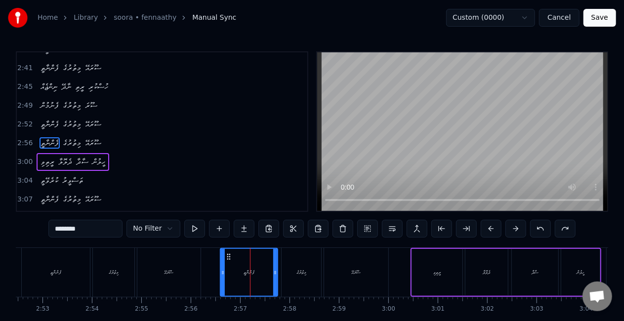
click at [236, 279] on div "ފެންނާތީ" at bounding box center [249, 272] width 56 height 47
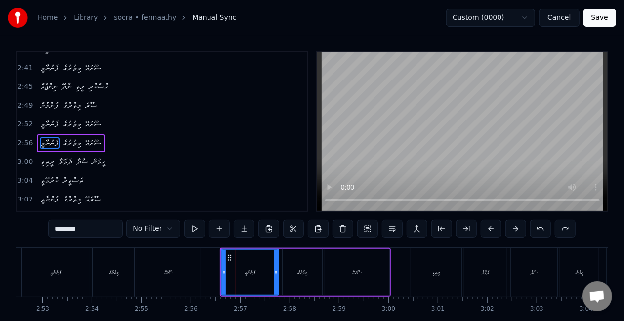
click at [426, 270] on div "ރީތިވި" at bounding box center [436, 272] width 50 height 49
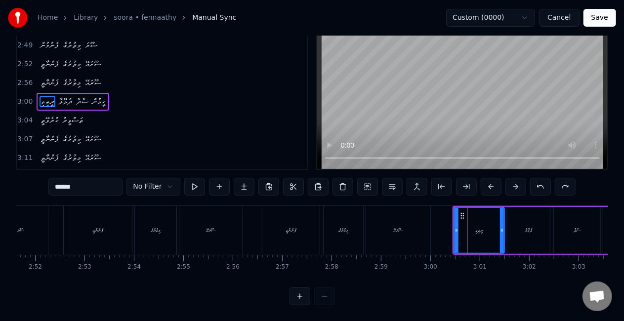
scroll to position [0, 8469]
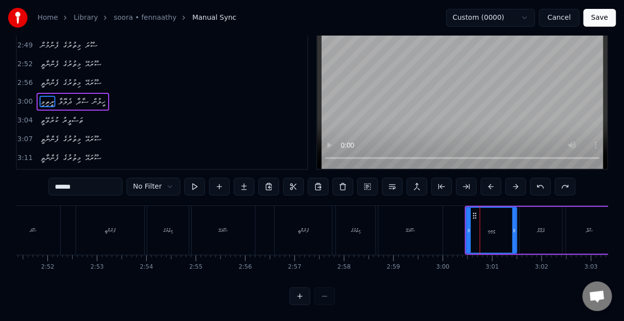
click at [484, 222] on div "ރީތިވި" at bounding box center [491, 230] width 49 height 45
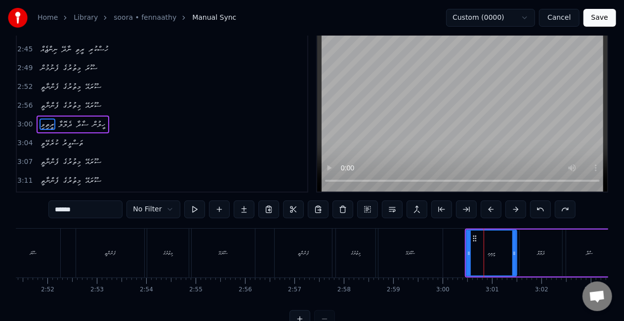
scroll to position [0, 0]
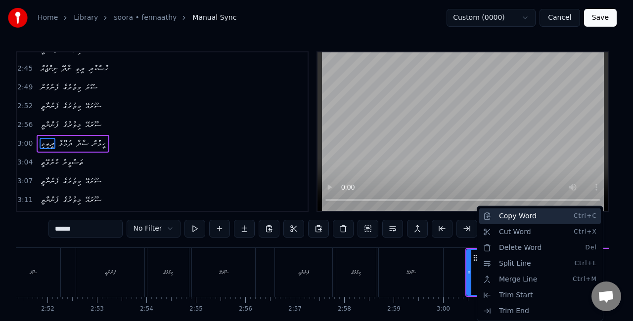
click at [508, 213] on div "Copy Word Ctrl+C" at bounding box center [540, 217] width 122 height 16
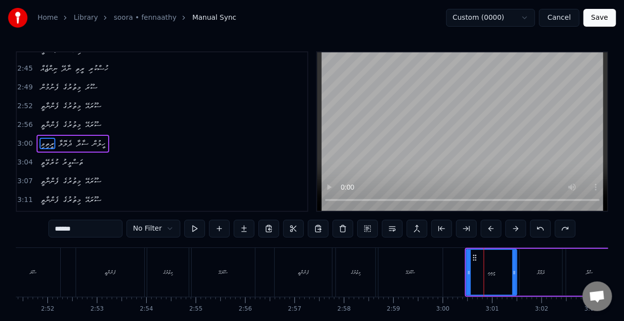
click at [300, 274] on div "ފެންނާތީ" at bounding box center [303, 272] width 11 height 7
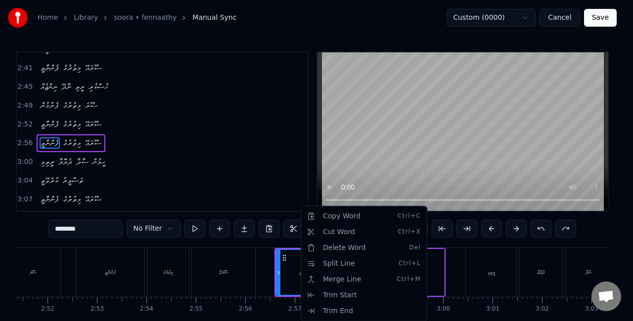
click at [299, 269] on html "Home Library soora • fennaathy Manual Sync Custom (0000) Cancel Save 0:16 ނިންޖ…" at bounding box center [316, 181] width 633 height 363
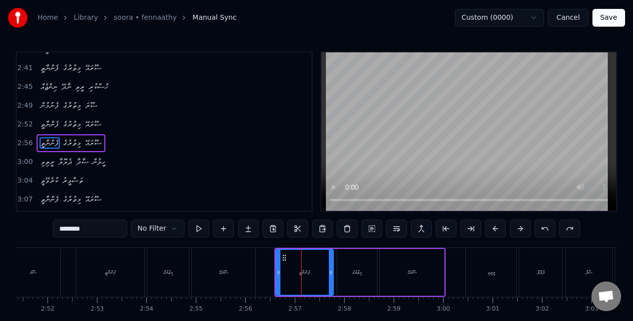
click at [299, 269] on div "ފެންނާތީ" at bounding box center [304, 272] width 11 height 7
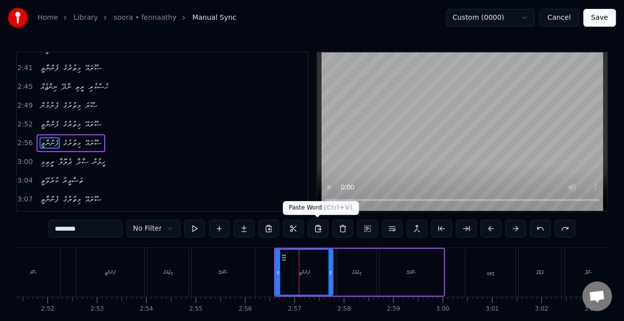
click at [318, 227] on button at bounding box center [318, 229] width 21 height 18
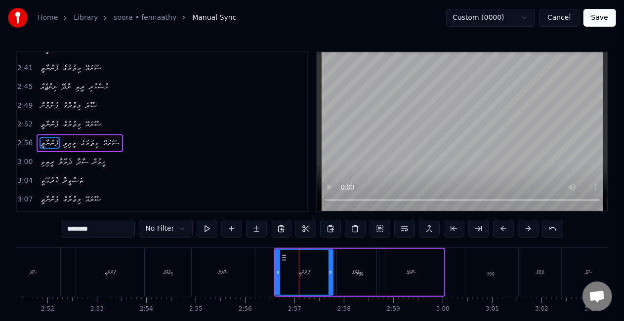
click at [281, 272] on div "ފެންނާތީ" at bounding box center [304, 272] width 56 height 45
click at [283, 268] on div "ފެންނާތީ" at bounding box center [304, 272] width 56 height 45
click at [546, 227] on button at bounding box center [553, 229] width 21 height 18
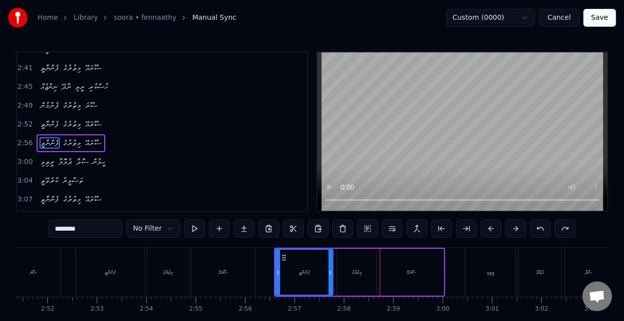
click at [277, 275] on icon at bounding box center [278, 273] width 4 height 8
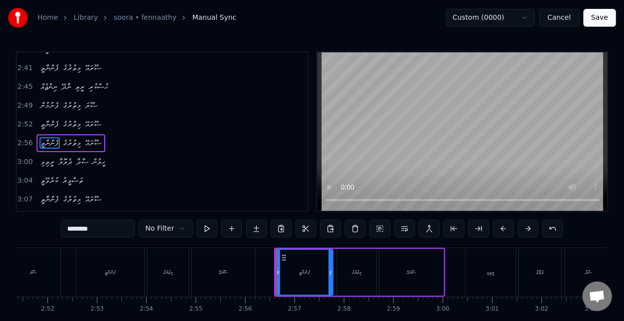
click at [471, 262] on div "ރީތިވި" at bounding box center [491, 272] width 50 height 49
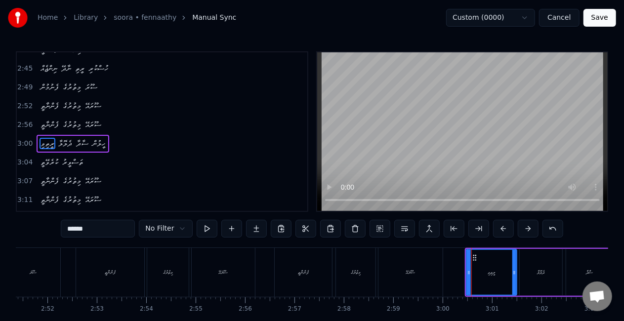
scroll to position [575, 0]
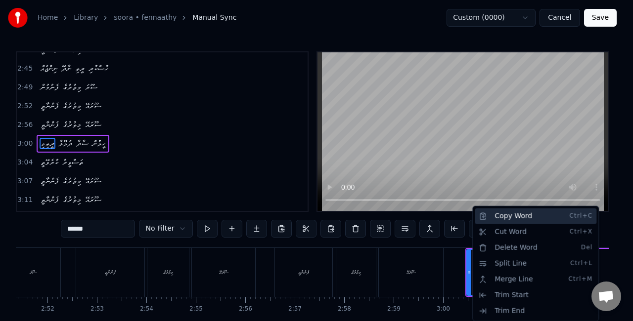
click at [491, 220] on div "Copy Word Ctrl+C" at bounding box center [535, 217] width 122 height 16
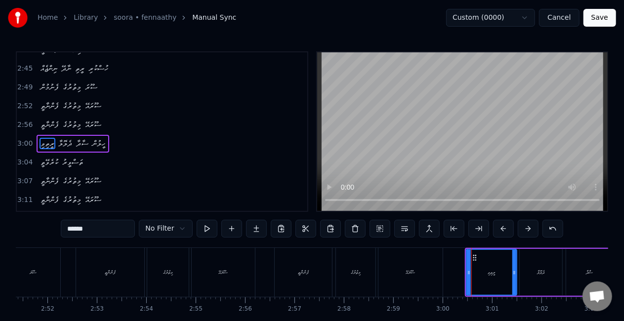
click at [296, 276] on div "ފެންނާތީ" at bounding box center [303, 272] width 57 height 49
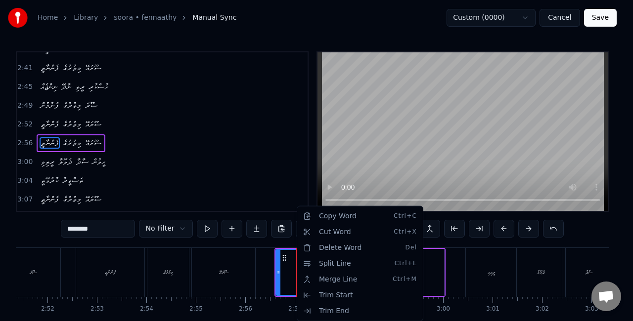
click at [283, 278] on html "Home Library soora • fennaathy Manual Sync Custom (0000) Cancel Save 0:16 ނިންޖ…" at bounding box center [316, 181] width 633 height 363
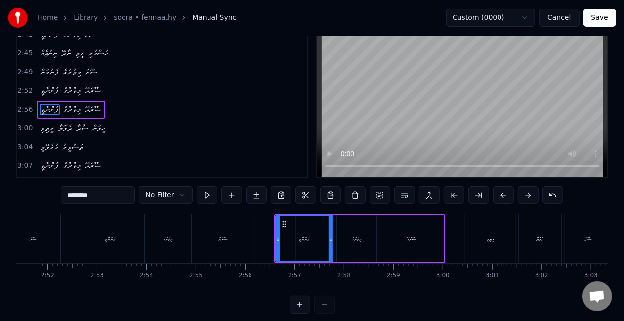
scroll to position [49, 0]
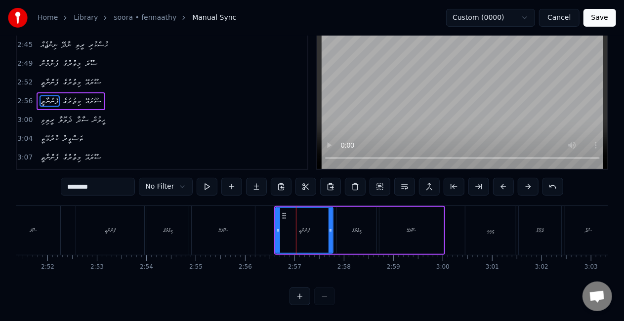
click at [497, 227] on div "ރީތިވި" at bounding box center [491, 230] width 50 height 49
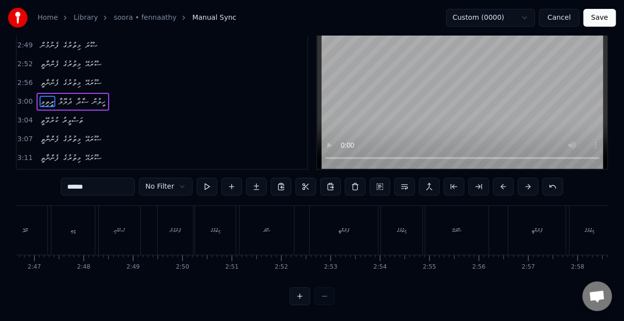
scroll to position [0, 8080]
click at [125, 238] on div "ނިންޖެއް" at bounding box center [134, 230] width 43 height 49
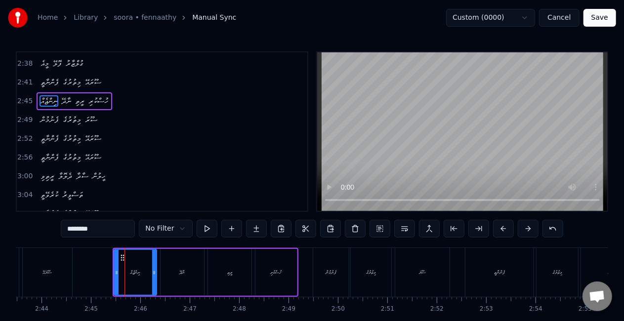
scroll to position [502, 0]
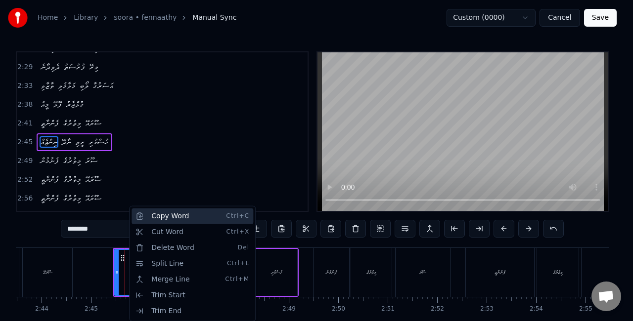
click at [154, 221] on div "Copy Word Ctrl+C" at bounding box center [192, 217] width 122 height 16
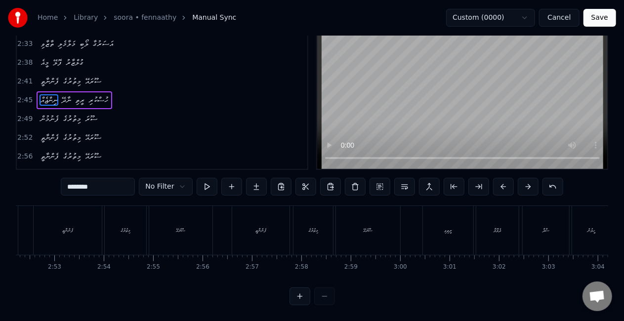
scroll to position [0, 8589]
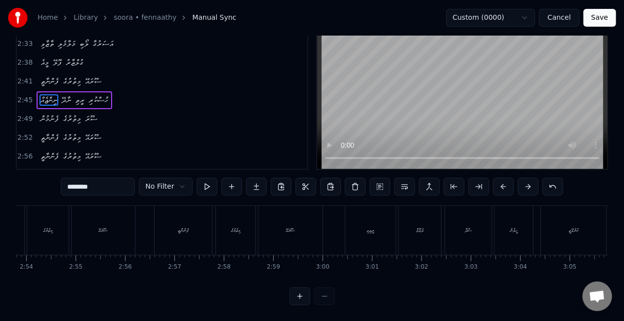
click at [356, 237] on div "ރީތިވި" at bounding box center [370, 230] width 50 height 49
type input "******"
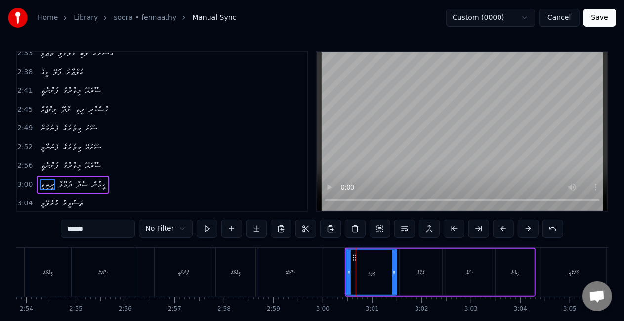
scroll to position [575, 0]
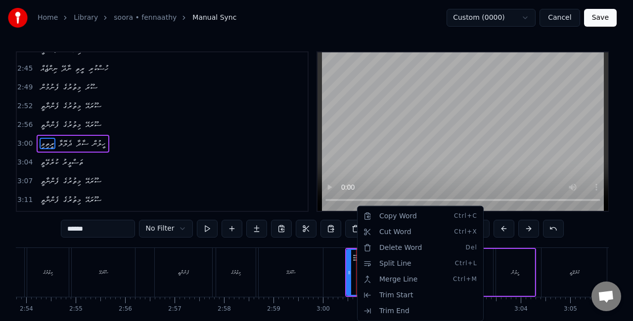
click at [347, 281] on html "Home Library soora • fennaathy Manual Sync Custom (0000) Cancel Save 0:16 ނިންޖ…" at bounding box center [316, 181] width 633 height 363
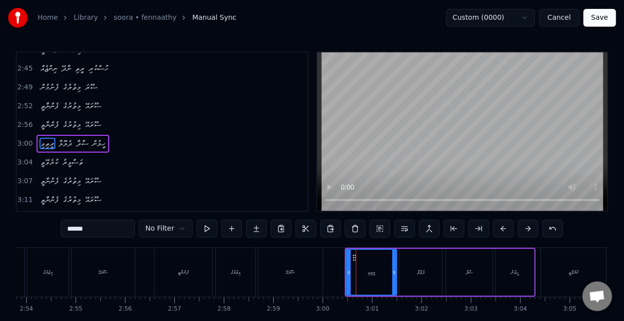
click at [365, 275] on div "ރީތިވި" at bounding box center [371, 272] width 49 height 45
click at [230, 231] on button at bounding box center [231, 229] width 21 height 18
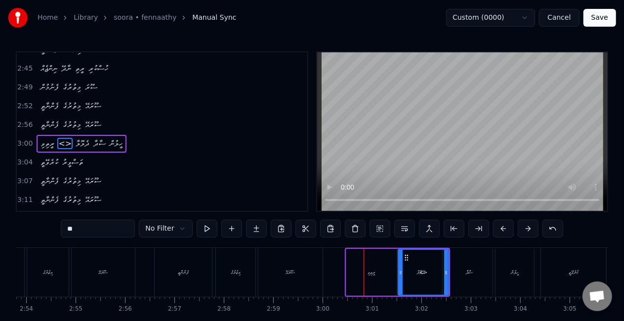
click at [405, 259] on icon at bounding box center [407, 258] width 8 height 8
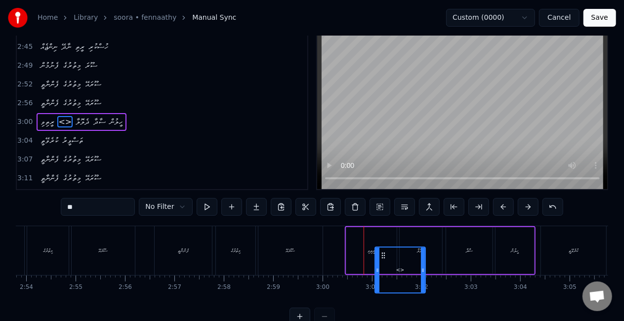
scroll to position [23, 0]
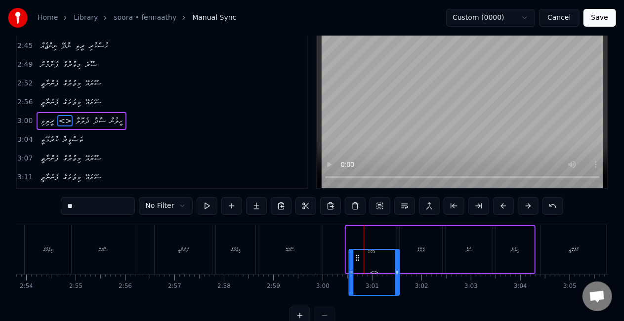
drag, startPoint x: 409, startPoint y: 259, endPoint x: 360, endPoint y: 227, distance: 58.7
click at [360, 227] on div "ރީތިވި <> ދެލޮލާ ސާދާ ހީލުން" at bounding box center [440, 249] width 191 height 49
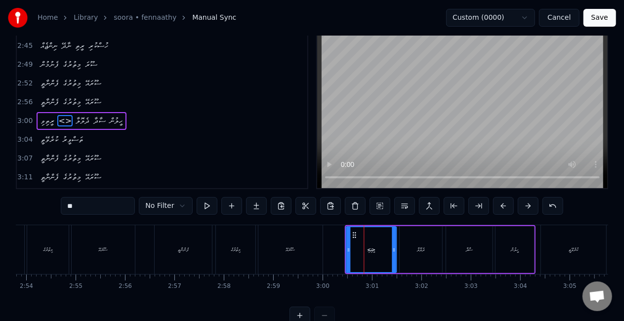
click at [353, 235] on icon at bounding box center [354, 235] width 8 height 8
click at [372, 254] on div "<>" at bounding box center [370, 249] width 49 height 45
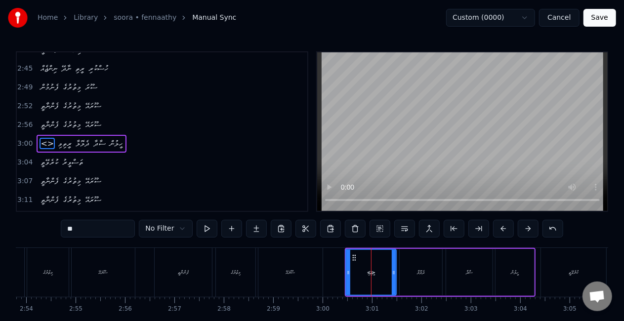
click at [372, 254] on div "<>" at bounding box center [370, 272] width 49 height 45
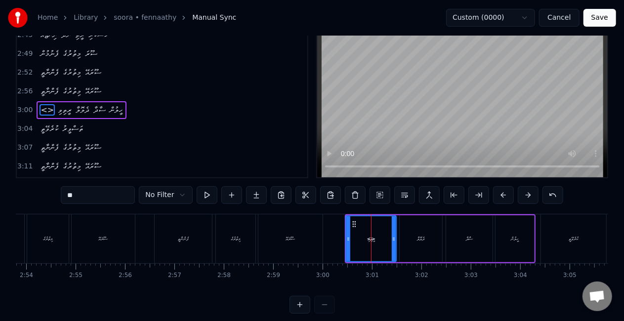
scroll to position [49, 0]
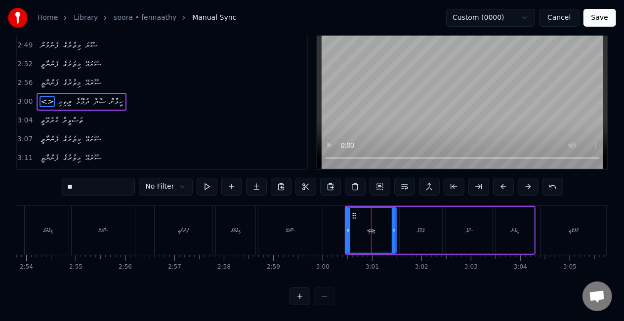
drag, startPoint x: 108, startPoint y: 181, endPoint x: 22, endPoint y: 181, distance: 85.5
click at [22, 181] on div "0:16 ނިންޖެއް ނާދޭ ރީތި ހުސްކުރި 0:20 ފެނުމުން މިތުރުގެ ސޫރަ 0:23 ފެންނާތީ މިތު…" at bounding box center [312, 157] width 593 height 296
type input "*"
type input "********"
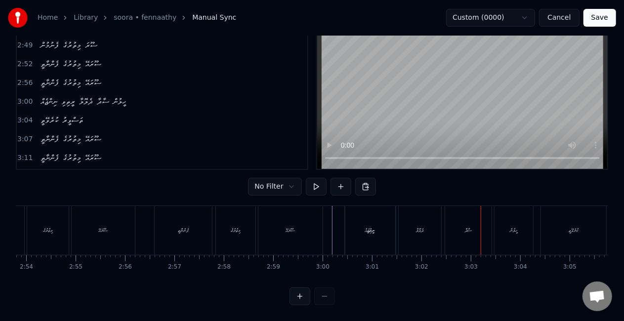
click at [364, 215] on div "ރީތިވި" at bounding box center [370, 230] width 50 height 49
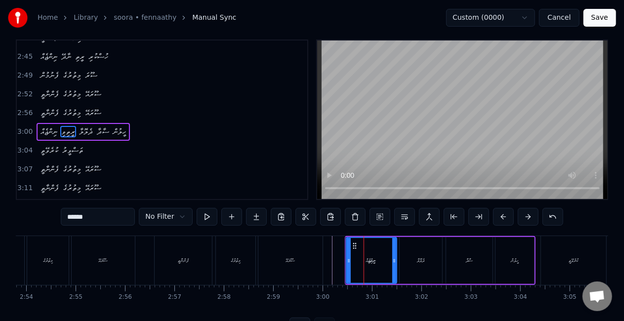
scroll to position [0, 0]
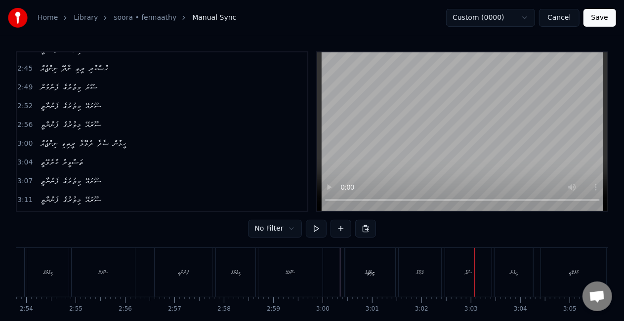
click at [368, 271] on div "ރީތިވި" at bounding box center [370, 272] width 7 height 7
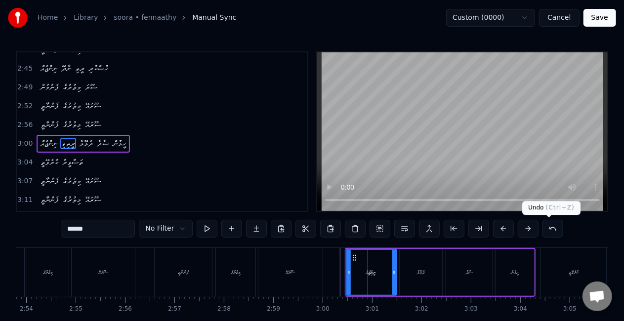
click at [543, 229] on button at bounding box center [553, 229] width 21 height 18
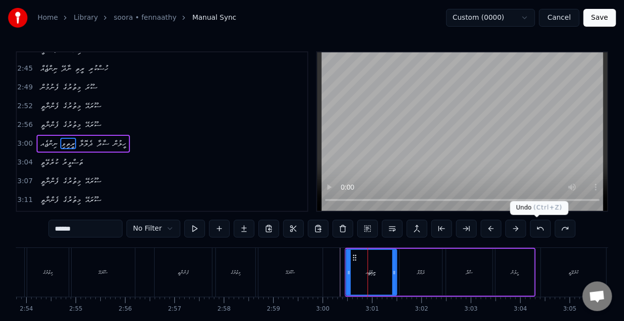
click at [539, 225] on button at bounding box center [540, 229] width 21 height 18
click at [537, 224] on button at bounding box center [540, 229] width 21 height 18
click at [534, 226] on button at bounding box center [540, 229] width 21 height 18
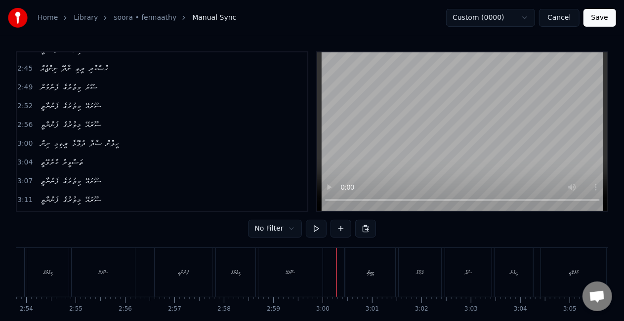
click at [377, 266] on div "ރީތިވި" at bounding box center [370, 272] width 50 height 49
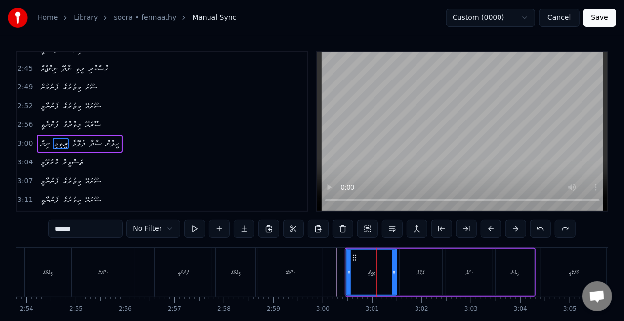
click at [158, 270] on div "ފެންނާތީ" at bounding box center [183, 272] width 57 height 49
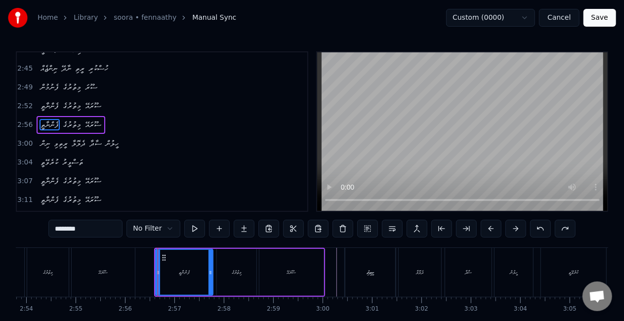
scroll to position [557, 0]
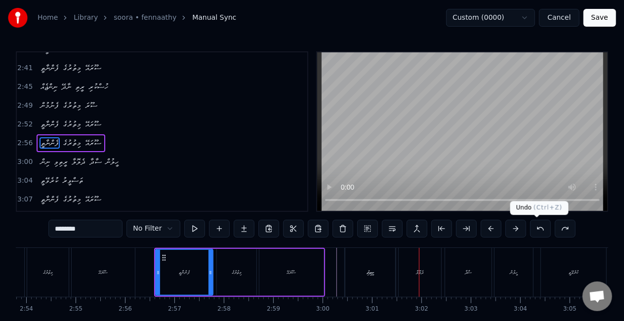
click at [538, 227] on button at bounding box center [540, 229] width 21 height 18
click at [369, 278] on div "ރީތިވި" at bounding box center [370, 272] width 50 height 49
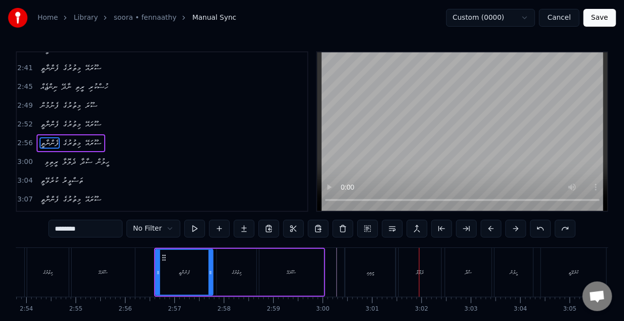
type input "******"
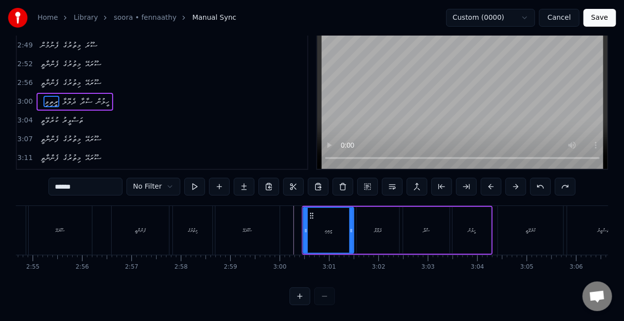
scroll to position [0, 8626]
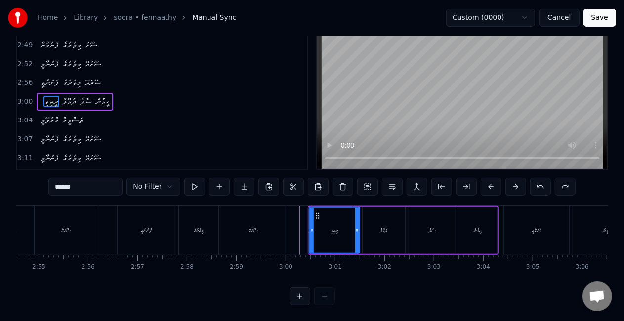
click at [338, 227] on div "ރީތިވި" at bounding box center [334, 230] width 7 height 7
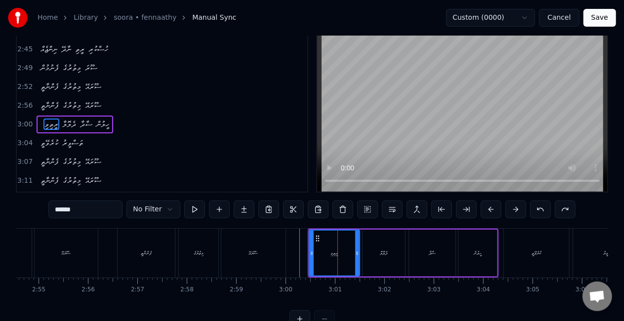
scroll to position [0, 0]
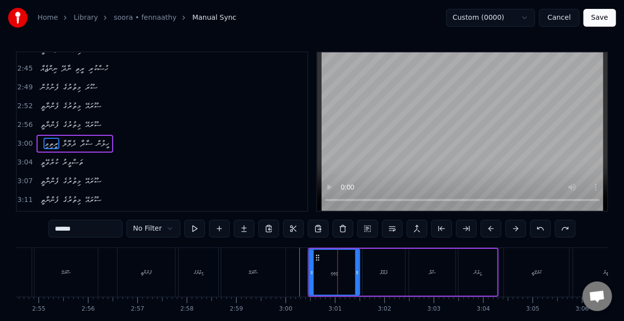
click at [315, 261] on icon at bounding box center [318, 258] width 8 height 8
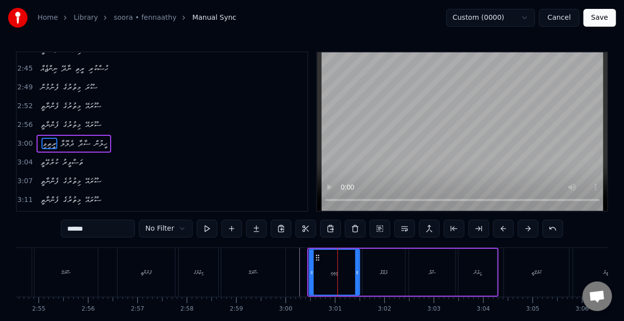
click at [314, 268] on div "ރީތިވި" at bounding box center [334, 272] width 49 height 45
click at [234, 229] on button at bounding box center [231, 229] width 21 height 18
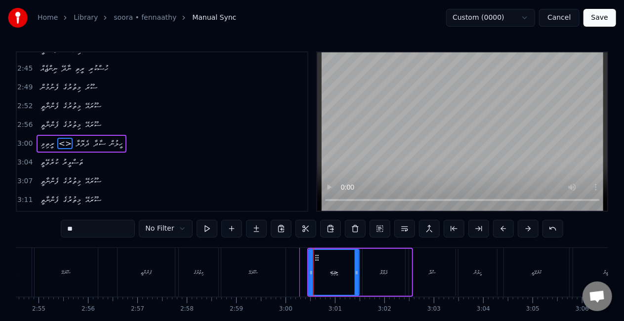
drag, startPoint x: 373, startPoint y: 257, endPoint x: 320, endPoint y: 253, distance: 52.6
click at [320, 253] on div "<>" at bounding box center [333, 272] width 49 height 45
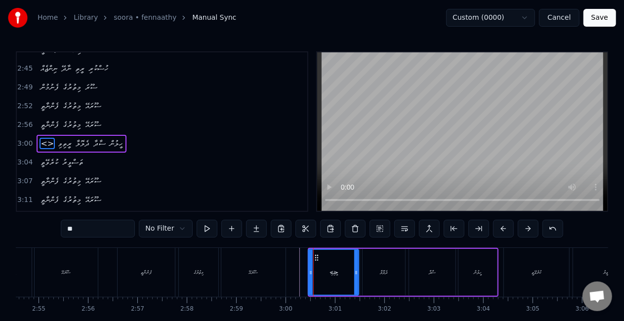
click at [326, 264] on div "<>" at bounding box center [333, 272] width 49 height 45
drag, startPoint x: 108, startPoint y: 230, endPoint x: 80, endPoint y: 231, distance: 28.2
click at [80, 231] on input "**" at bounding box center [98, 229] width 74 height 18
drag, startPoint x: 80, startPoint y: 231, endPoint x: 62, endPoint y: 231, distance: 18.3
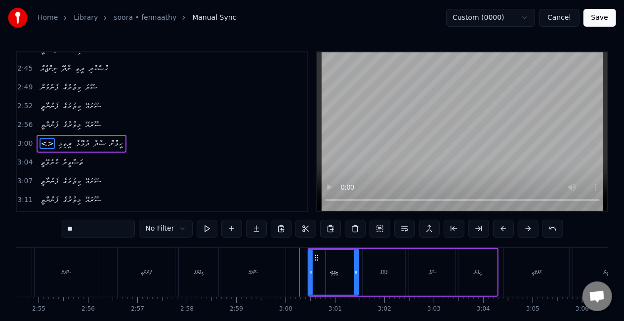
click at [62, 231] on div "0:16 ނިންޖެއް ނާދޭ ރީތި ހުސްކުރި 0:20 ފެނުމުން މިތުރުގެ ސޫރަ 0:23 ފެންނާތީ މިތު…" at bounding box center [312, 199] width 593 height 296
type input "*******"
click at [69, 232] on input "*******" at bounding box center [98, 229] width 74 height 18
type input "********"
click at [323, 270] on div "ްނިންޖެއ" at bounding box center [333, 272] width 49 height 45
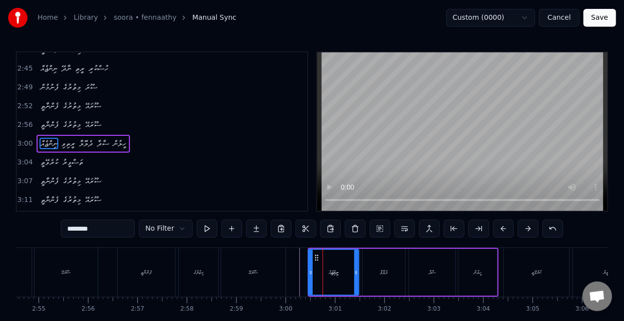
click at [350, 257] on div "ްނިންޖެއ" at bounding box center [333, 272] width 49 height 45
drag, startPoint x: 107, startPoint y: 230, endPoint x: 63, endPoint y: 231, distance: 44.0
click at [63, 231] on div "0:16 ނިންޖެއް ނާދޭ ރީތި ހުސްކުރި 0:20 ފެނުމުން މިތުރުގެ ސޫރަ 0:23 ފެންނާތީ މިތު…" at bounding box center [312, 199] width 593 height 296
type input "********"
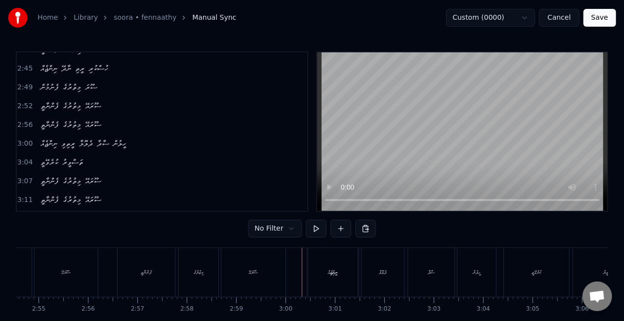
click at [311, 266] on div "ރީތިވި" at bounding box center [333, 272] width 50 height 49
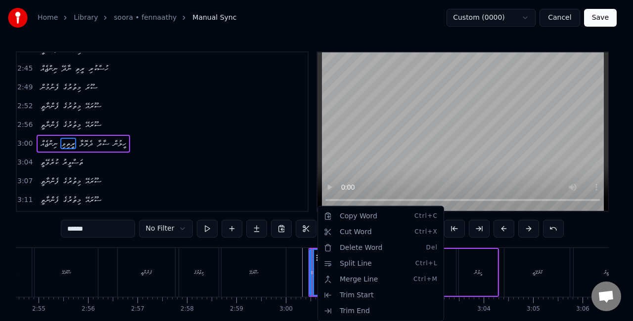
click at [302, 272] on html "Home Library soora • fennaathy Manual Sync Custom (0000) Cancel Save 0:16 ނިންޖ…" at bounding box center [316, 181] width 633 height 363
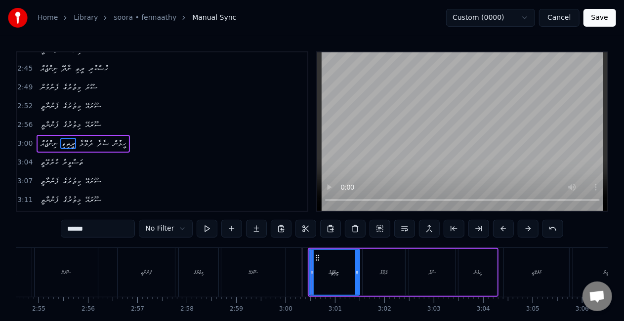
click at [310, 271] on icon at bounding box center [312, 273] width 4 height 8
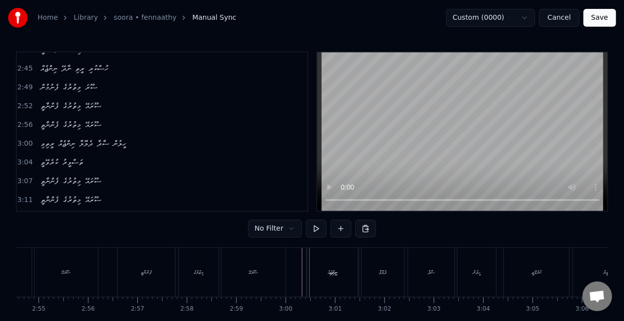
click at [321, 268] on div "ނިންޖެއް" at bounding box center [332, 272] width 50 height 49
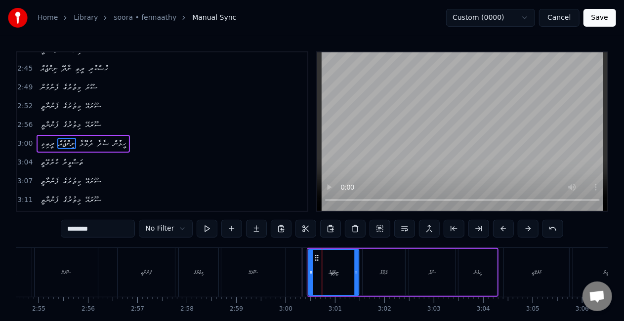
click at [314, 256] on icon at bounding box center [317, 258] width 8 height 8
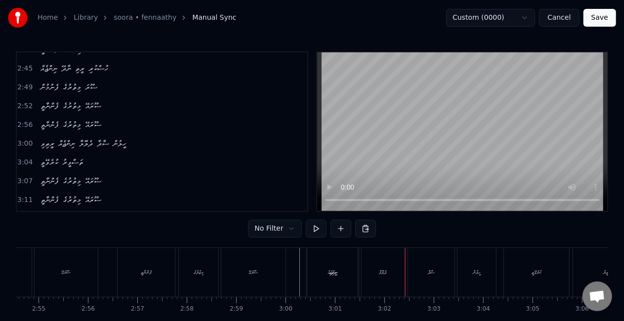
click at [326, 279] on div "ނިންޖެއް" at bounding box center [332, 272] width 50 height 49
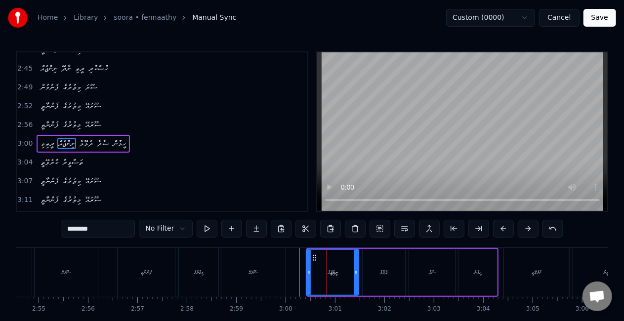
click at [310, 270] on icon at bounding box center [309, 273] width 4 height 8
click at [307, 271] on icon at bounding box center [309, 273] width 4 height 8
click at [314, 258] on icon at bounding box center [315, 258] width 8 height 8
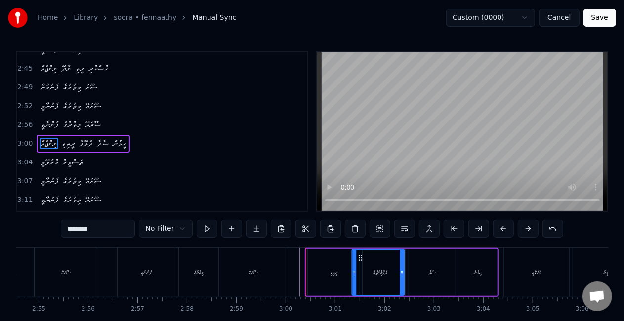
drag, startPoint x: 314, startPoint y: 258, endPoint x: 360, endPoint y: 257, distance: 45.5
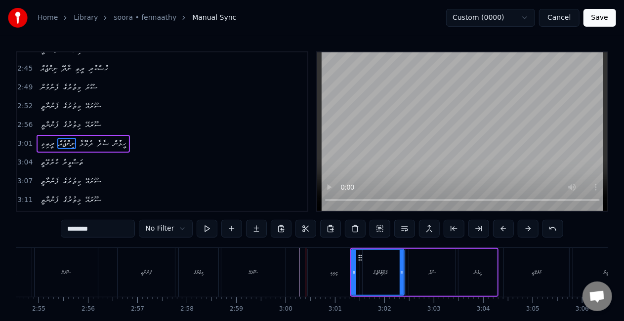
click at [321, 267] on div "ރީތިވި" at bounding box center [334, 272] width 52 height 47
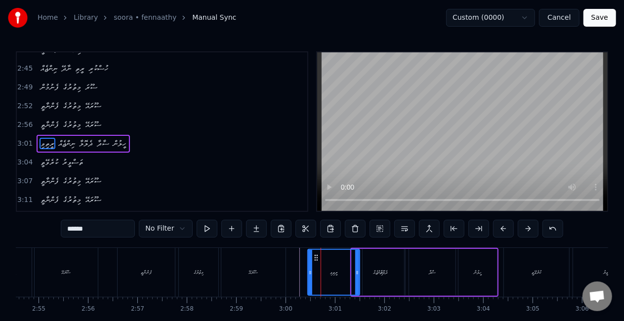
click at [372, 267] on div "ދެލޮލާ" at bounding box center [384, 272] width 43 height 47
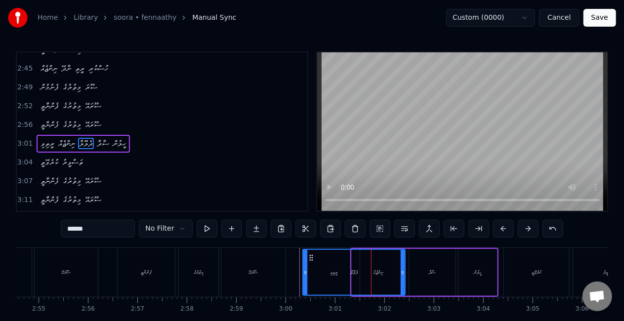
drag, startPoint x: 364, startPoint y: 277, endPoint x: 304, endPoint y: 276, distance: 59.8
click at [304, 276] on div at bounding box center [305, 272] width 4 height 45
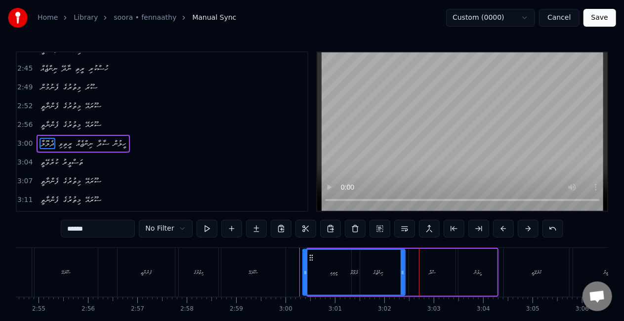
click at [352, 263] on div "ދެލޮލާ" at bounding box center [353, 272] width 101 height 45
click at [336, 280] on div "ދެލޮލާ" at bounding box center [353, 272] width 101 height 45
click at [316, 274] on div "ދެލޮލާ" at bounding box center [353, 272] width 101 height 45
click at [385, 274] on div "ދެލޮލާ" at bounding box center [353, 272] width 101 height 45
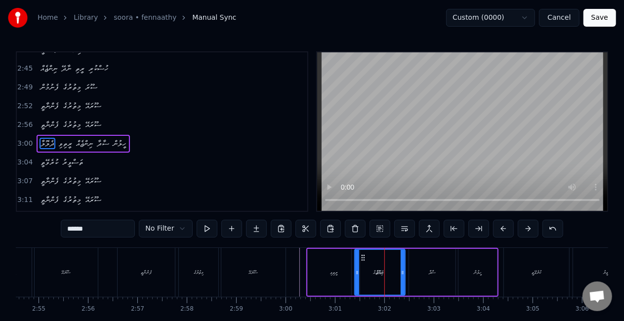
drag, startPoint x: 303, startPoint y: 275, endPoint x: 355, endPoint y: 270, distance: 52.1
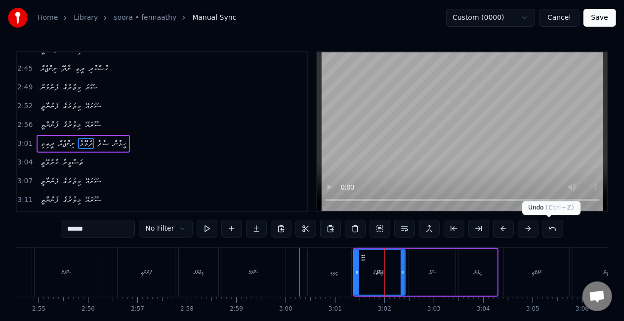
click at [543, 228] on button at bounding box center [553, 229] width 21 height 18
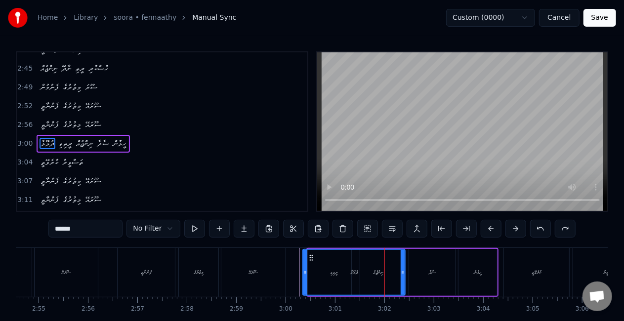
click at [542, 228] on button at bounding box center [540, 229] width 21 height 18
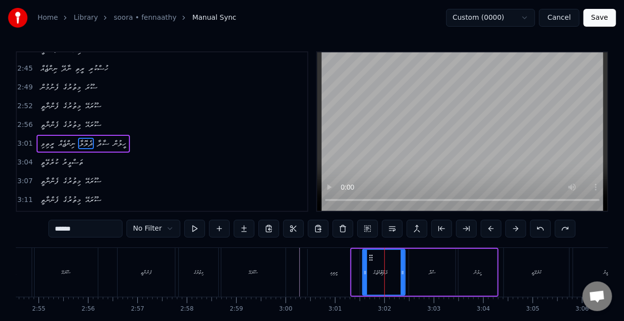
click at [542, 228] on button at bounding box center [540, 229] width 21 height 18
click at [315, 276] on div "ރީތިވި" at bounding box center [334, 272] width 52 height 47
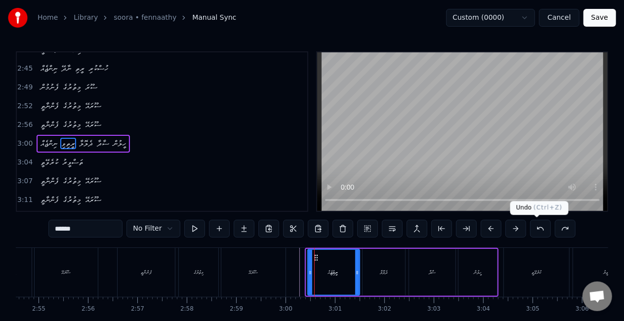
click at [540, 224] on button at bounding box center [540, 229] width 21 height 18
click at [532, 230] on button at bounding box center [540, 229] width 21 height 18
click at [541, 229] on button at bounding box center [540, 229] width 21 height 18
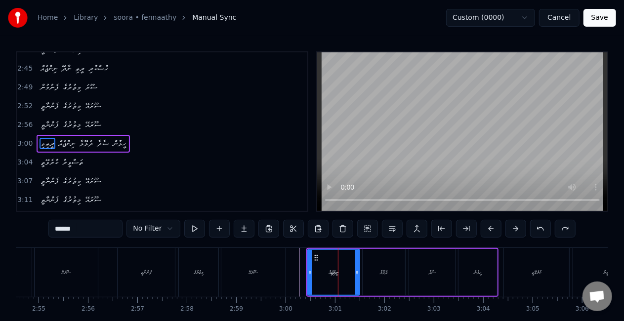
click at [541, 229] on button at bounding box center [540, 229] width 21 height 18
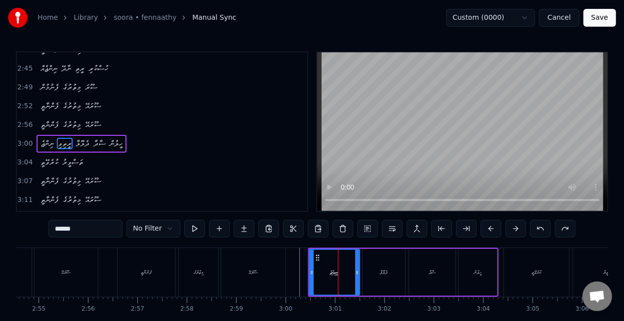
click at [541, 229] on button at bounding box center [540, 229] width 21 height 18
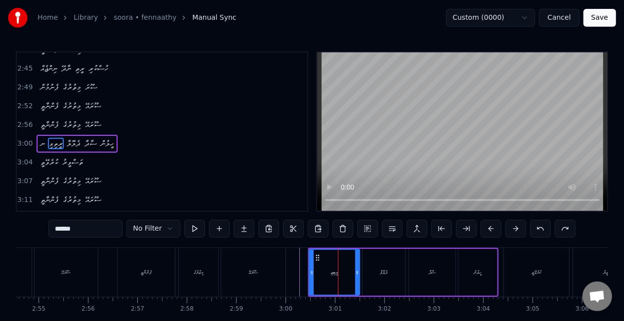
click at [541, 229] on button at bounding box center [540, 229] width 21 height 18
click at [541, 228] on button at bounding box center [540, 229] width 21 height 18
click at [540, 229] on button at bounding box center [540, 229] width 21 height 18
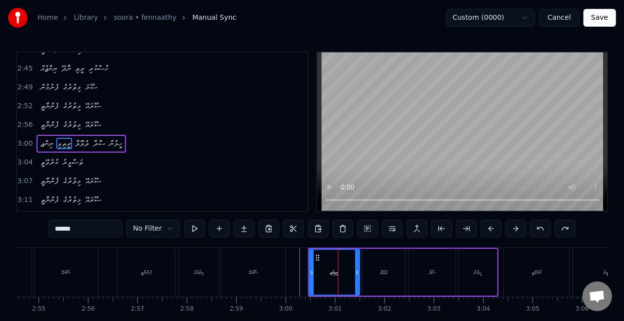
click at [540, 229] on button at bounding box center [540, 229] width 21 height 18
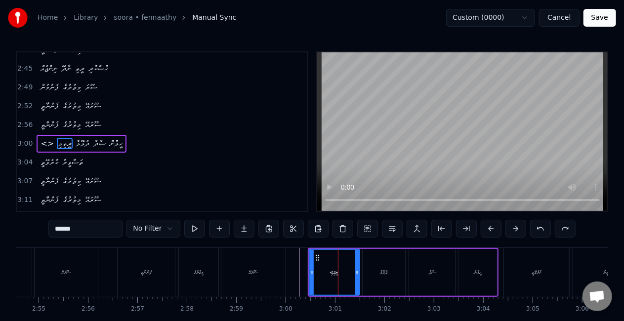
click at [540, 229] on button at bounding box center [540, 229] width 21 height 18
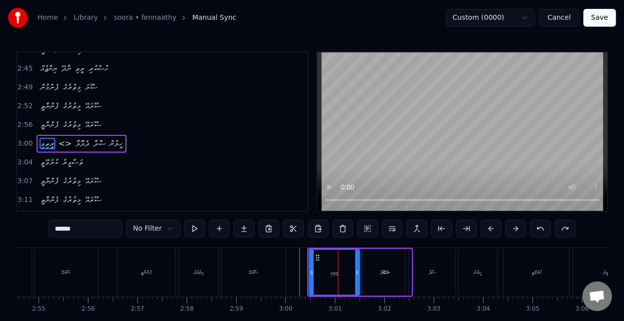
click at [540, 229] on button at bounding box center [540, 229] width 21 height 18
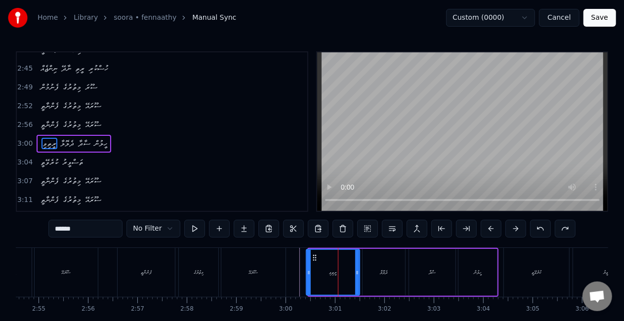
click at [309, 269] on icon at bounding box center [309, 273] width 4 height 8
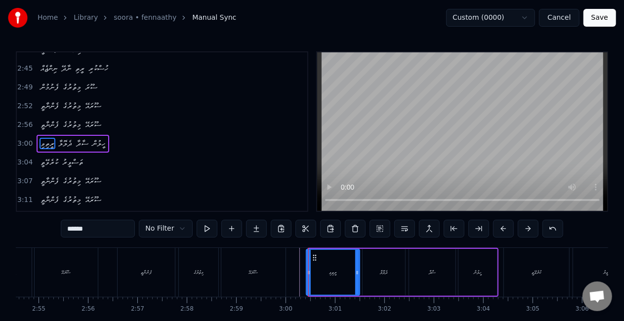
click at [309, 269] on icon at bounding box center [309, 273] width 4 height 8
click at [511, 273] on div "ކުރެވޭތީ" at bounding box center [536, 272] width 65 height 49
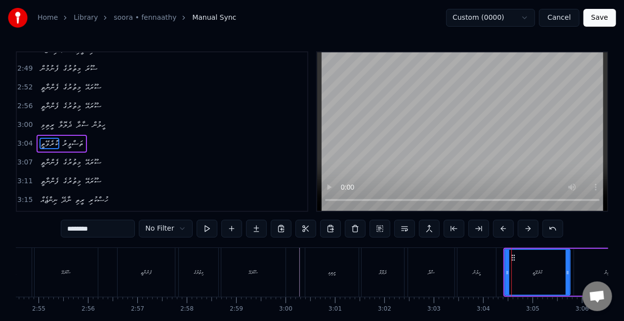
click at [487, 275] on div "ހީލުން" at bounding box center [477, 272] width 39 height 49
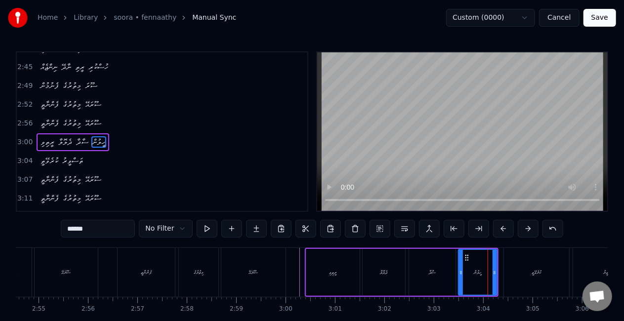
scroll to position [575, 0]
click at [495, 273] on icon at bounding box center [494, 273] width 4 height 8
click at [512, 271] on div "ކުރެވޭތީ" at bounding box center [536, 272] width 65 height 49
type input "********"
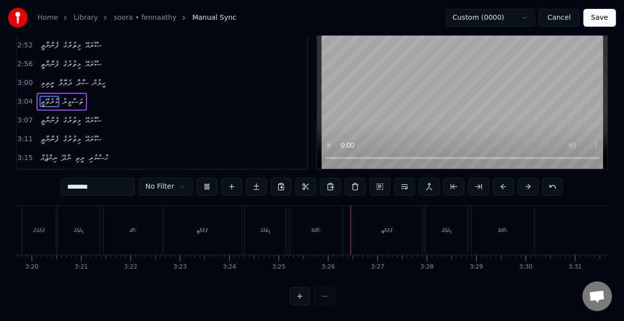
scroll to position [0, 9899]
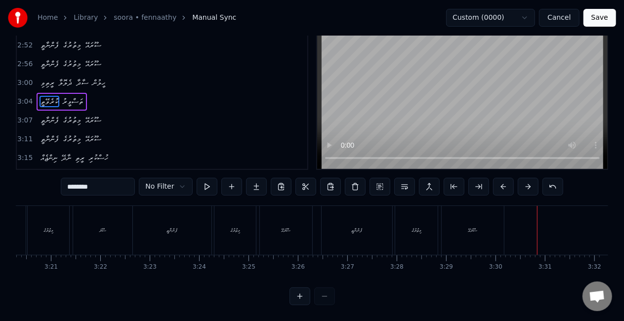
click at [598, 18] on button "Save" at bounding box center [600, 18] width 33 height 18
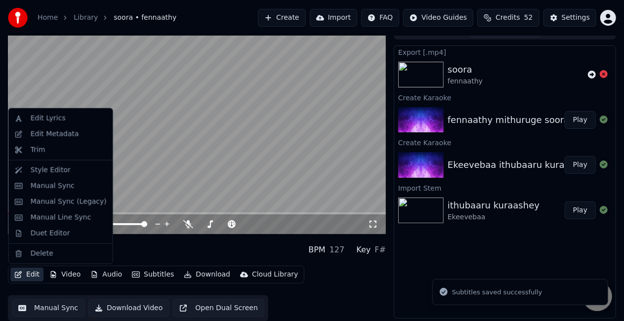
click at [27, 275] on button "Edit" at bounding box center [26, 275] width 33 height 14
click at [53, 231] on div "Duet Editor" at bounding box center [51, 234] width 40 height 10
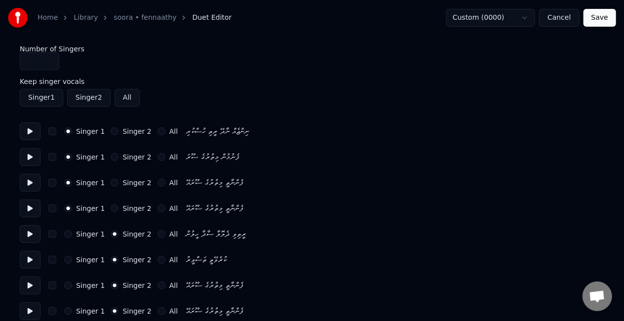
click at [50, 56] on input "*" at bounding box center [40, 61] width 40 height 18
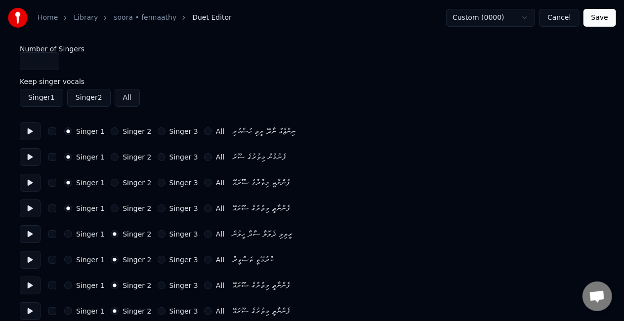
type input "*"
click at [50, 59] on input "*" at bounding box center [40, 61] width 40 height 18
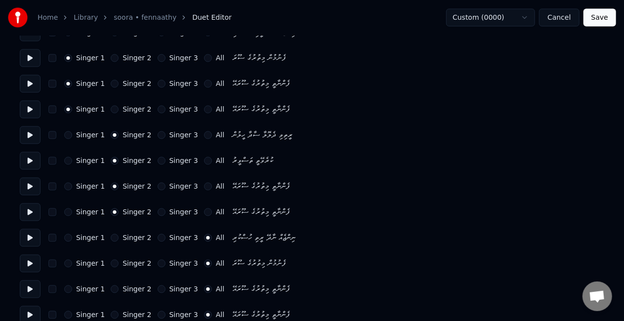
scroll to position [908, 0]
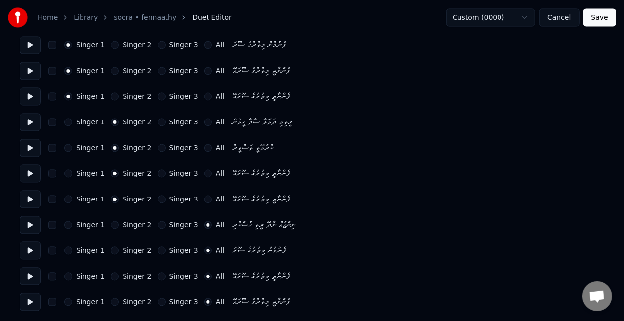
click at [149, 302] on div "Singer 1 Singer 2 Singer 3 All" at bounding box center [144, 303] width 160 height 8
click at [158, 301] on button "Singer 3" at bounding box center [162, 303] width 8 height 8
click at [158, 278] on button "Singer 3" at bounding box center [162, 277] width 8 height 8
click at [158, 249] on button "Singer 3" at bounding box center [162, 251] width 8 height 8
click at [158, 226] on button "Singer 3" at bounding box center [162, 225] width 8 height 8
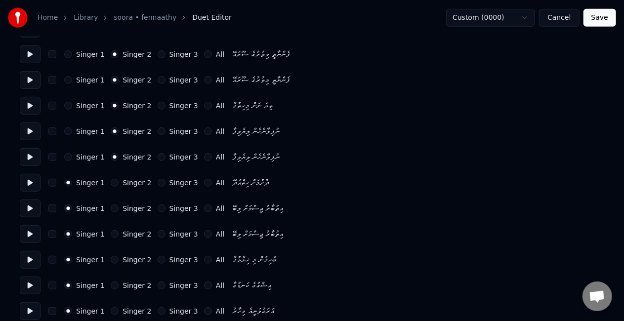
scroll to position [19, 0]
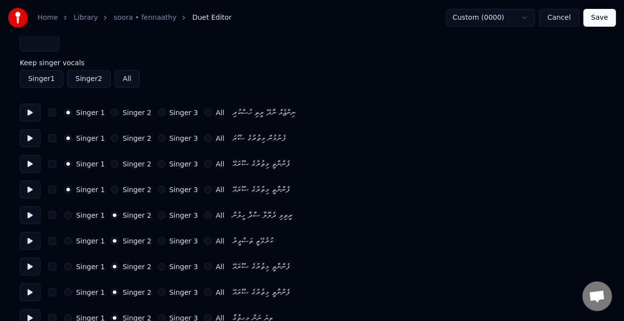
click at [604, 20] on button "Save" at bounding box center [600, 18] width 33 height 18
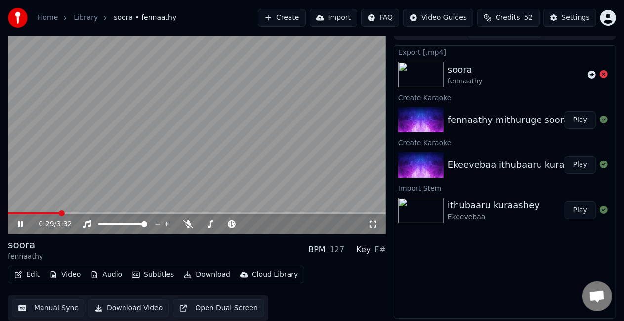
click at [60, 214] on span at bounding box center [197, 214] width 378 height 2
click at [145, 157] on video at bounding box center [197, 128] width 378 height 213
click at [324, 213] on span at bounding box center [197, 214] width 378 height 2
click at [319, 174] on video at bounding box center [197, 128] width 378 height 213
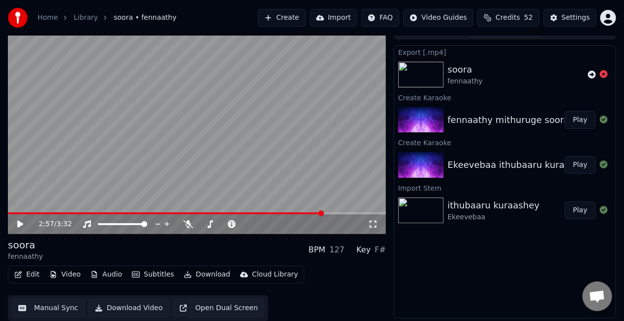
click at [319, 174] on video at bounding box center [197, 128] width 378 height 213
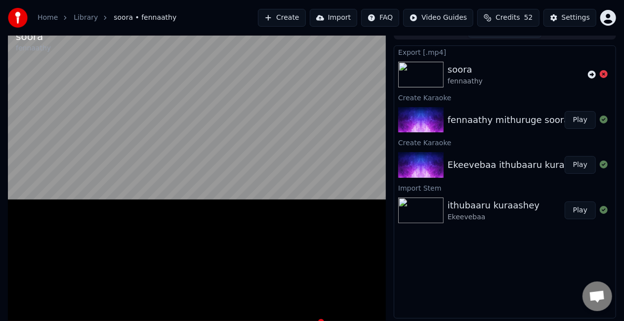
scroll to position [6, 0]
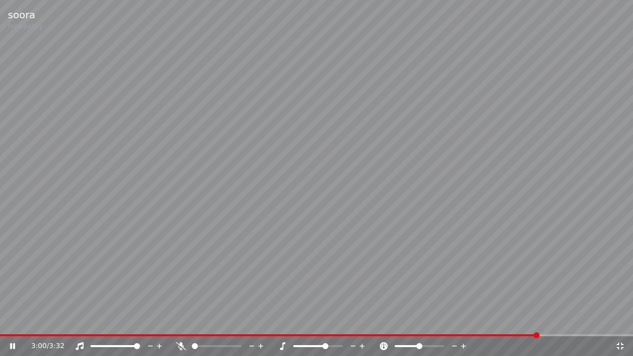
click at [556, 321] on video at bounding box center [316, 178] width 633 height 356
click at [561, 321] on span at bounding box center [316, 335] width 633 height 2
click at [467, 241] on video at bounding box center [316, 178] width 633 height 356
click at [622, 321] on icon at bounding box center [619, 345] width 7 height 7
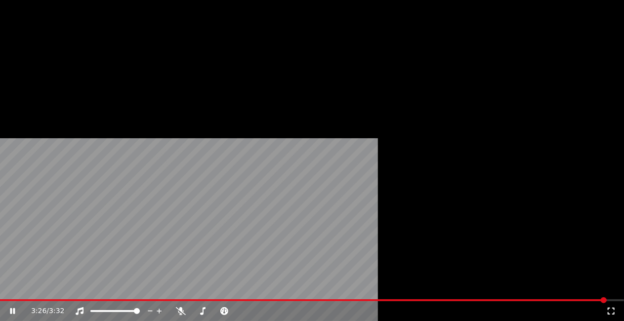
click at [113, 126] on video at bounding box center [312, 175] width 624 height 351
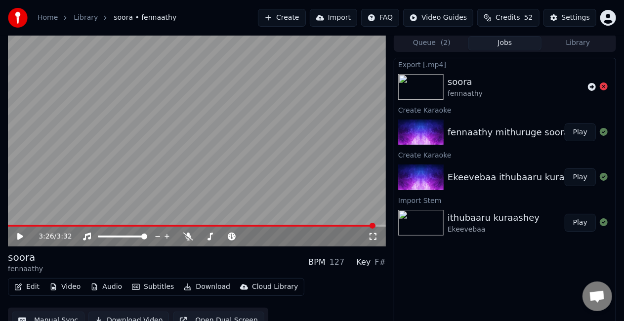
scroll to position [14, 0]
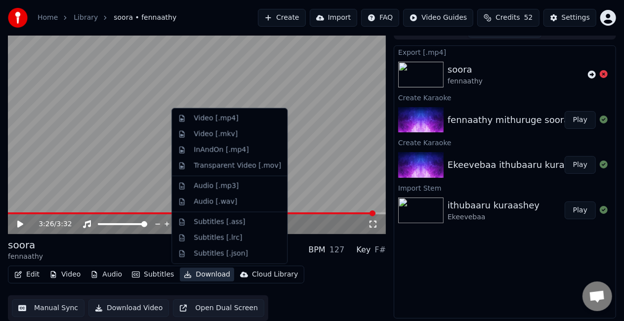
click at [202, 273] on button "Download" at bounding box center [207, 275] width 54 height 14
click at [214, 115] on div "Video [.mp4]" at bounding box center [216, 119] width 44 height 10
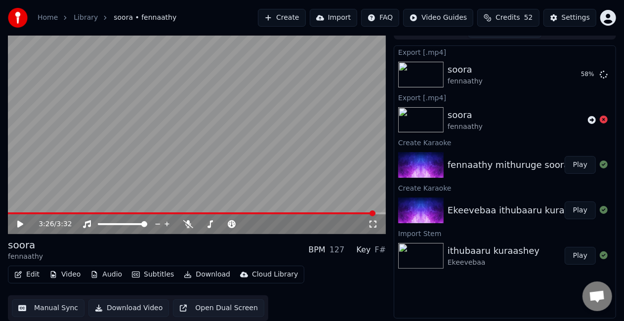
click at [260, 154] on video at bounding box center [197, 128] width 378 height 213
click at [221, 150] on video at bounding box center [197, 128] width 378 height 213
click at [487, 248] on div "ithubaaru kuraashey" at bounding box center [494, 251] width 92 height 14
click at [587, 255] on button "Play" at bounding box center [580, 256] width 31 height 18
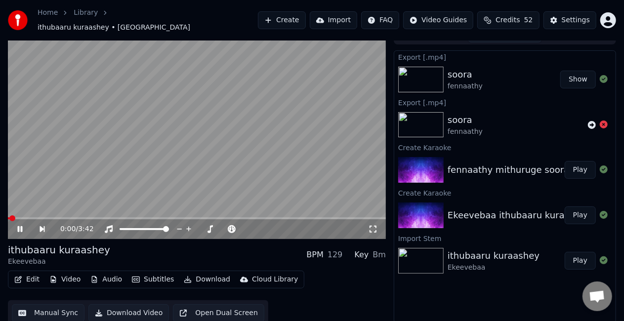
click at [47, 217] on span at bounding box center [197, 218] width 378 height 2
click at [80, 195] on video at bounding box center [197, 133] width 378 height 213
click at [96, 185] on video at bounding box center [197, 133] width 378 height 213
click at [150, 153] on video at bounding box center [197, 133] width 378 height 213
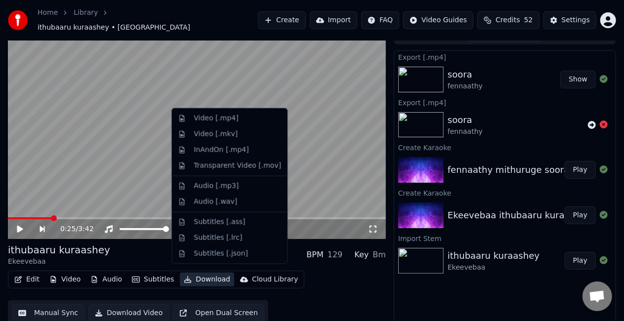
click at [207, 276] on button "Download" at bounding box center [207, 280] width 54 height 14
click at [212, 124] on div "Video [.mp4]" at bounding box center [229, 119] width 111 height 16
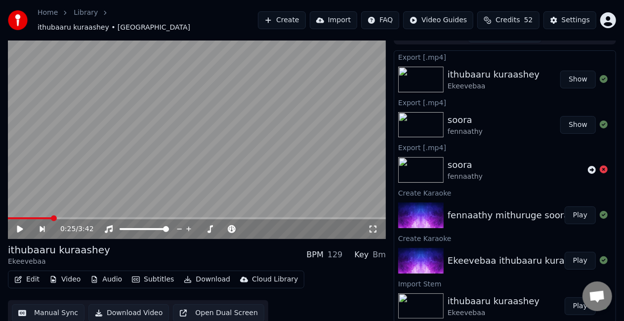
click at [51, 306] on button "Manual Sync" at bounding box center [48, 313] width 73 height 18
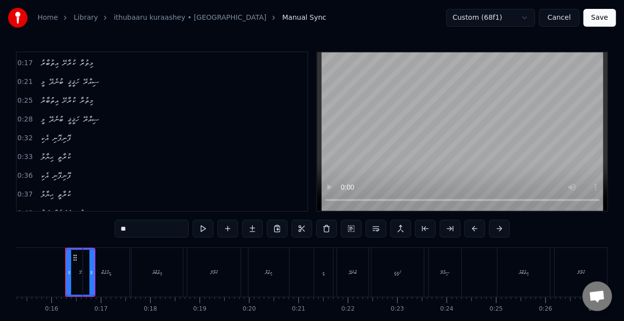
scroll to position [37, 0]
